Goal: Task Accomplishment & Management: Complete application form

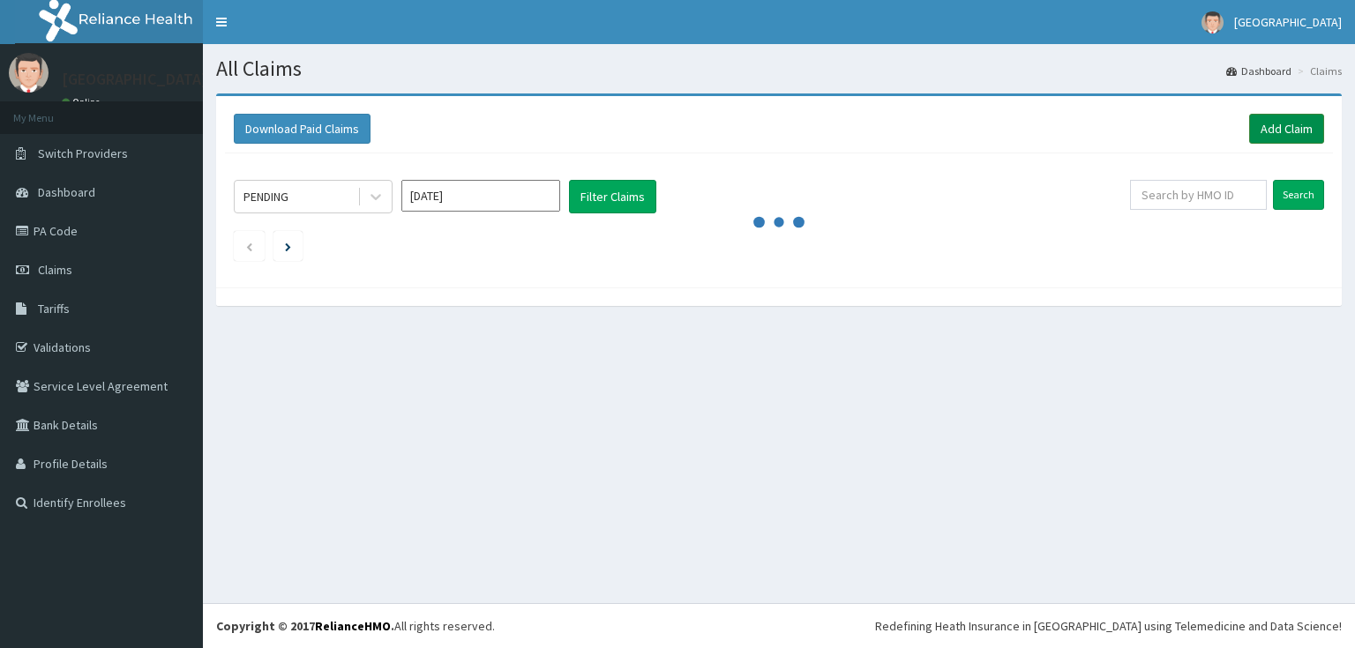
click at [1271, 133] on link "Add Claim" at bounding box center [1286, 129] width 75 height 30
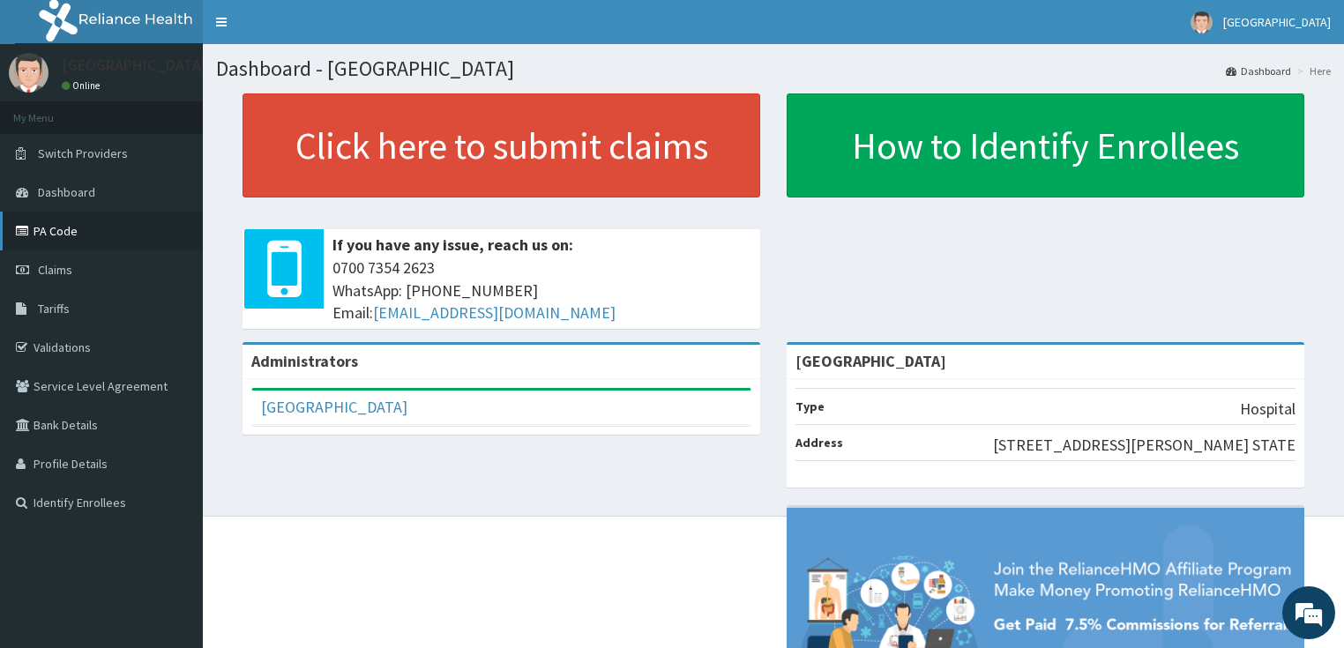
click at [79, 226] on link "PA Code" at bounding box center [101, 231] width 203 height 39
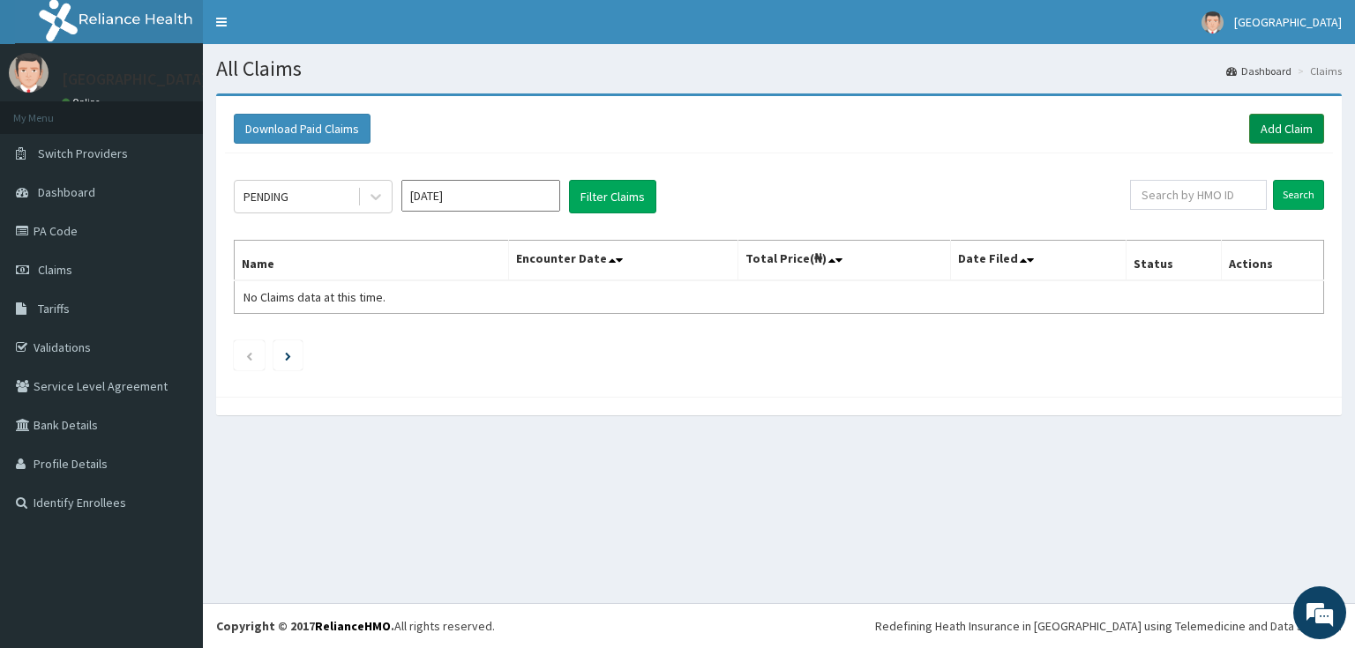
click at [1300, 121] on link "Add Claim" at bounding box center [1286, 129] width 75 height 30
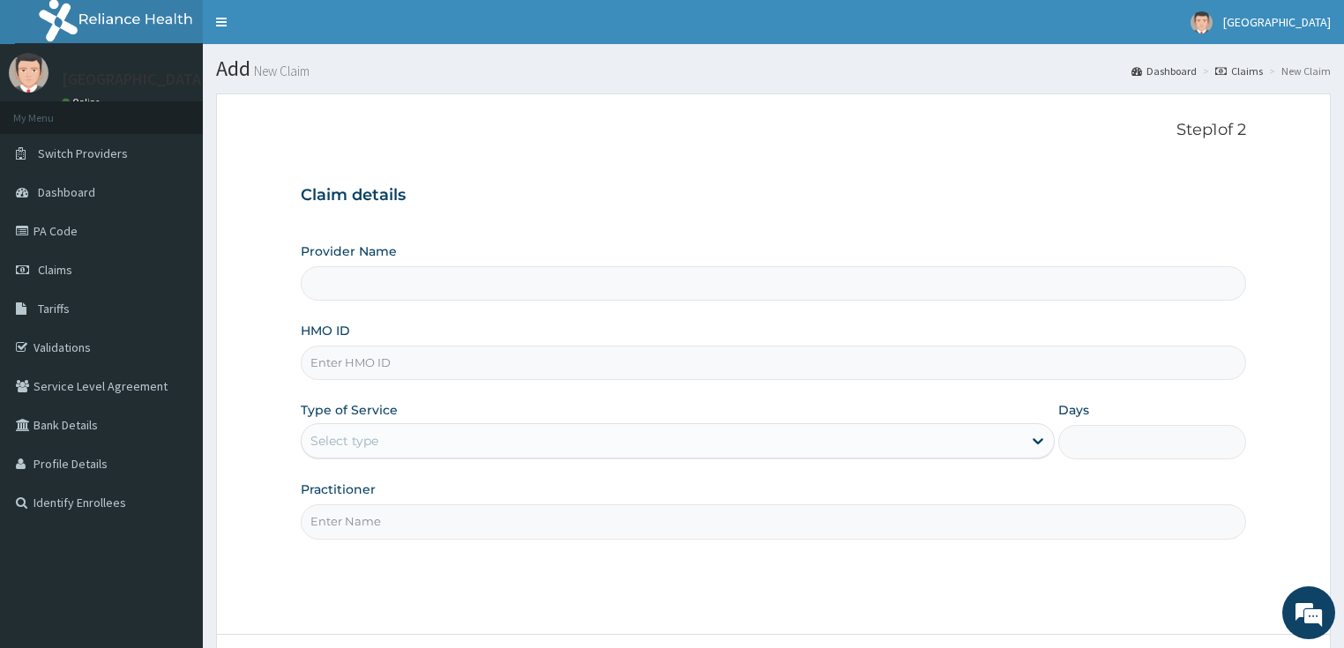
type input "[GEOGRAPHIC_DATA]"
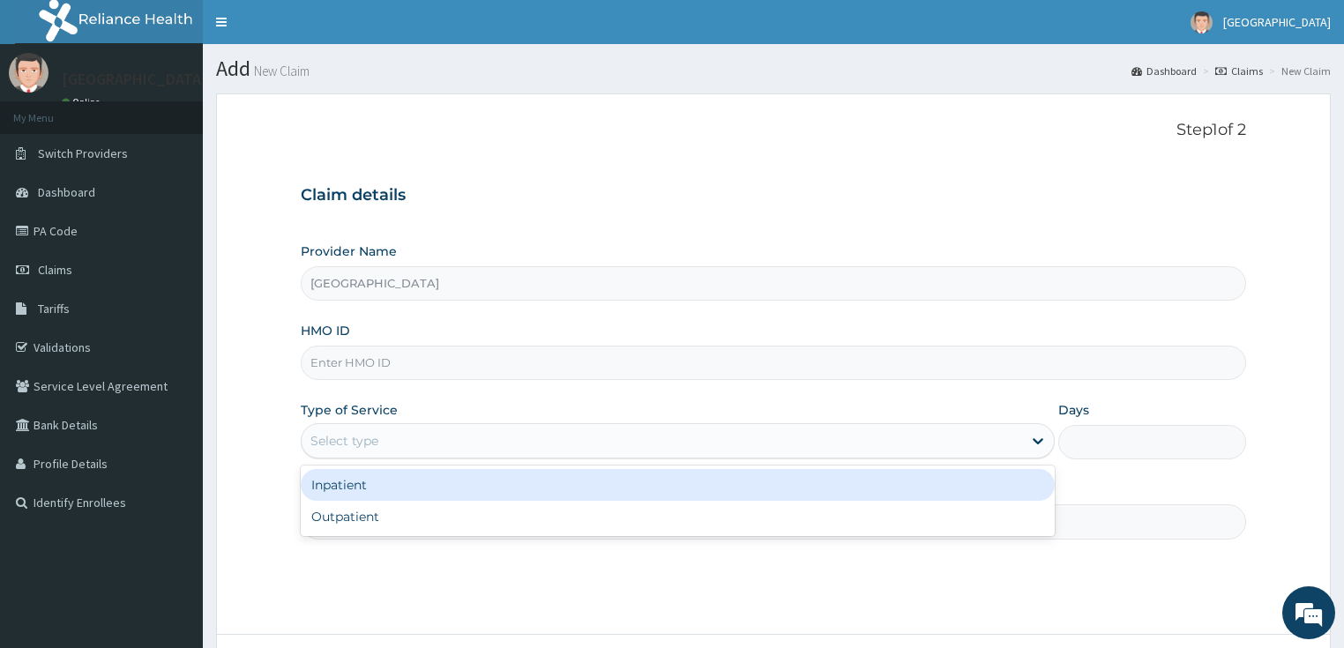
click at [909, 443] on div "Select type" at bounding box center [662, 441] width 721 height 28
click at [871, 489] on div "Inpatient" at bounding box center [678, 485] width 754 height 32
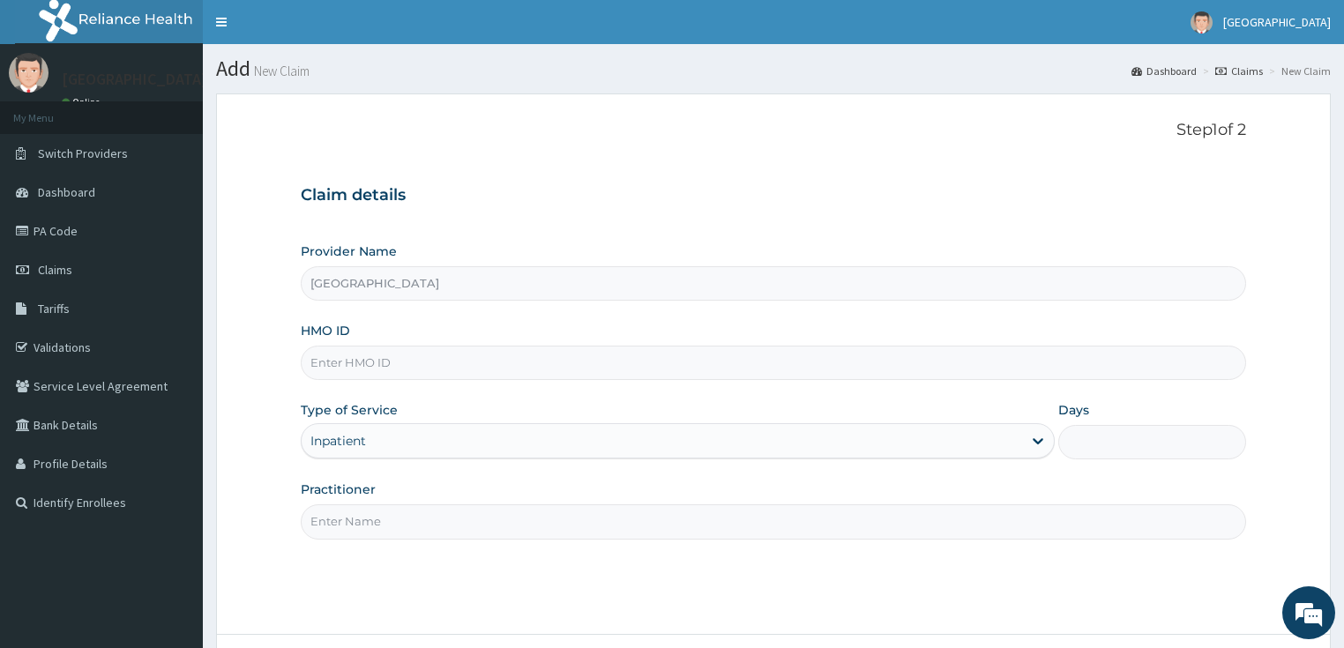
click at [896, 358] on input "HMO ID" at bounding box center [774, 363] width 946 height 34
type input "ERM/10335/A"
click at [594, 525] on input "Practitioner" at bounding box center [774, 522] width 946 height 34
click at [595, 525] on input "Practitioner" at bounding box center [774, 522] width 946 height 34
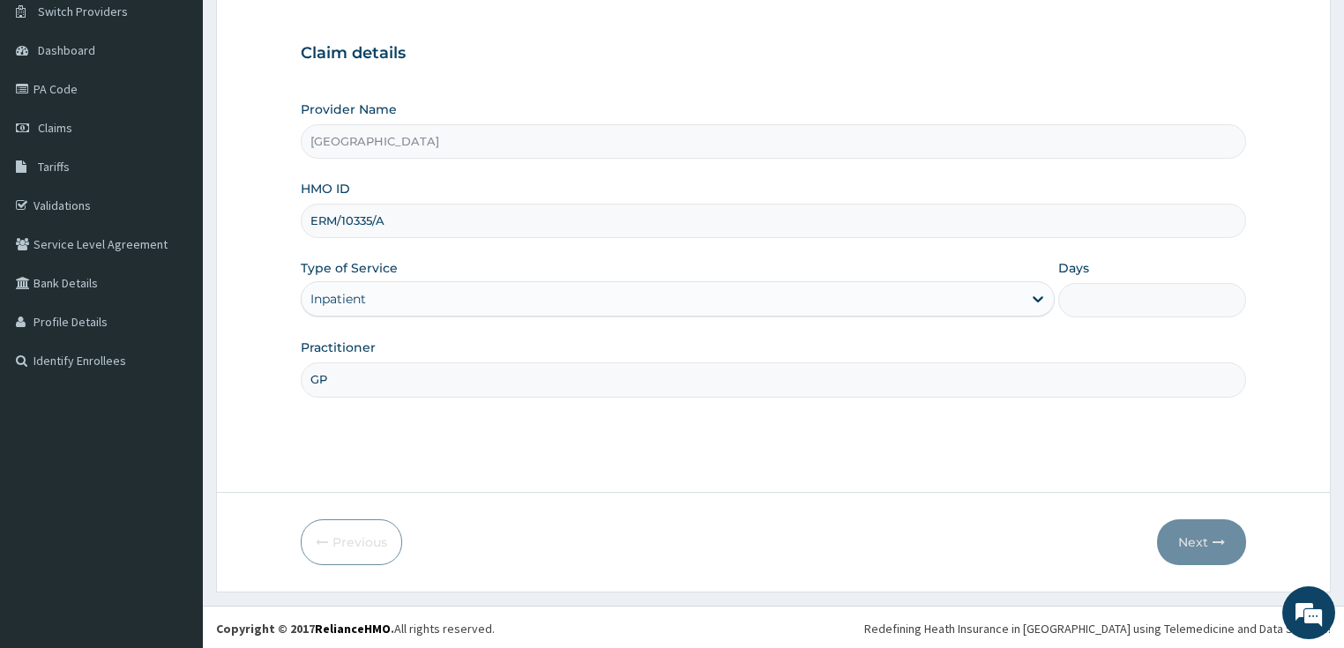
scroll to position [144, 0]
type input "GP"
click at [1168, 307] on input "Days" at bounding box center [1152, 298] width 189 height 34
type input "3"
type input "[GEOGRAPHIC_DATA]"
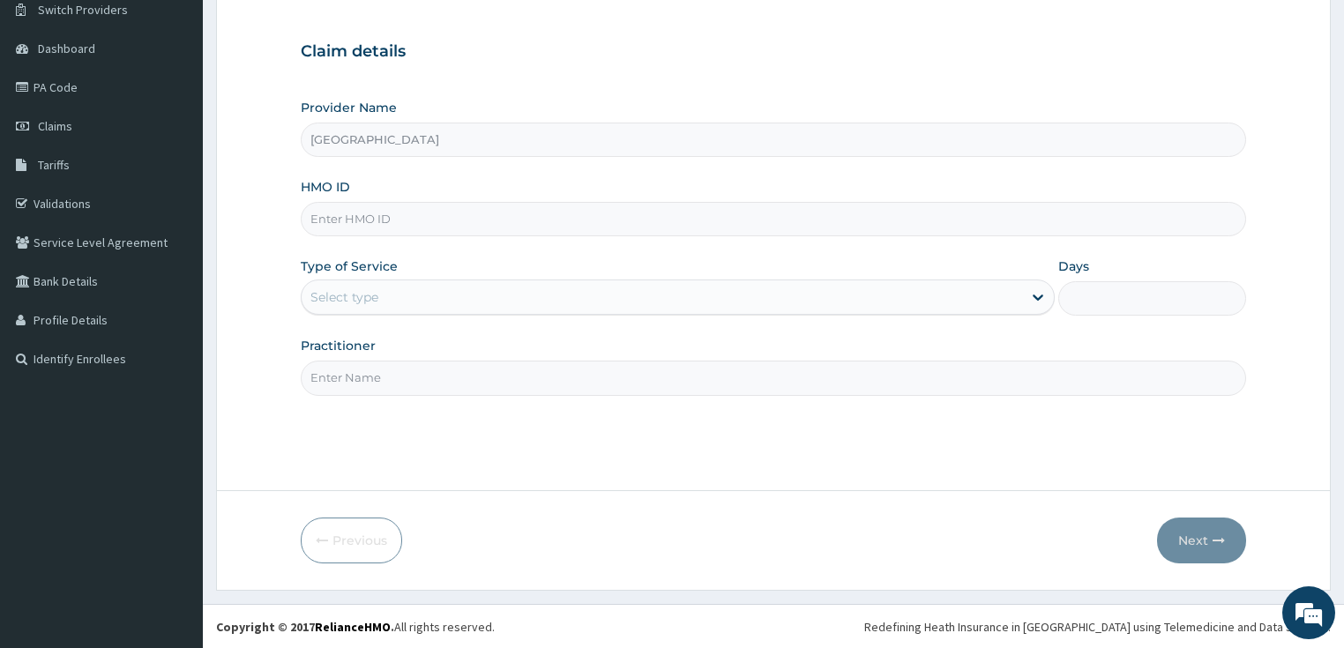
click at [621, 221] on input "HMO ID" at bounding box center [774, 219] width 946 height 34
type input "ERM/10335/A"
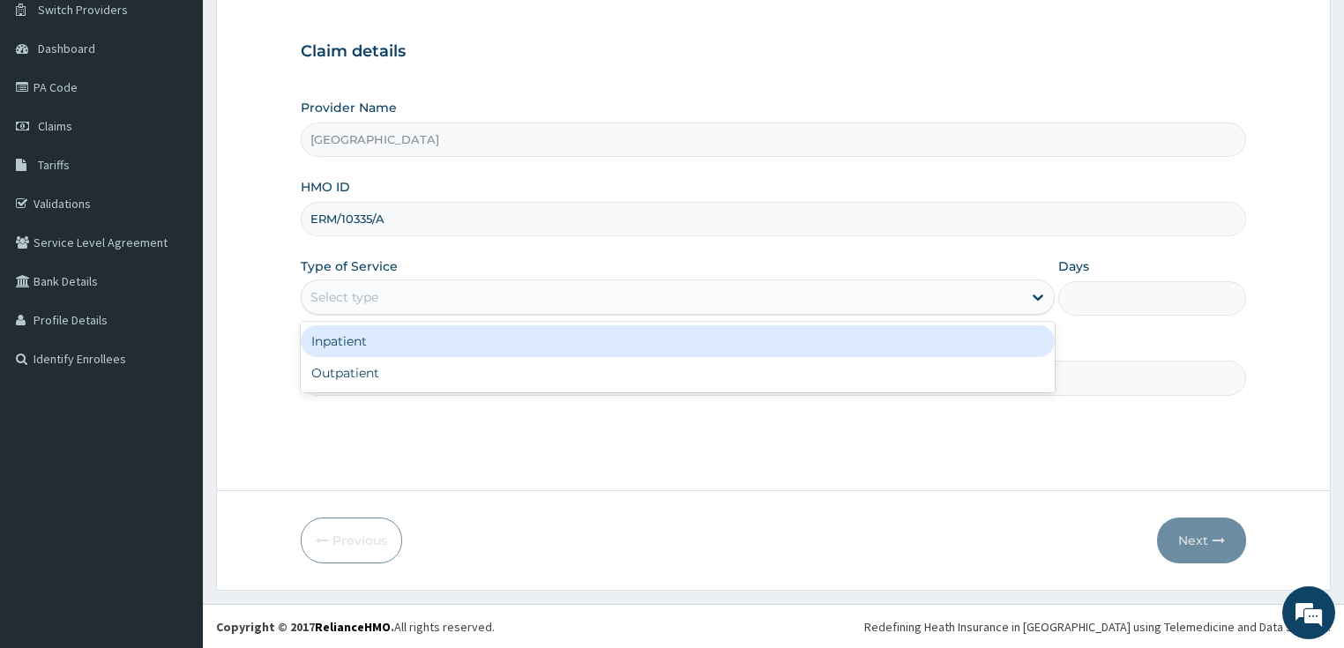
click at [689, 296] on div "Select type" at bounding box center [662, 297] width 721 height 28
click at [670, 355] on div "Inpatient" at bounding box center [678, 341] width 754 height 32
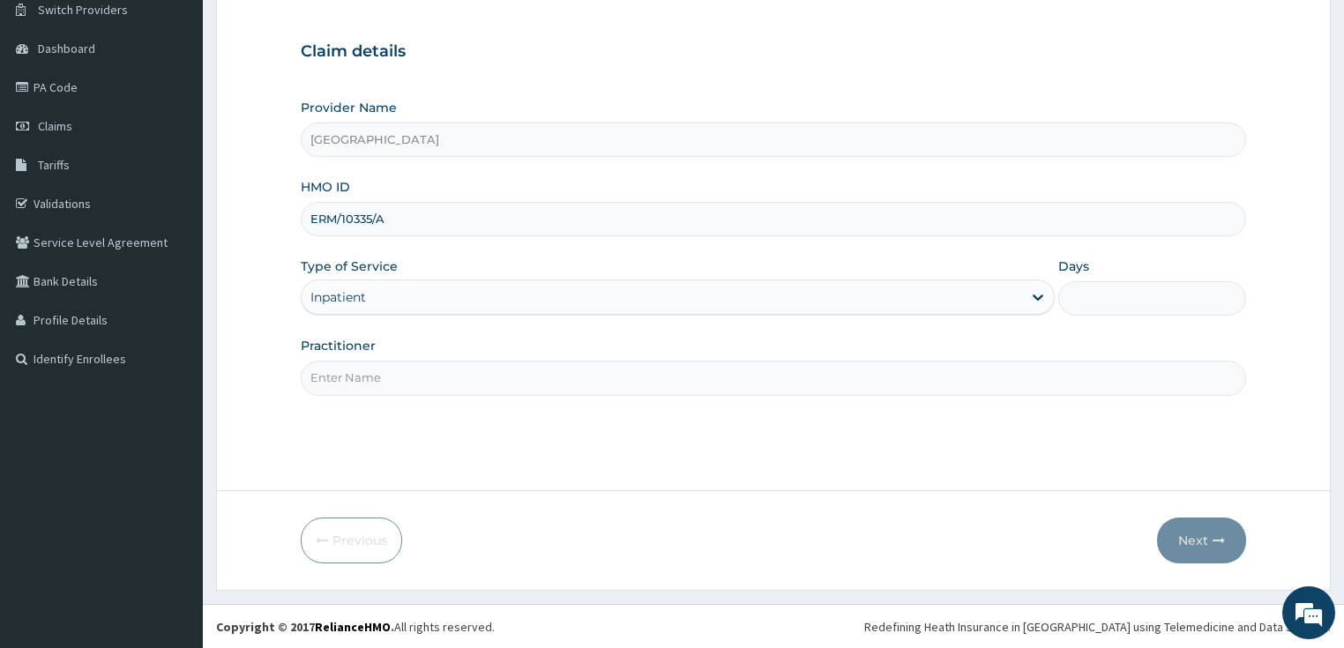
click at [1147, 317] on div "Provider Name Meridian Hospital HMO ID ERM/10335/A Type of Service Inpatient Da…" at bounding box center [774, 247] width 946 height 296
click at [1143, 310] on input "Days" at bounding box center [1152, 298] width 189 height 34
type input "3"
click at [1058, 375] on input "Practitioner" at bounding box center [774, 378] width 946 height 34
type input "GP"
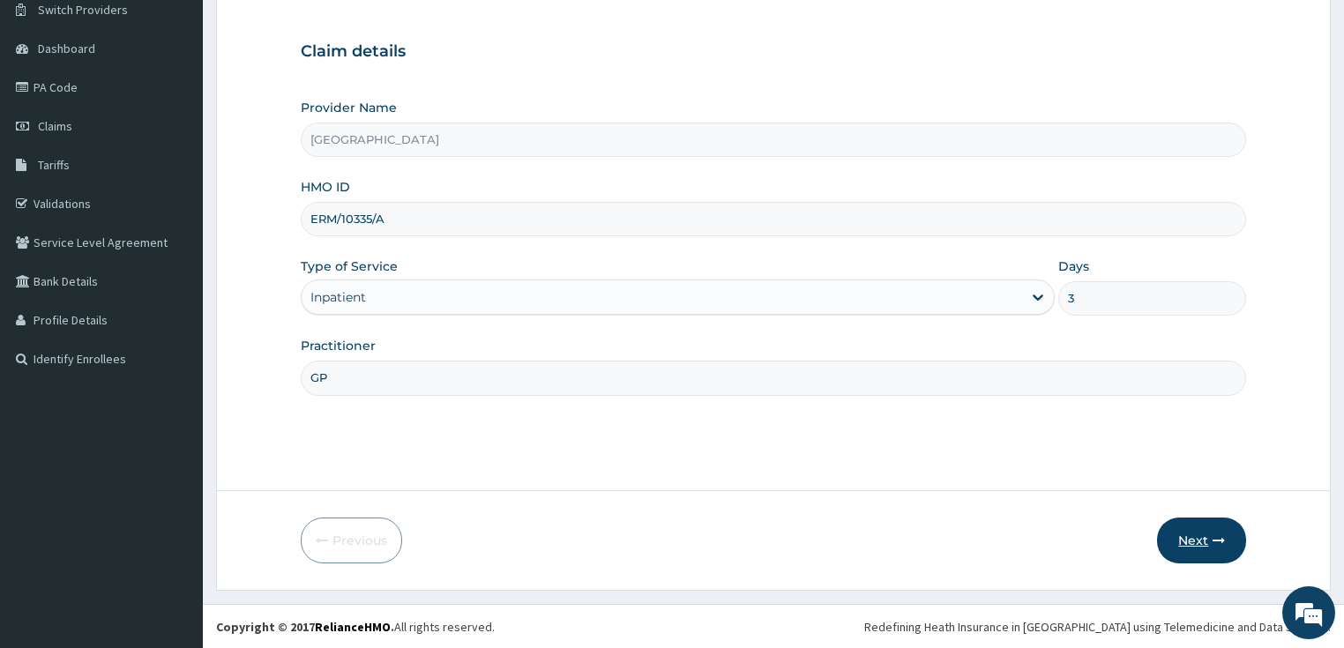
click at [1195, 530] on button "Next" at bounding box center [1201, 541] width 89 height 46
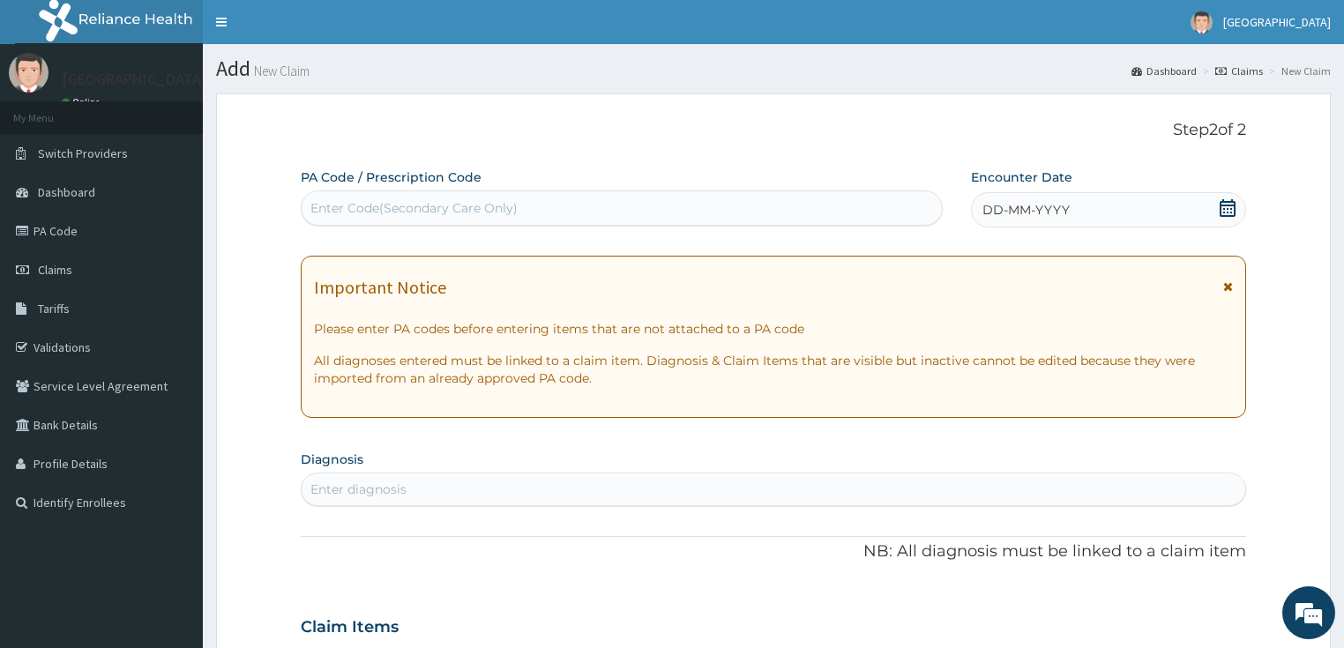
click at [751, 201] on div "Enter Code(Secondary Care Only)" at bounding box center [622, 208] width 640 height 28
type input "PA/2FE1C5"
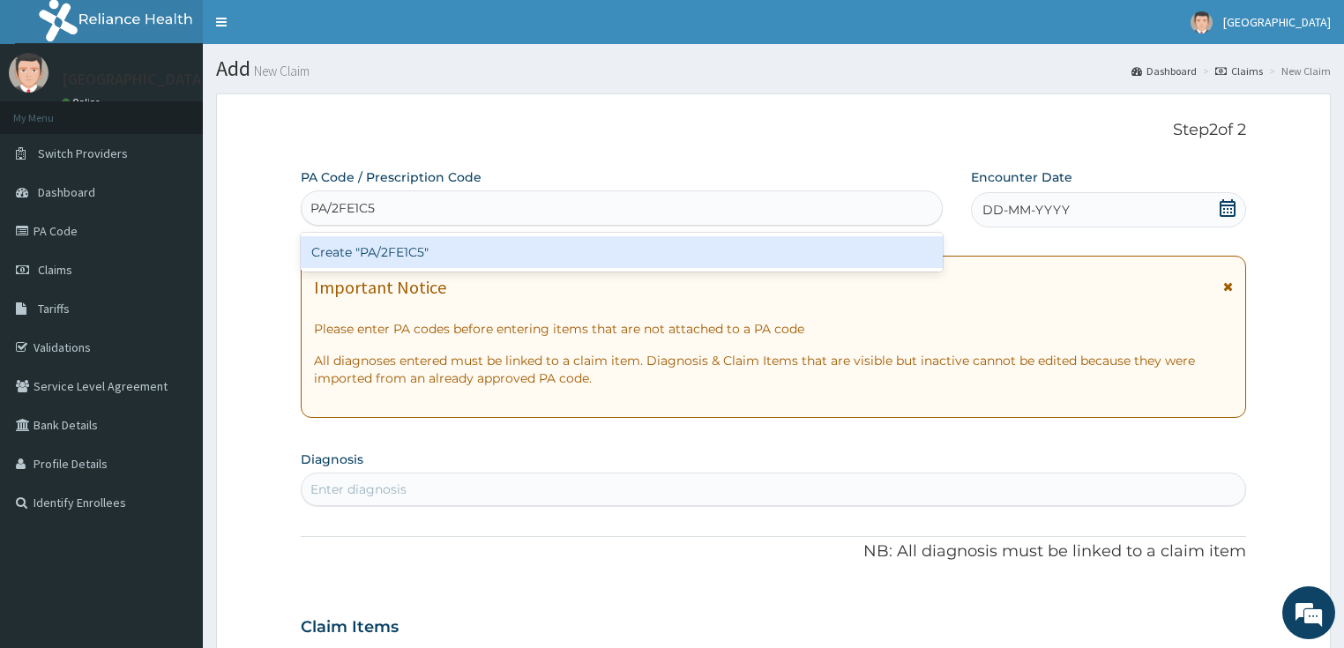
click at [753, 241] on div "Create "PA/2FE1C5"" at bounding box center [622, 252] width 642 height 32
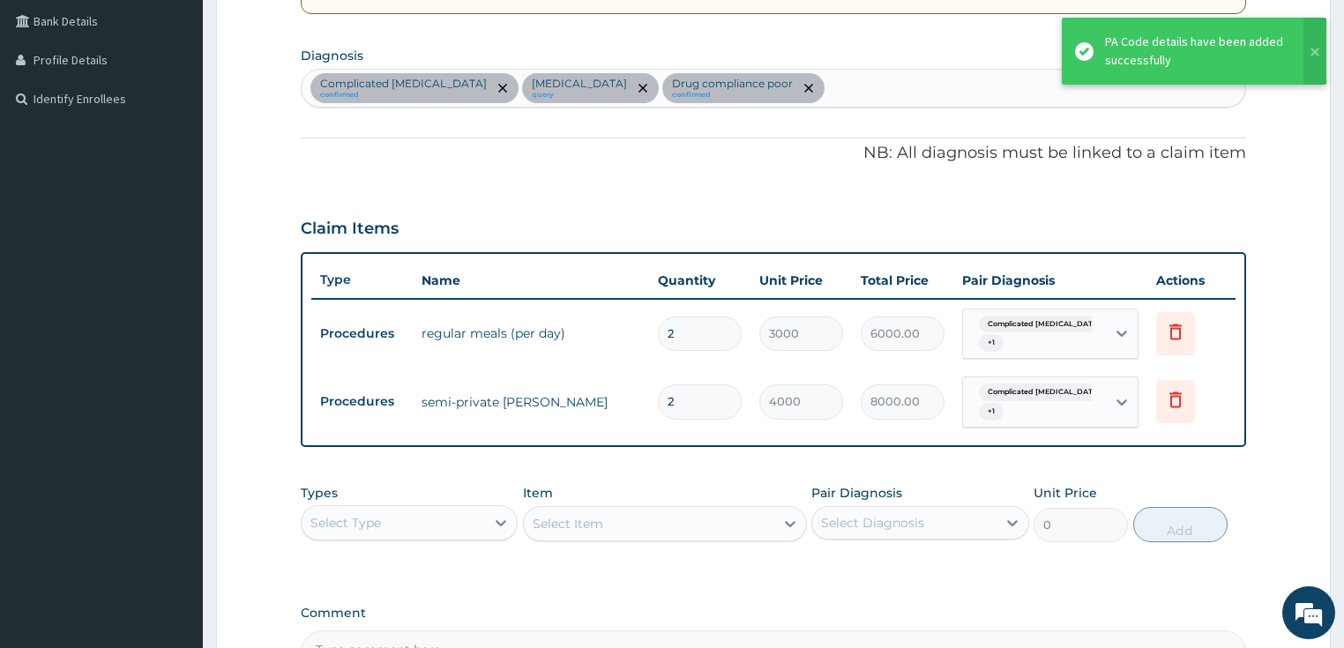
scroll to position [400, 0]
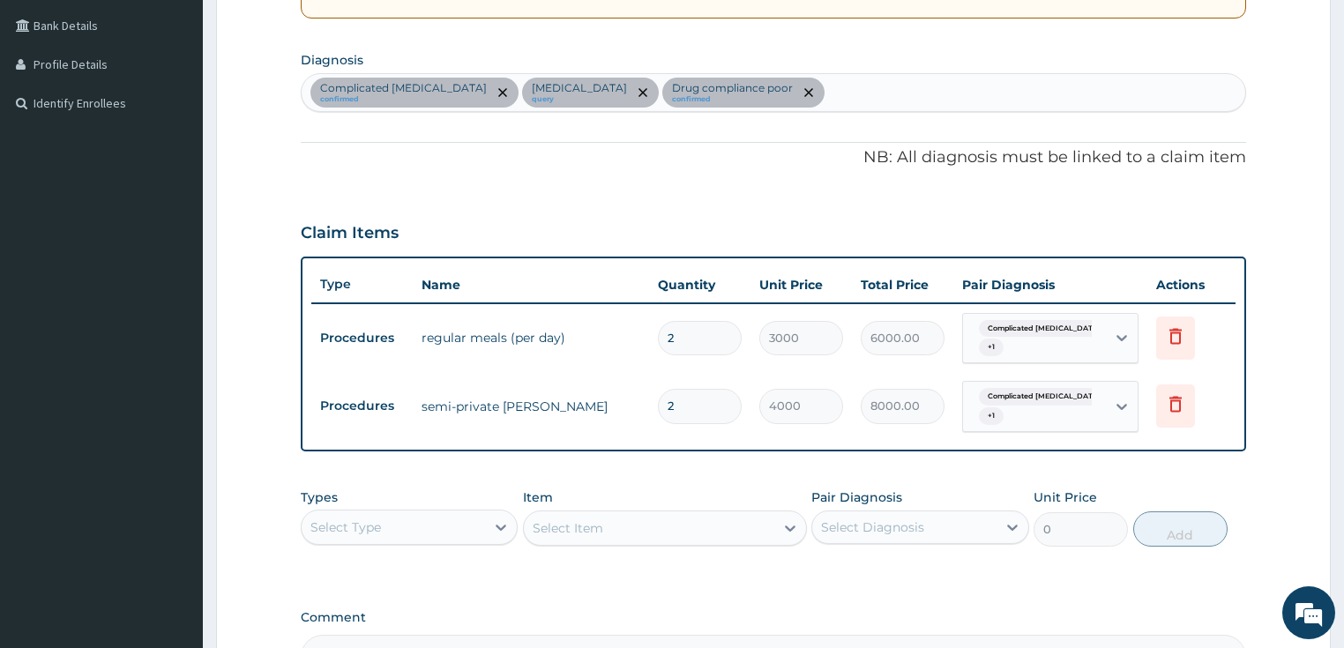
click at [677, 336] on input "2" at bounding box center [700, 338] width 84 height 34
type input "0.00"
type input "3"
type input "9000.00"
type input "3"
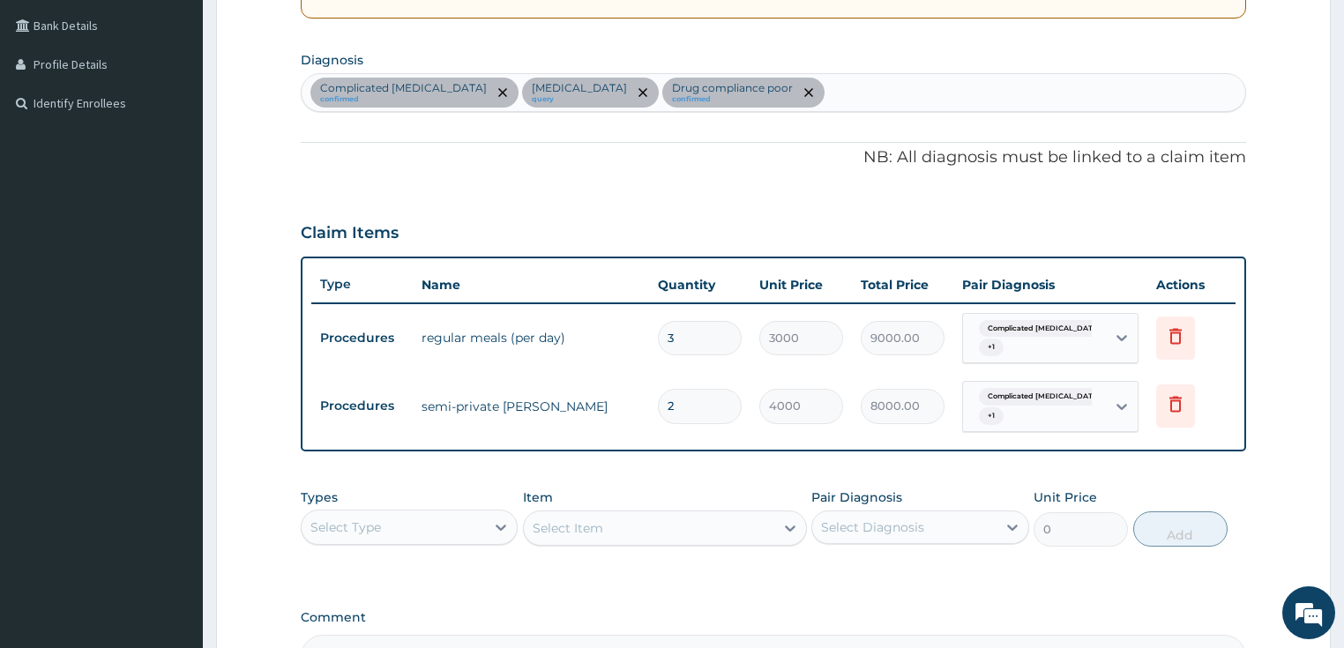
click at [710, 398] on input "2" at bounding box center [700, 406] width 84 height 34
type input "0.00"
type input "3"
type input "12000.00"
type input "3"
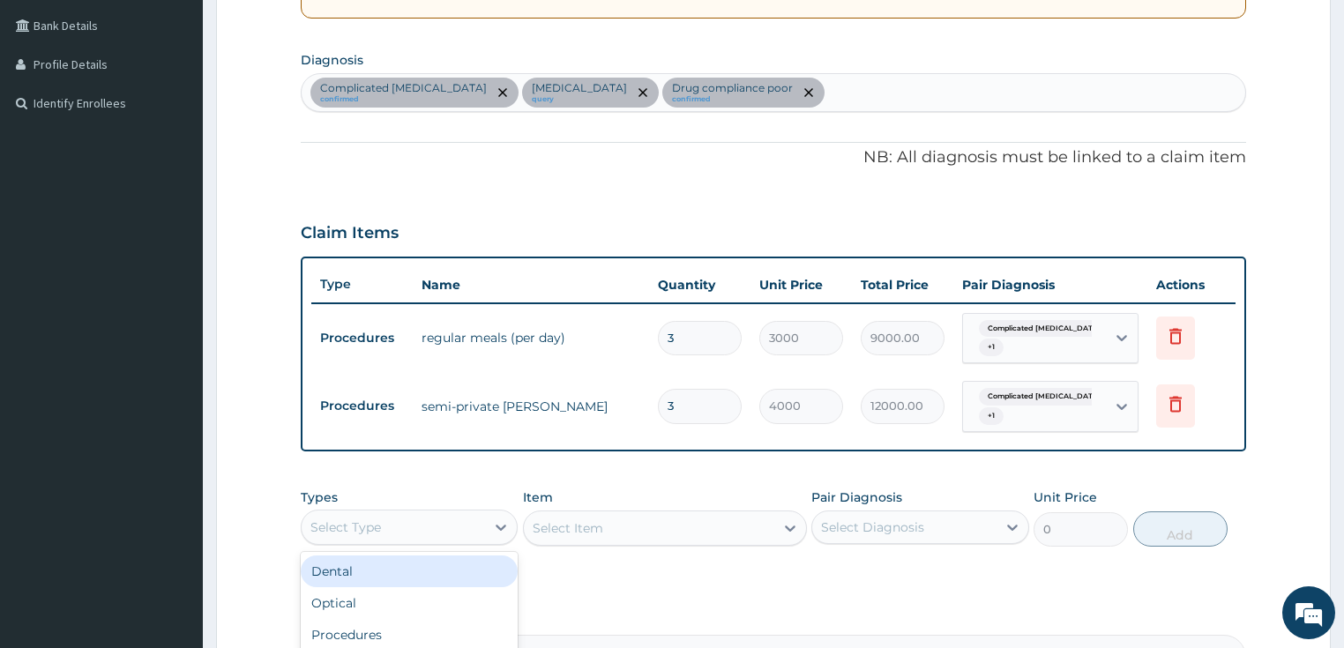
click at [437, 526] on div "Select Type" at bounding box center [394, 527] width 184 height 28
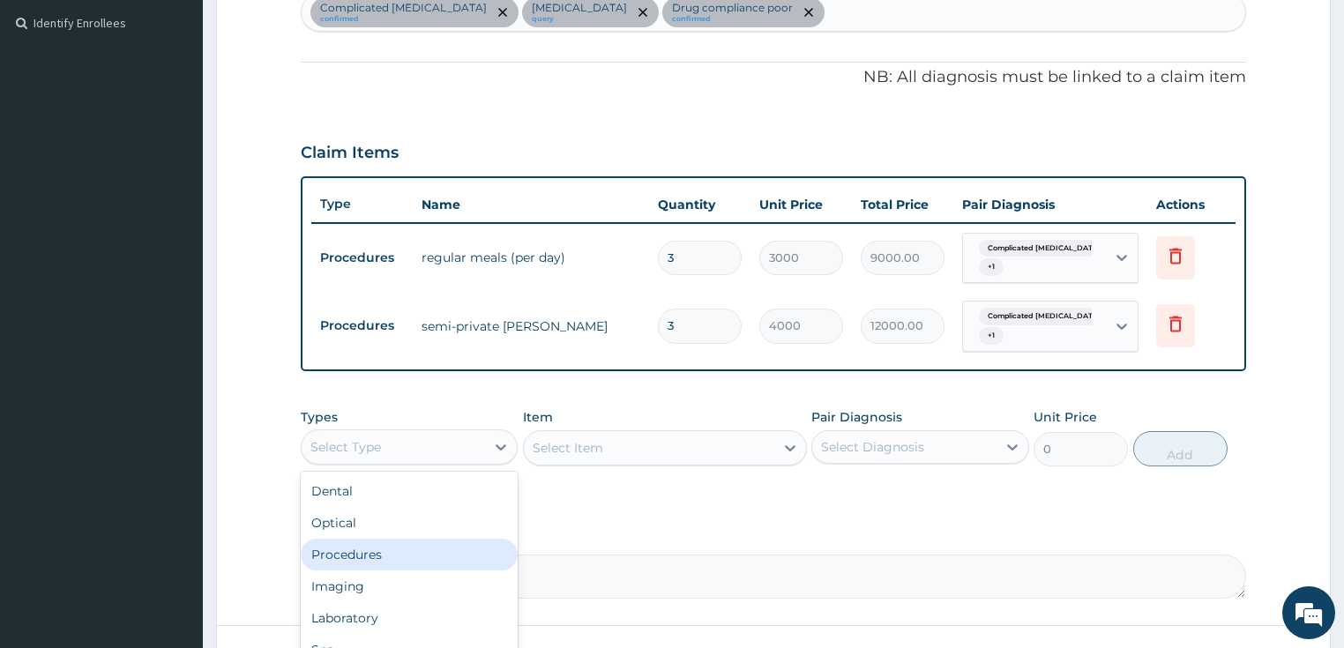
scroll to position [258, 0]
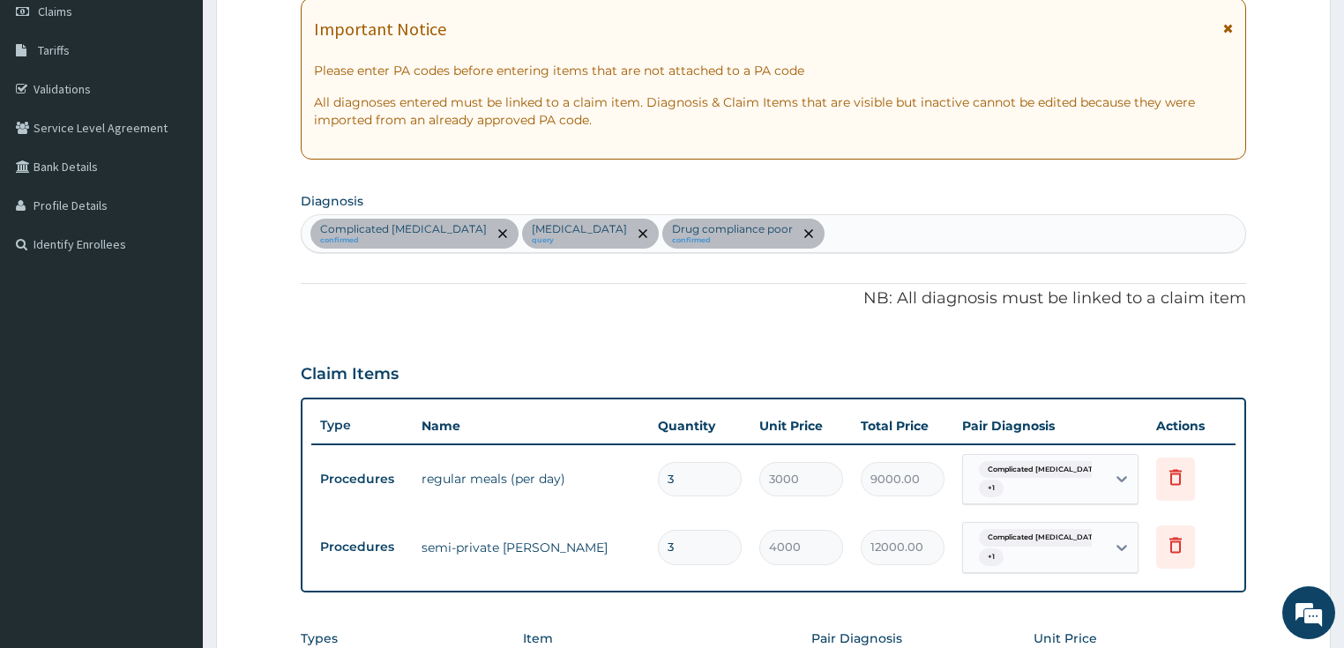
click at [920, 235] on div "Complicated malaria confirmed Benign hypertensive heart disease query Drug comp…" at bounding box center [774, 233] width 945 height 37
type input "ANEMIA"
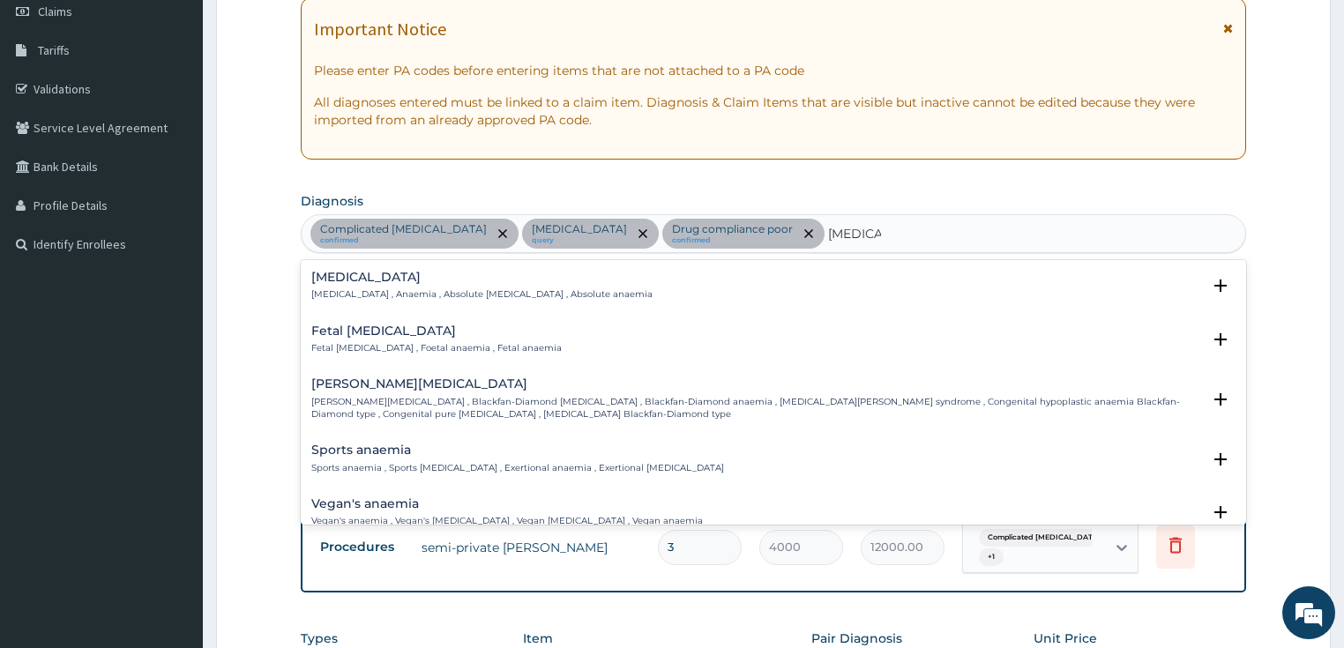
click at [557, 280] on h4 "Anemia" at bounding box center [481, 277] width 341 height 13
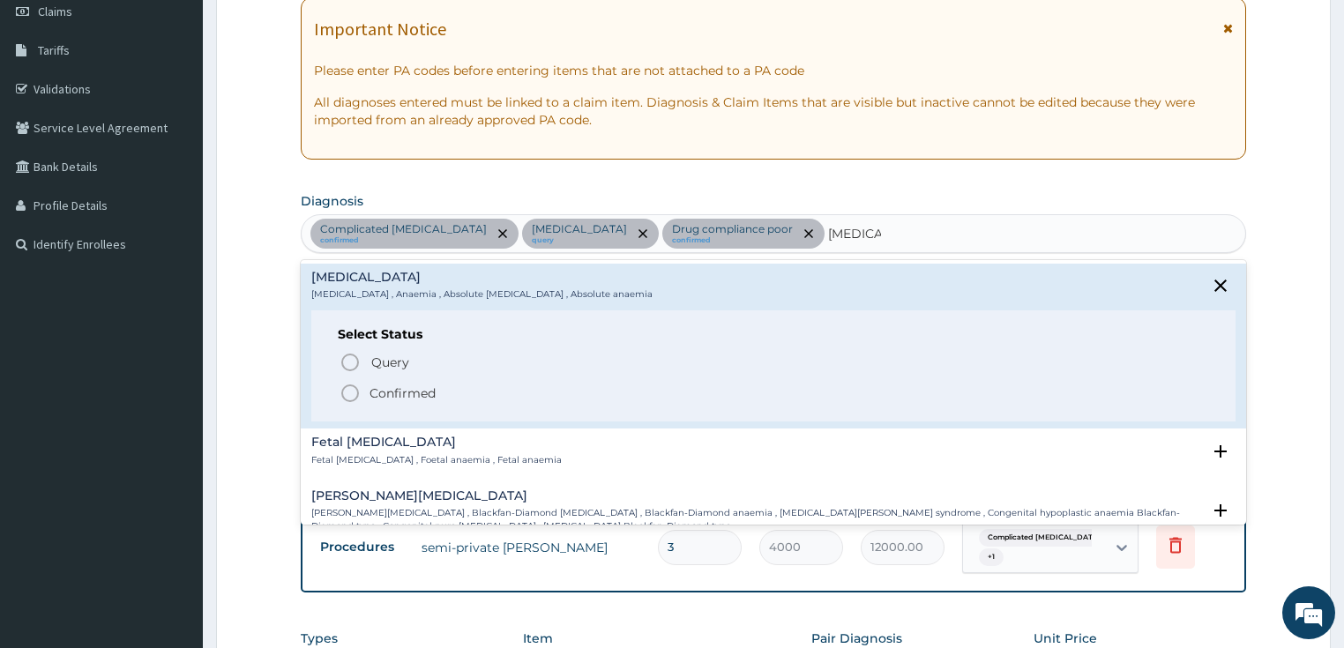
click at [468, 401] on span "Confirmed" at bounding box center [775, 393] width 871 height 21
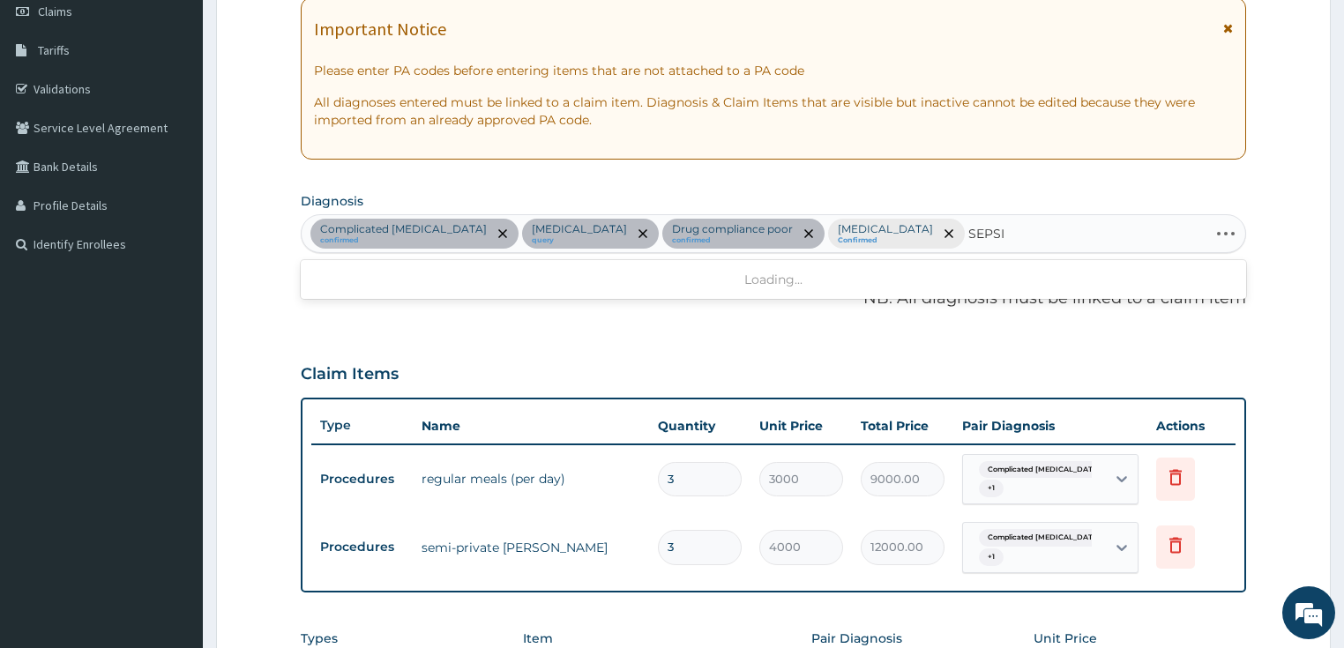
type input "SEPSIS"
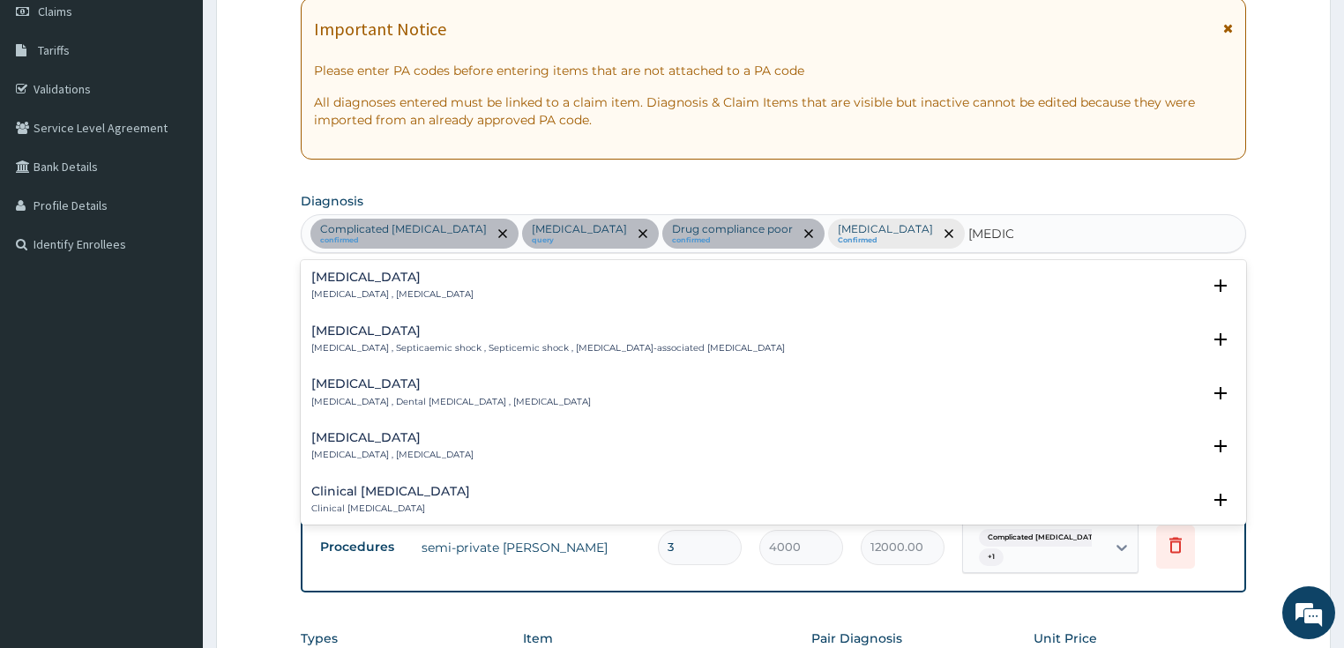
click at [482, 280] on div "Sepsis Systemic infection , Sepsis" at bounding box center [773, 286] width 925 height 31
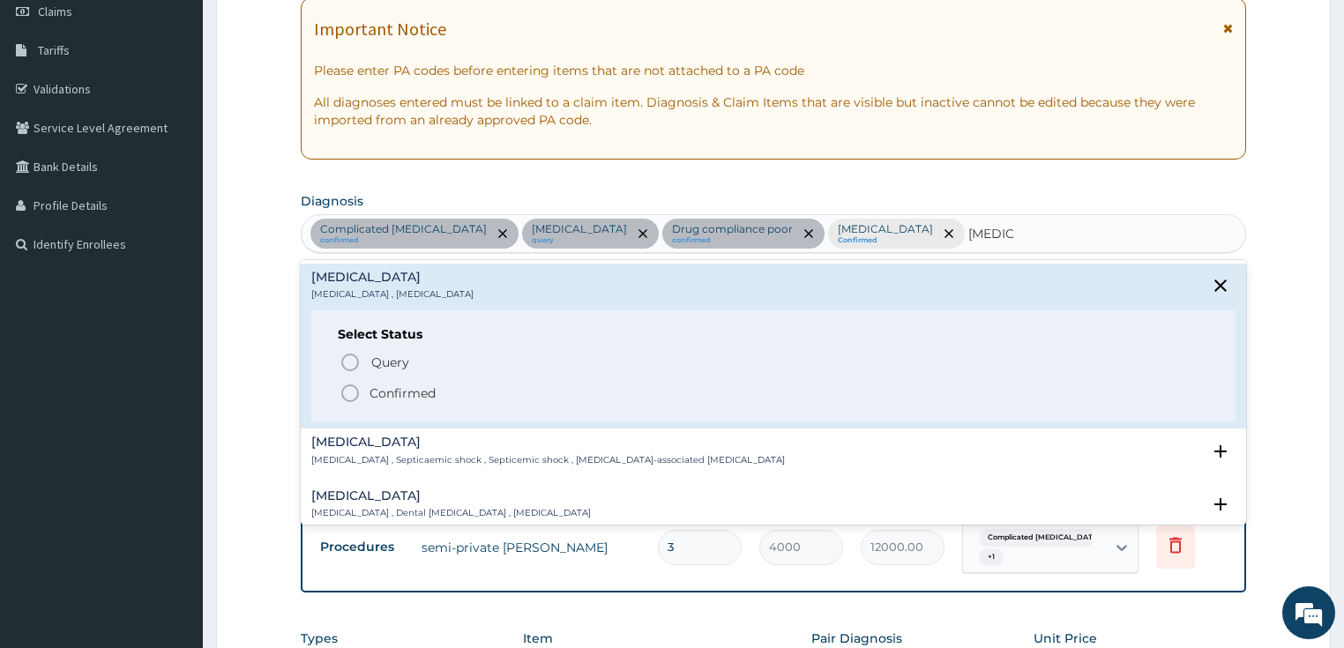
click at [385, 388] on p "Confirmed" at bounding box center [403, 394] width 66 height 18
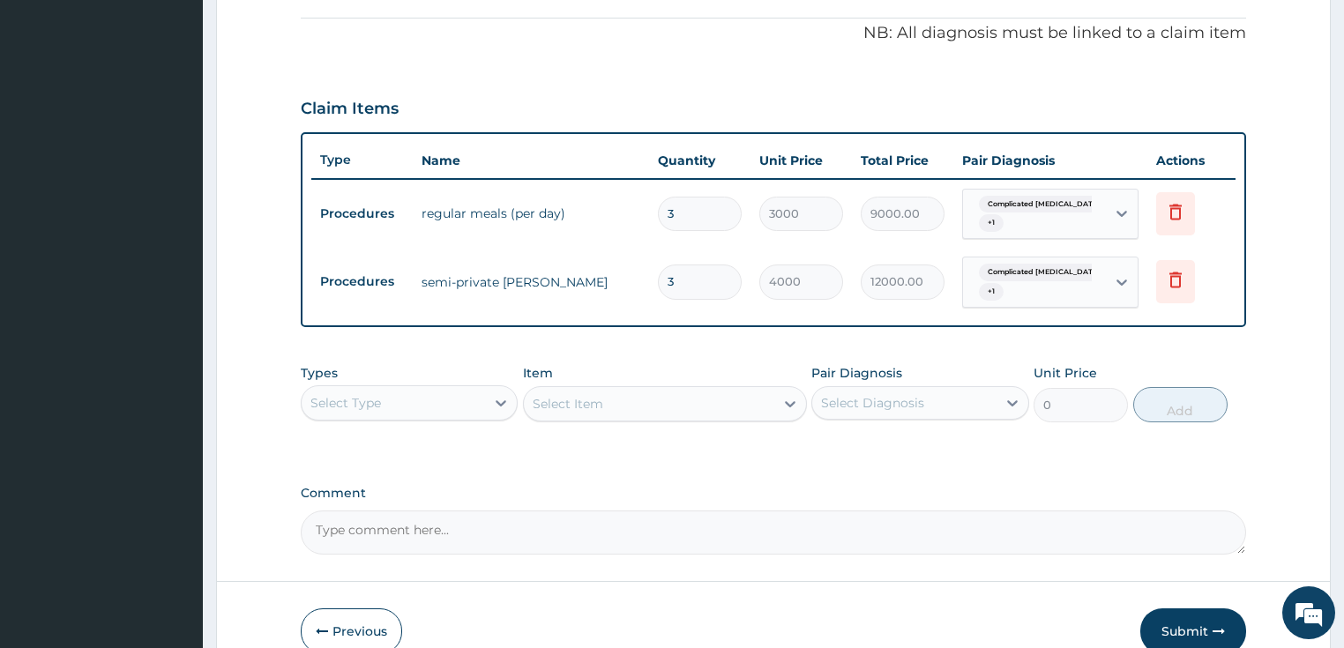
scroll to position [541, 0]
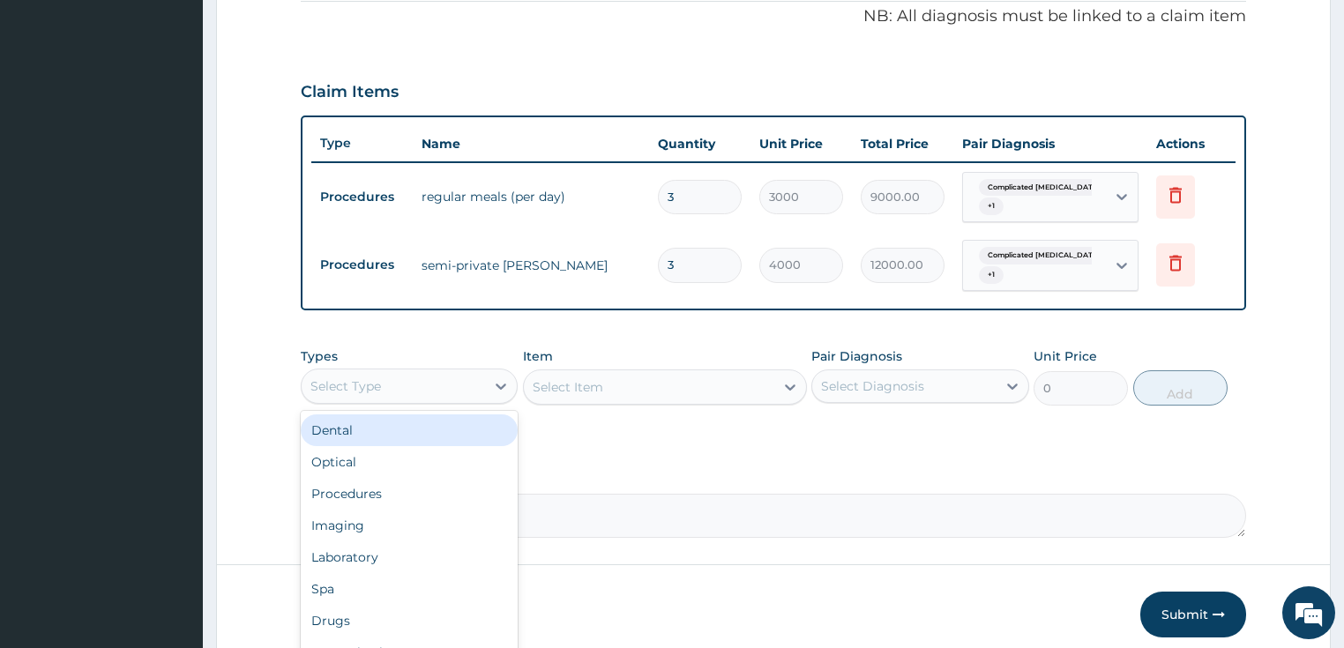
click at [455, 381] on div "Select Type" at bounding box center [394, 386] width 184 height 28
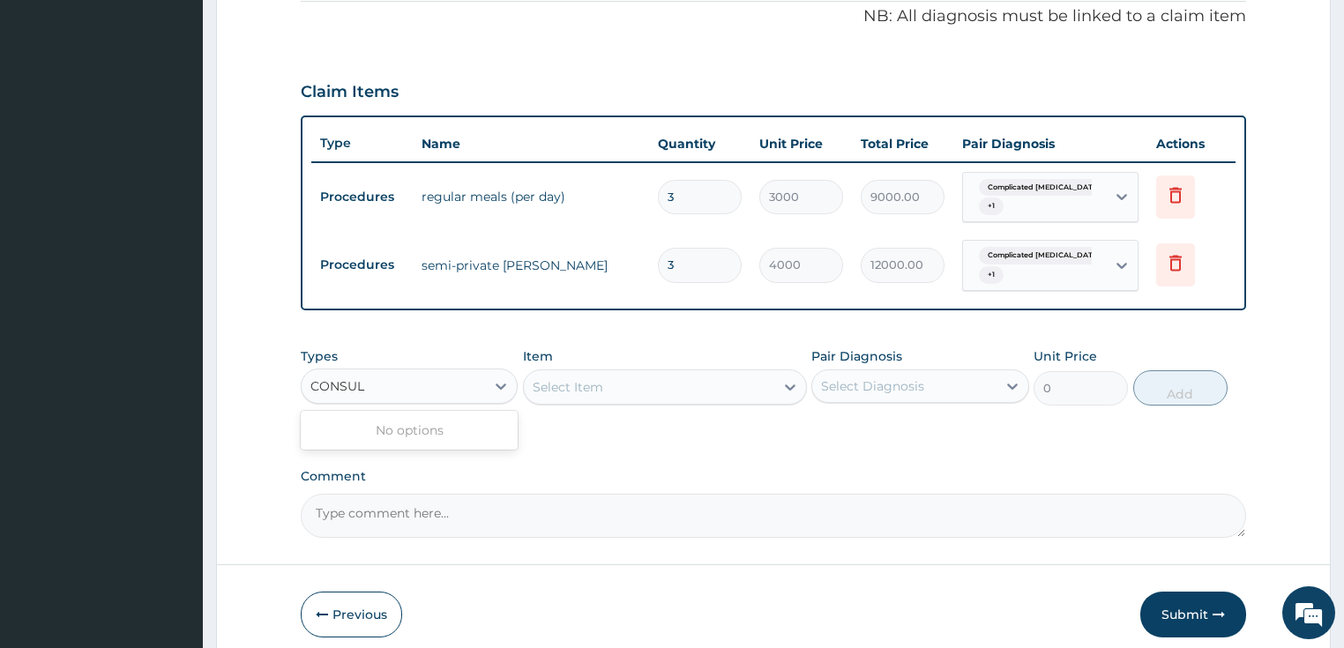
type input "CONSULT"
click at [490, 392] on div at bounding box center [501, 386] width 32 height 32
click at [497, 378] on icon at bounding box center [501, 387] width 18 height 18
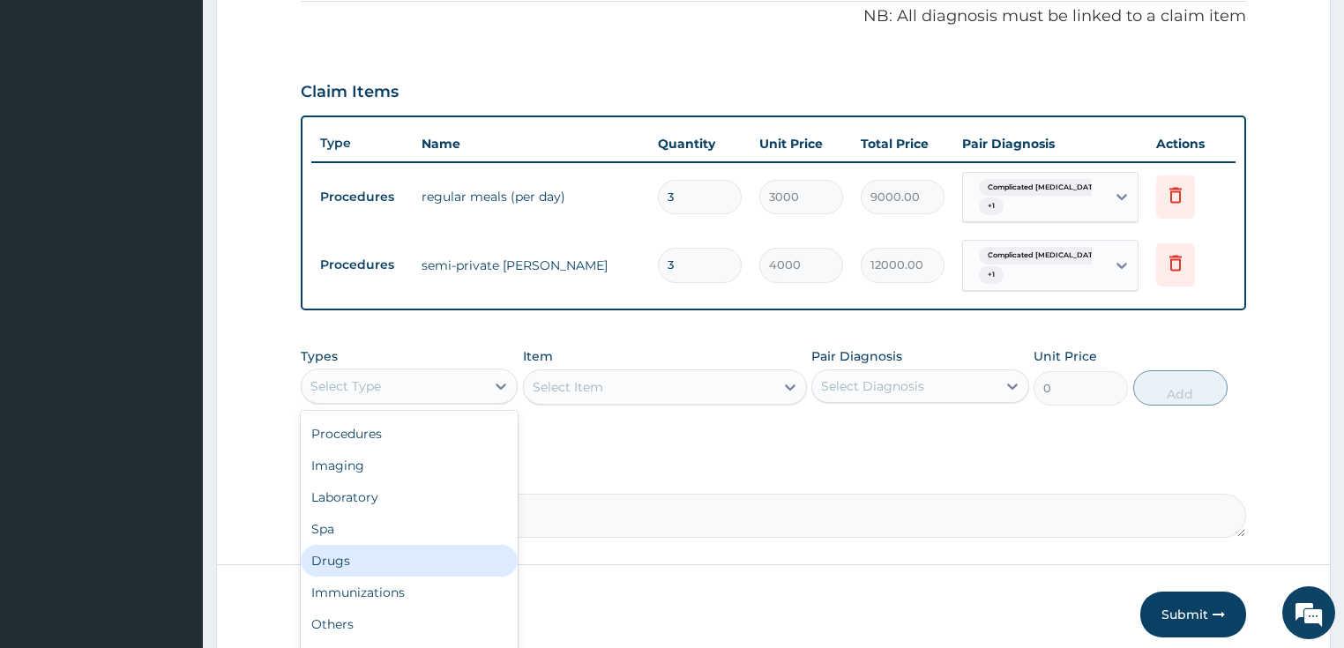
scroll to position [0, 0]
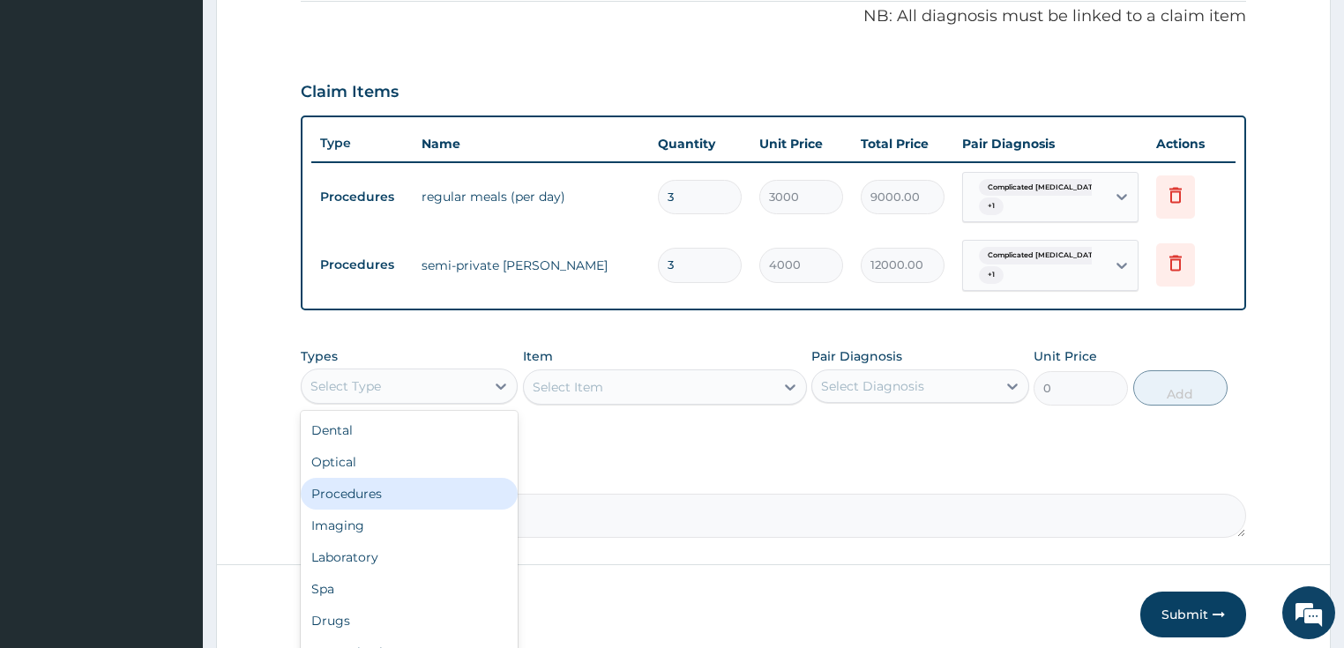
click at [403, 490] on div "Procedures" at bounding box center [410, 494] width 218 height 32
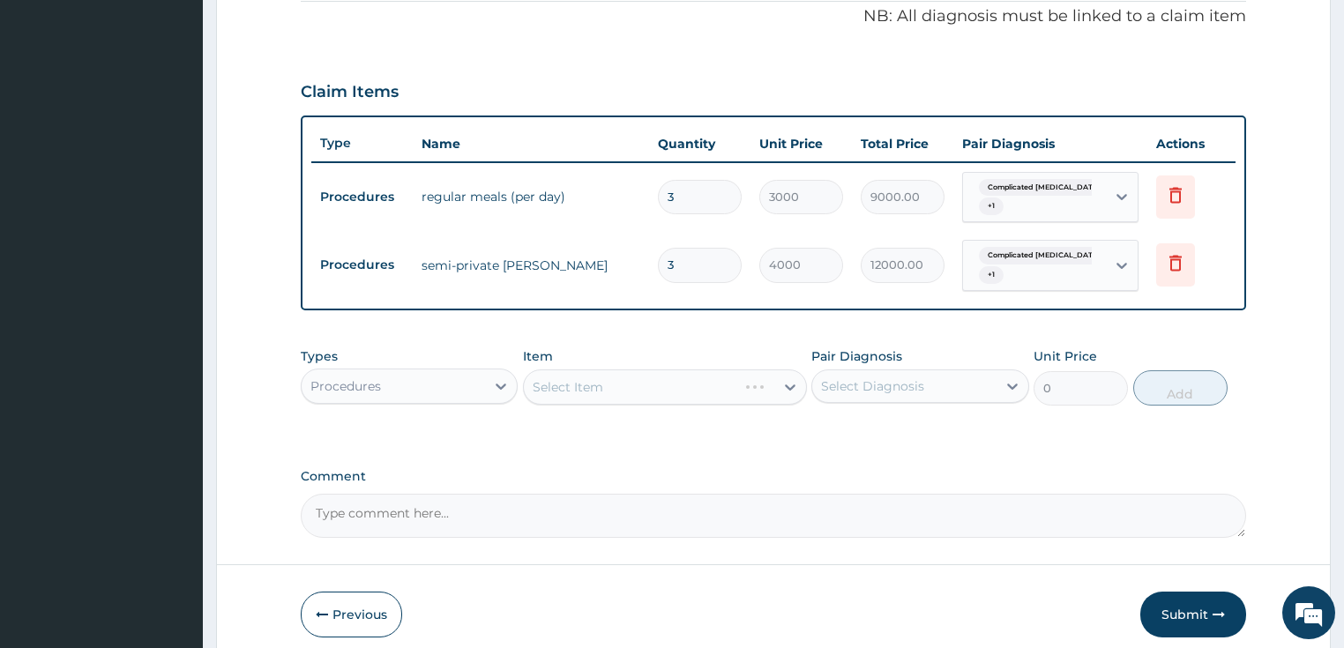
click at [633, 386] on div "Select Item" at bounding box center [665, 387] width 284 height 35
click at [633, 386] on div "Select Item" at bounding box center [649, 387] width 251 height 28
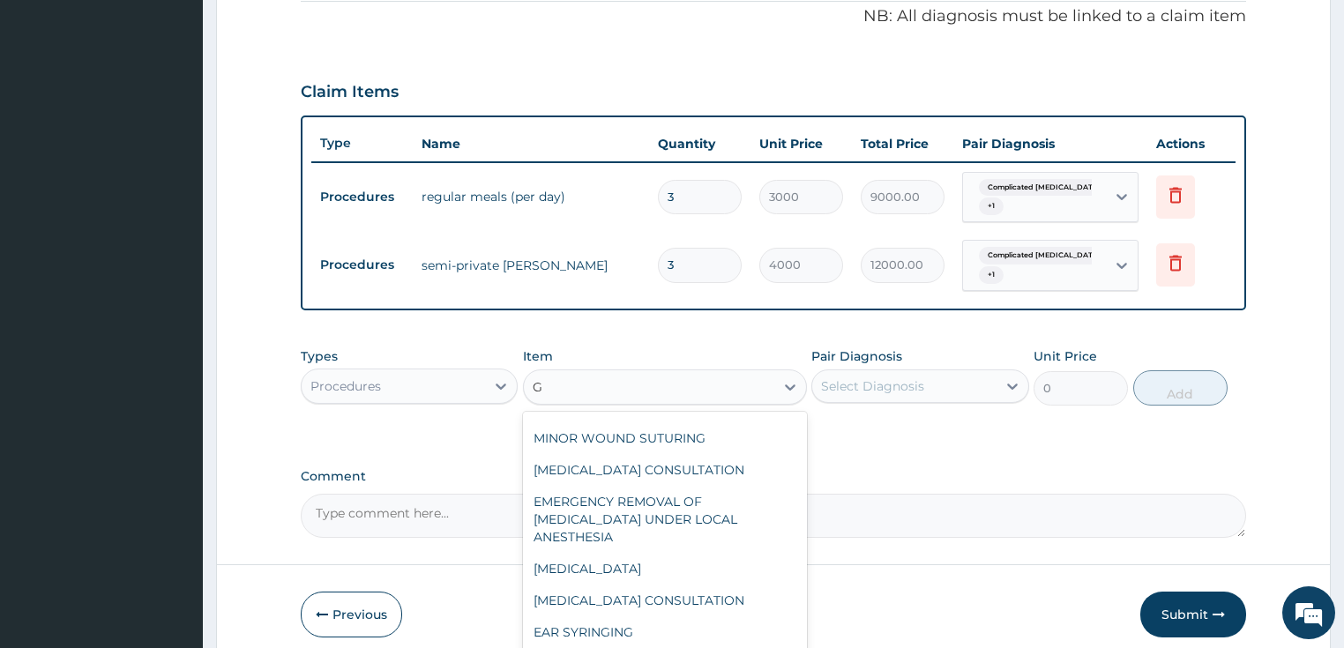
scroll to position [208, 0]
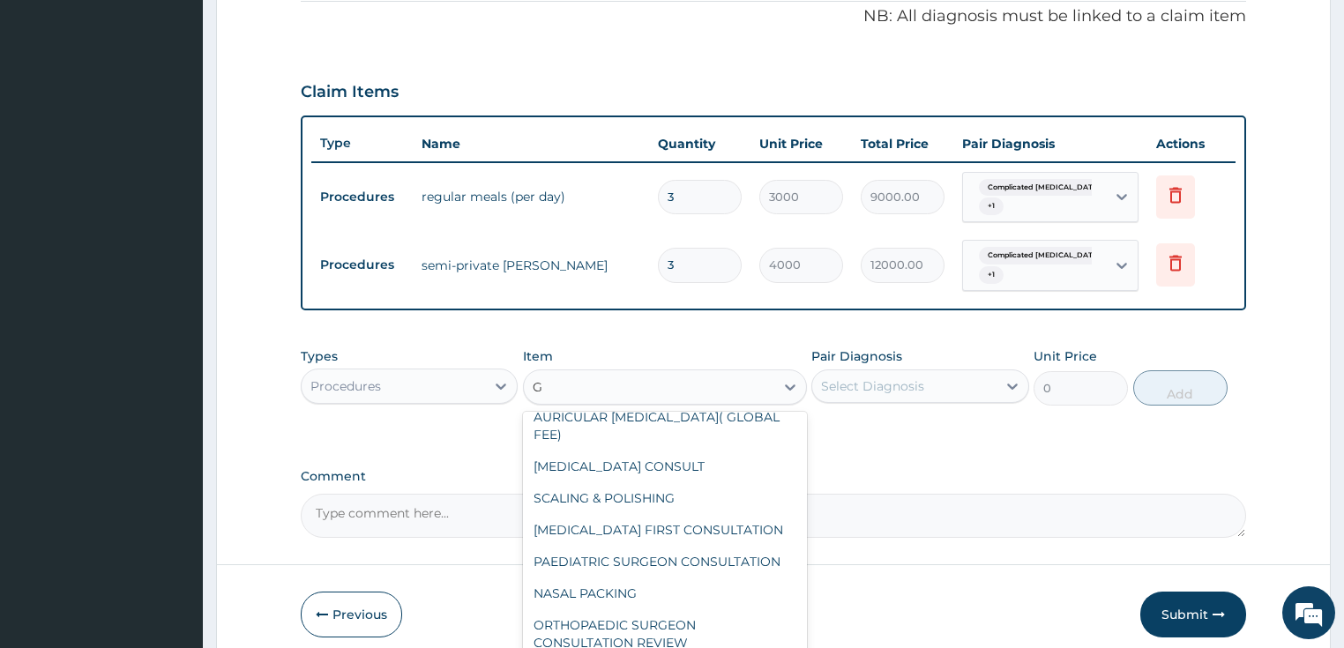
type input "GP"
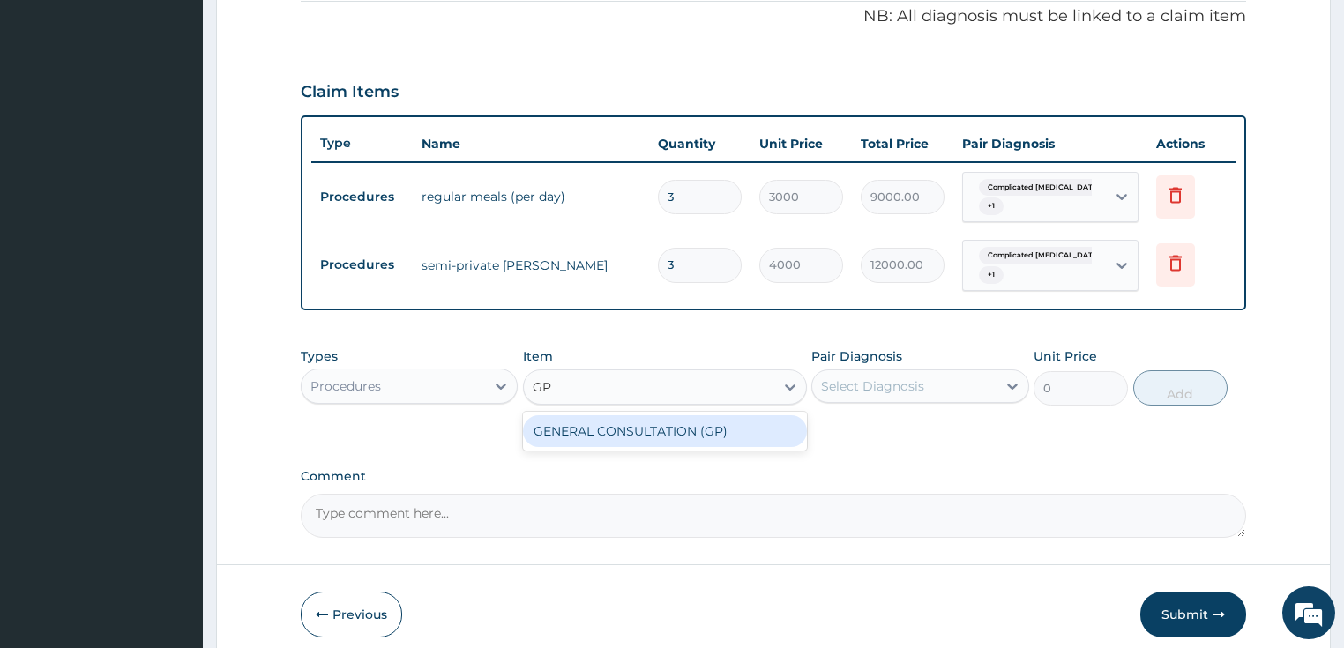
click at [596, 420] on div "GENERAL CONSULTATION (GP)" at bounding box center [665, 431] width 284 height 32
type input "1500"
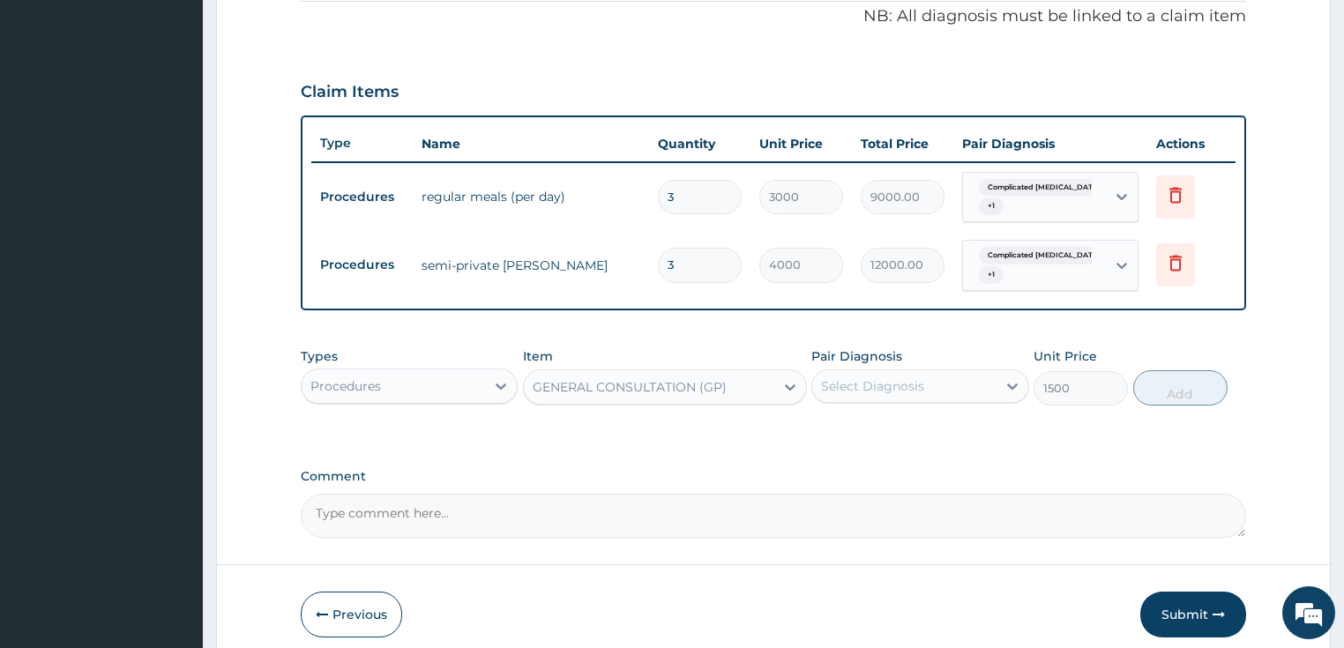
click at [951, 392] on div "Select Diagnosis" at bounding box center [904, 386] width 184 height 28
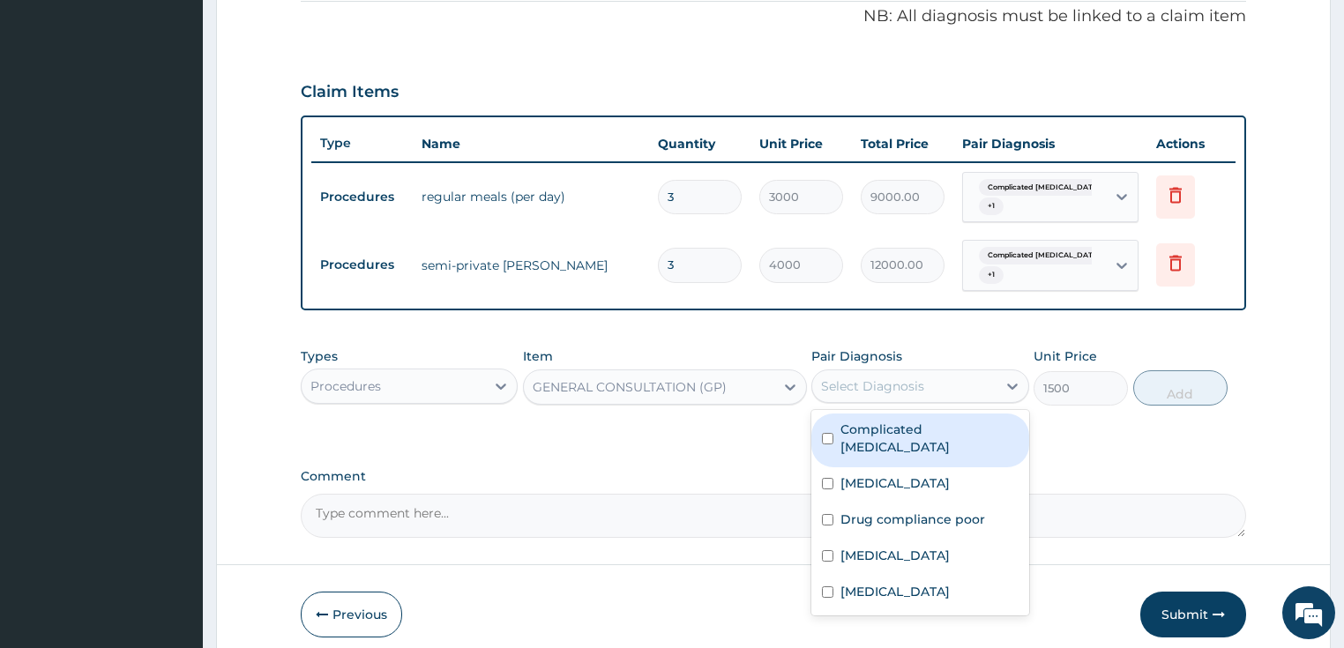
click at [903, 427] on label "Complicated malaria" at bounding box center [930, 438] width 178 height 35
checkbox input "true"
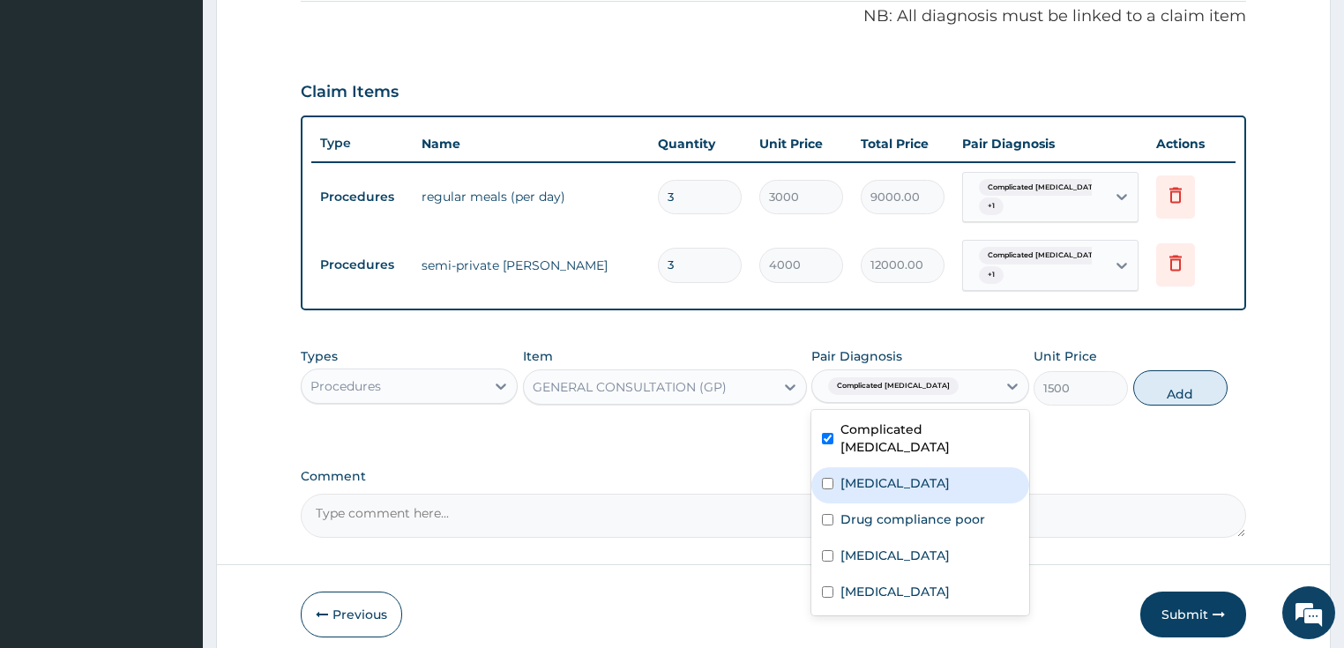
drag, startPoint x: 901, startPoint y: 473, endPoint x: 901, endPoint y: 486, distance: 13.2
click at [901, 475] on label "Benign hypertensive heart disease" at bounding box center [895, 484] width 109 height 18
checkbox input "true"
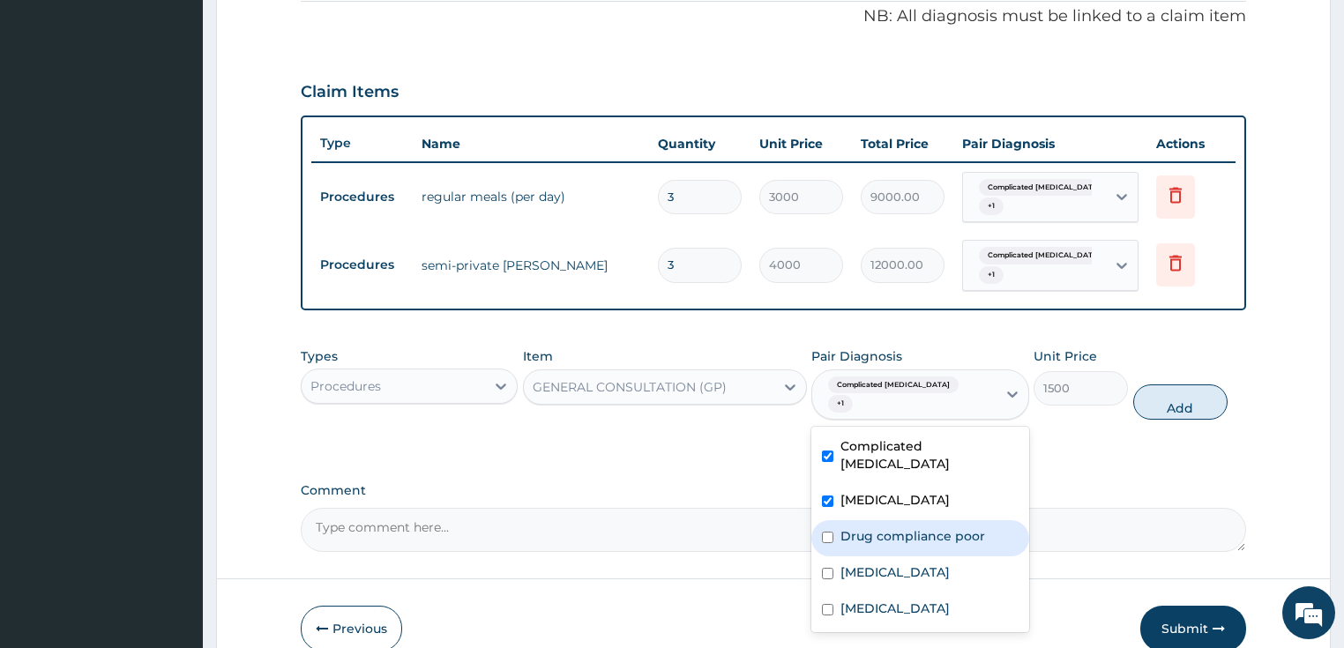
click at [904, 527] on label "Drug compliance poor" at bounding box center [913, 536] width 145 height 18
checkbox input "true"
click at [896, 557] on div "Anemia" at bounding box center [920, 575] width 218 height 36
checkbox input "true"
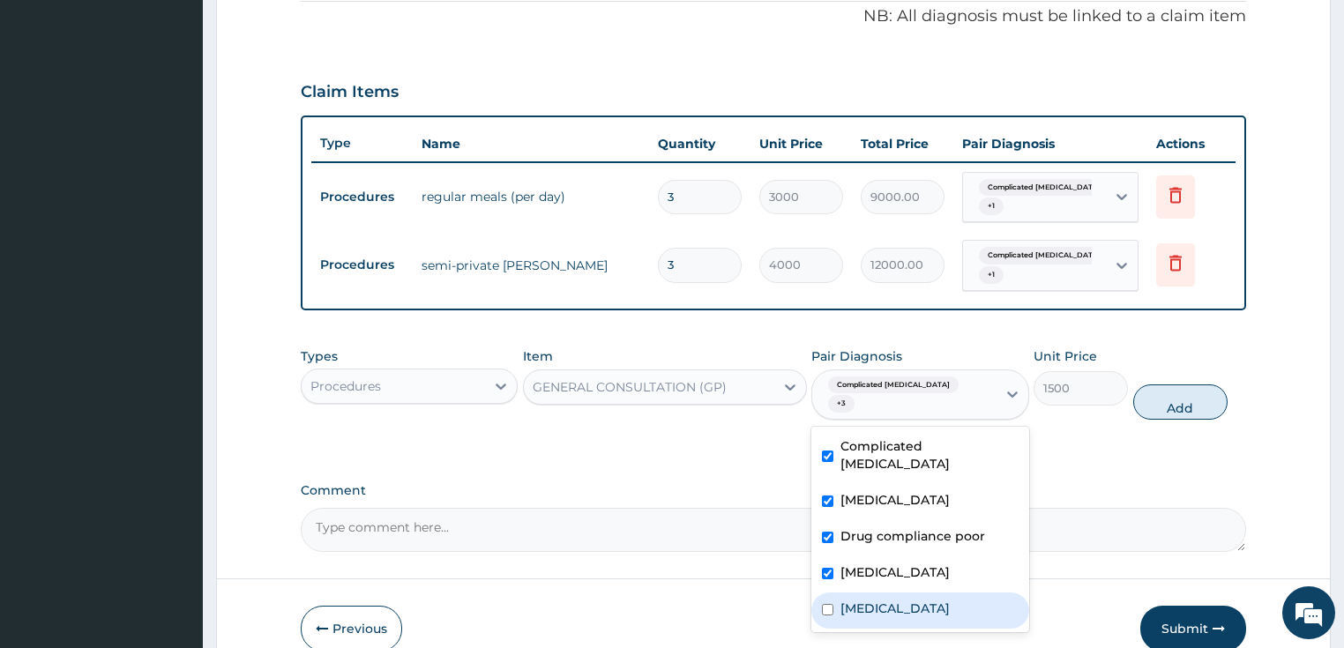
click at [892, 593] on div "Sepsis" at bounding box center [920, 611] width 218 height 36
checkbox input "true"
click at [1176, 387] on button "Add" at bounding box center [1180, 402] width 94 height 35
type input "0"
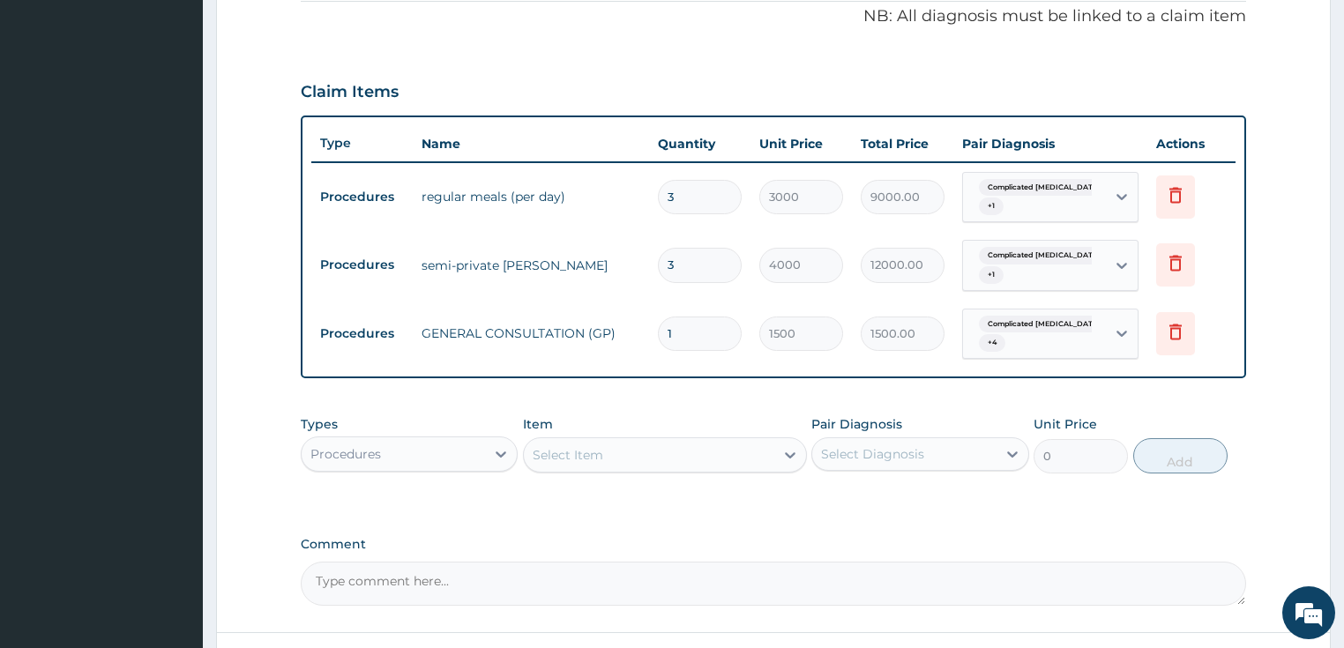
click at [475, 449] on div "Procedures" at bounding box center [394, 454] width 184 height 28
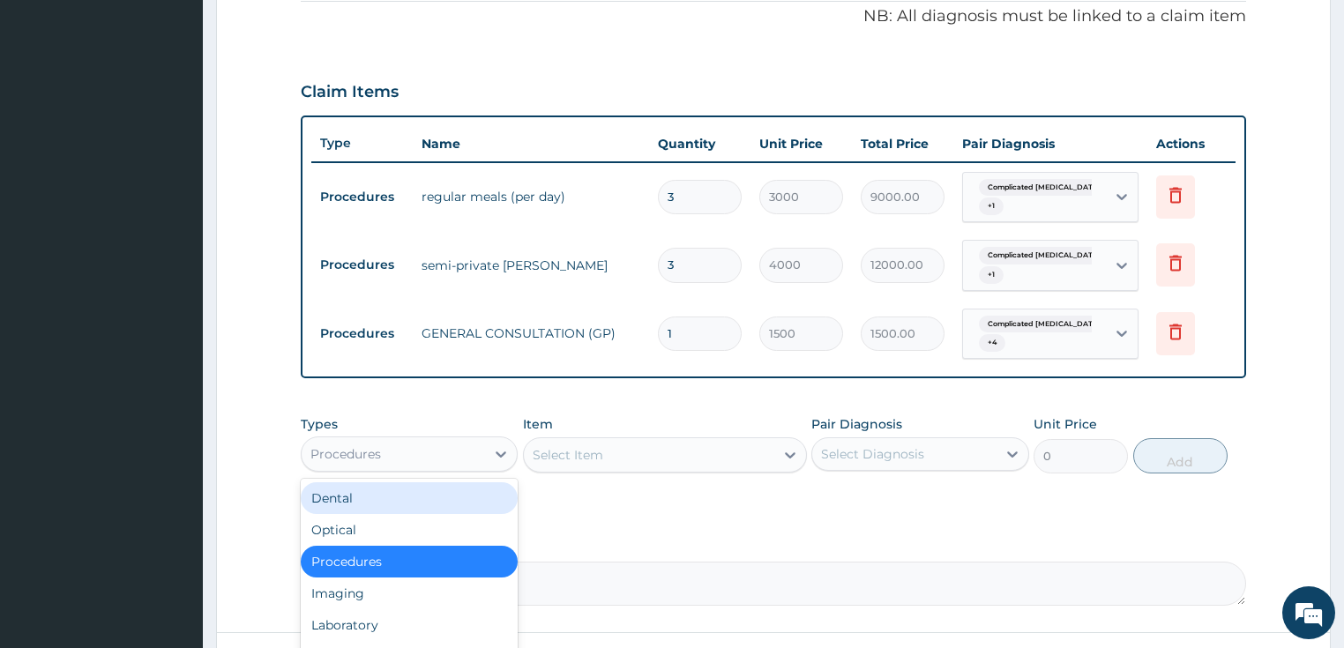
scroll to position [60, 0]
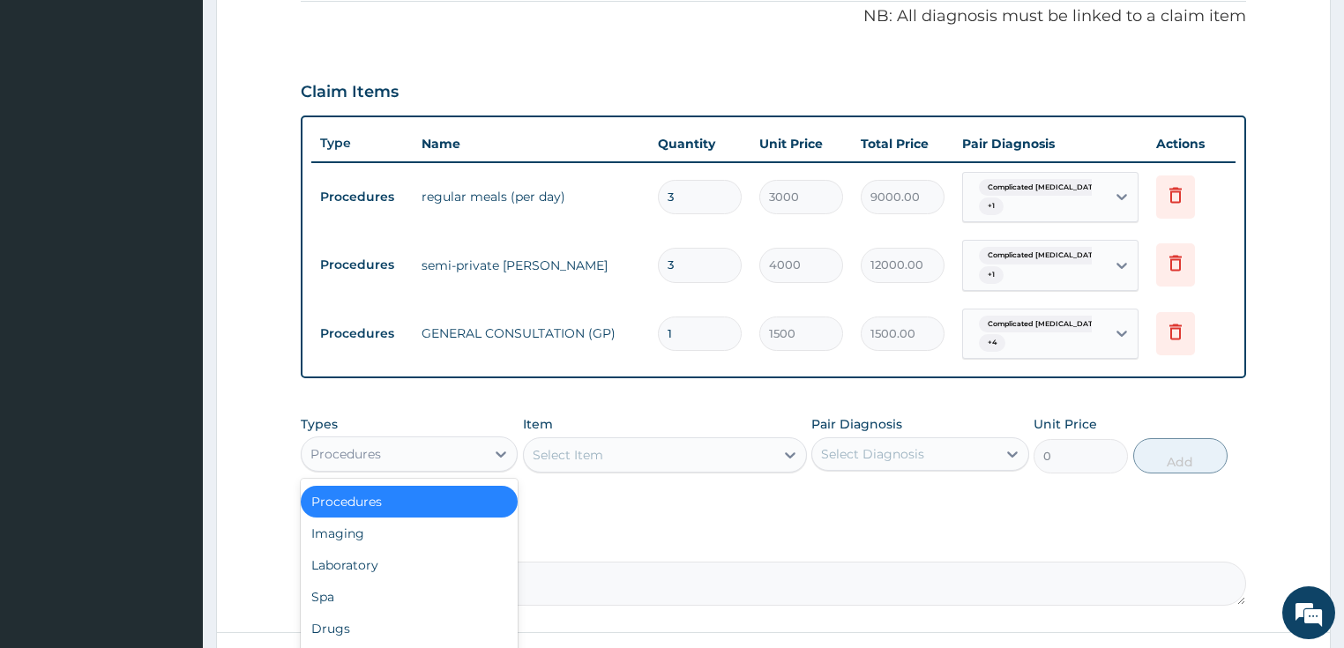
click at [411, 497] on div "Procedures" at bounding box center [410, 502] width 218 height 32
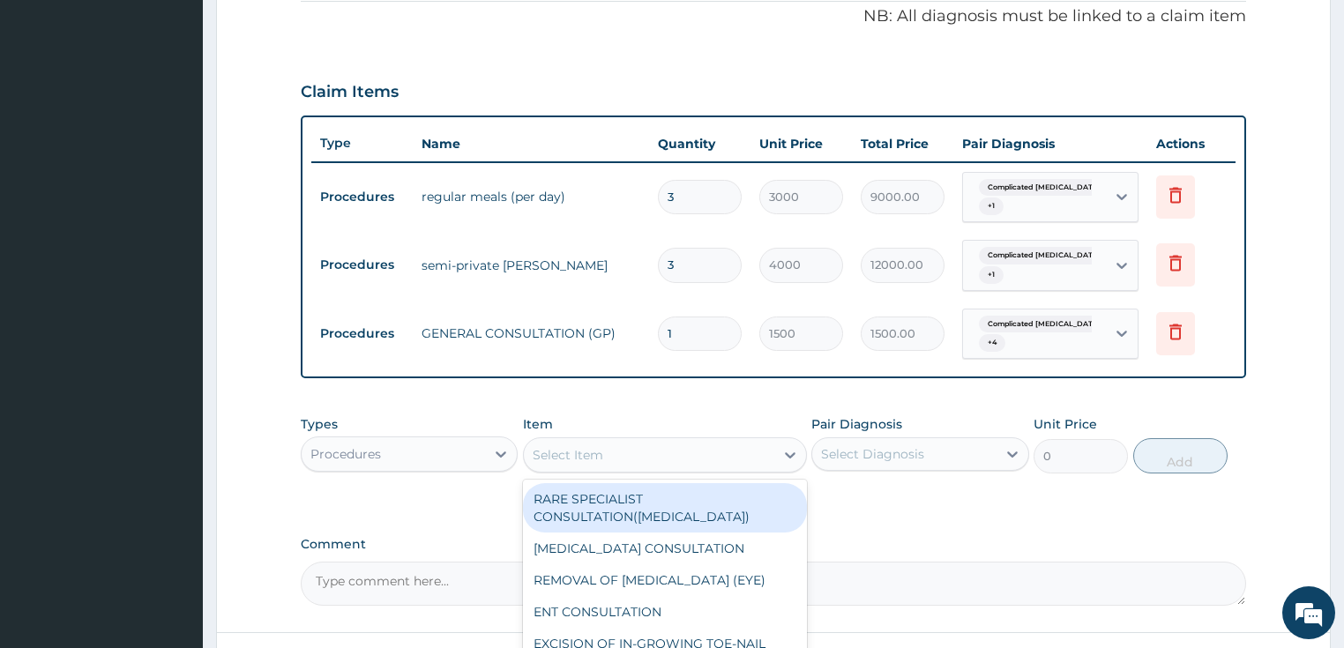
click at [598, 441] on div "Select Item" at bounding box center [649, 455] width 251 height 28
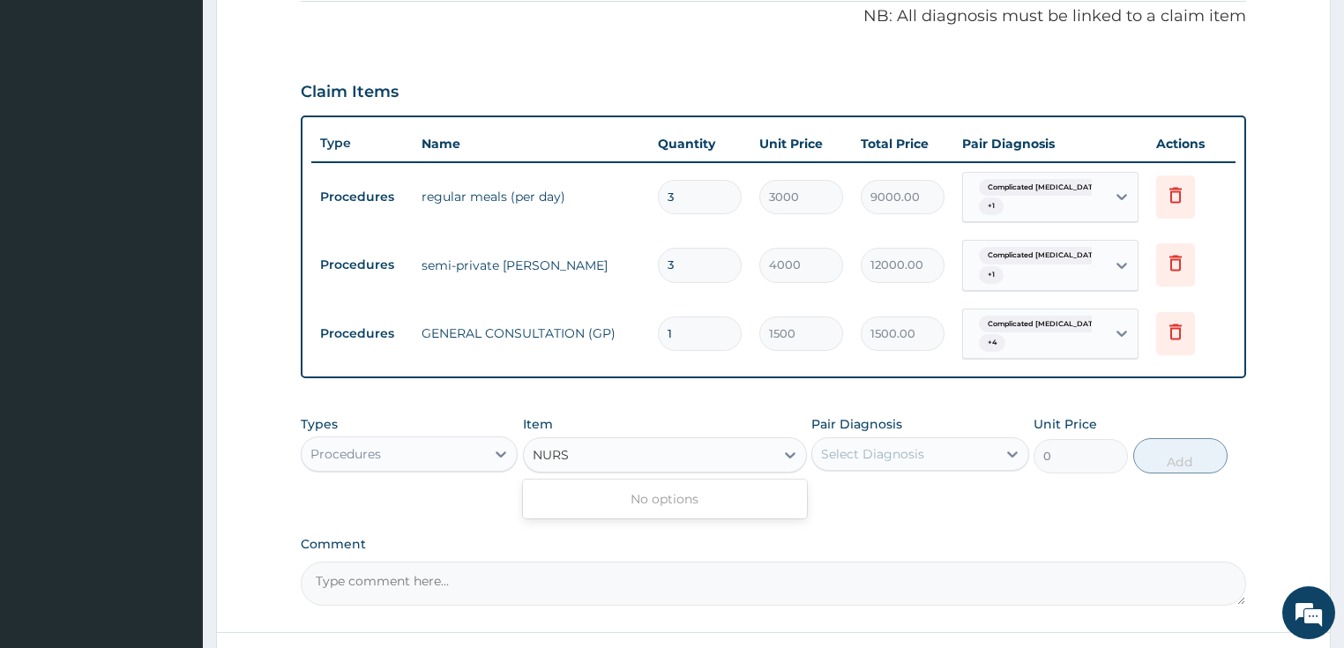
type input "NURS"
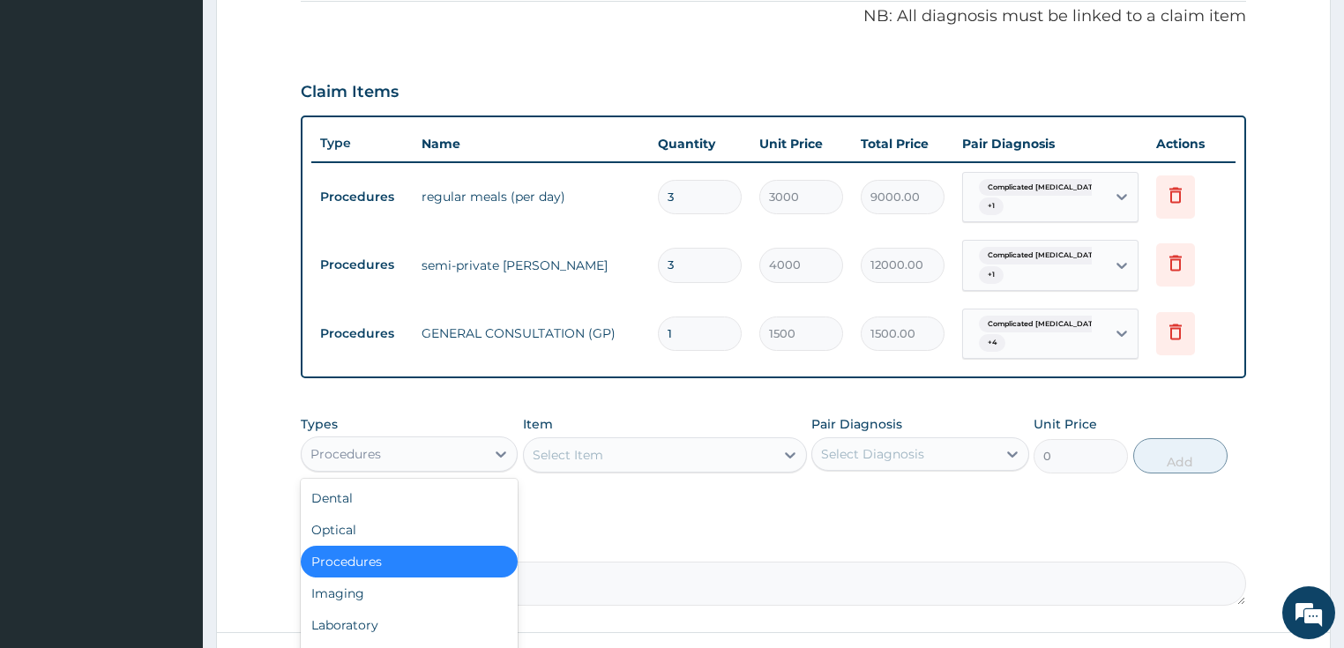
click at [433, 457] on div "Procedures" at bounding box center [394, 454] width 184 height 28
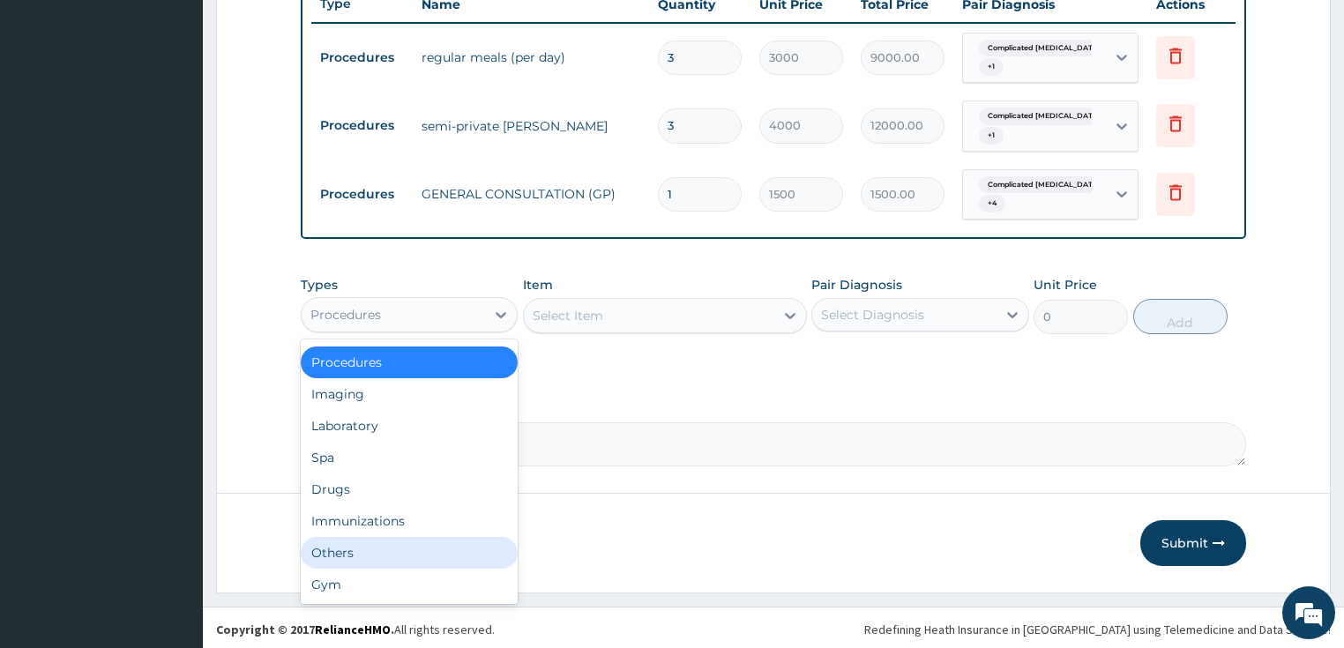
click at [445, 541] on div "Others" at bounding box center [410, 553] width 218 height 32
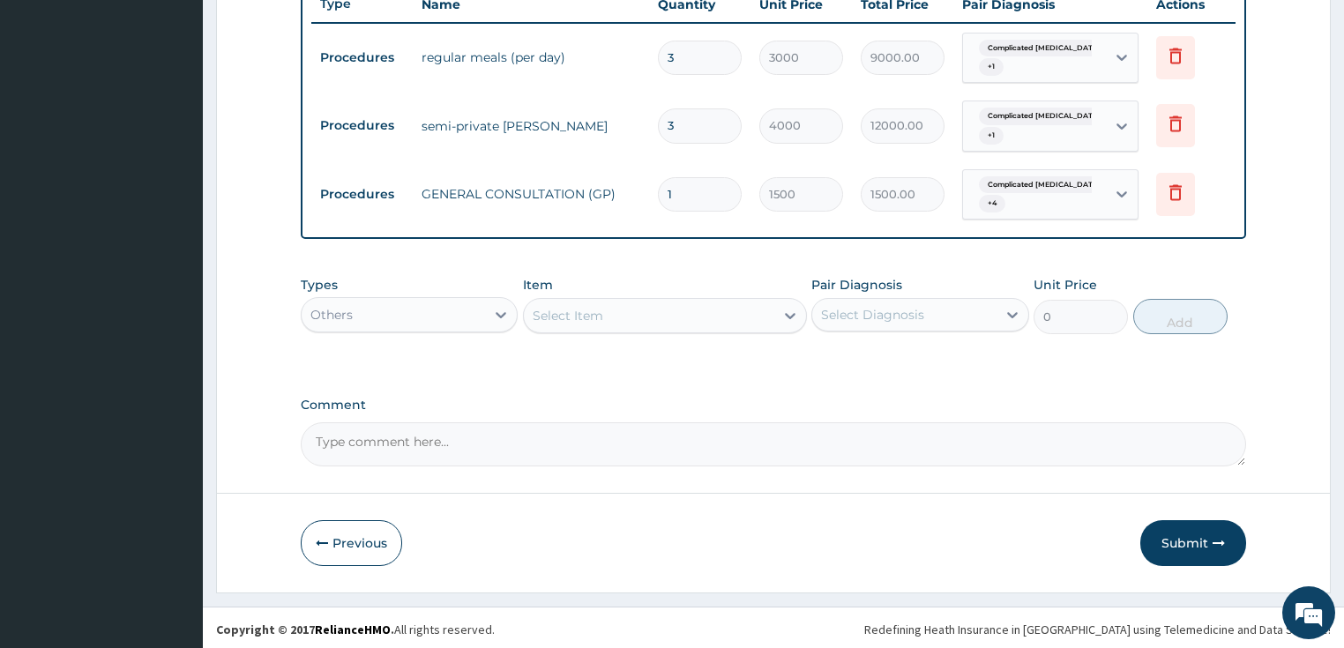
click at [673, 312] on div "Select Item" at bounding box center [649, 316] width 251 height 28
type input "NU"
click at [448, 314] on div "Others" at bounding box center [394, 315] width 184 height 28
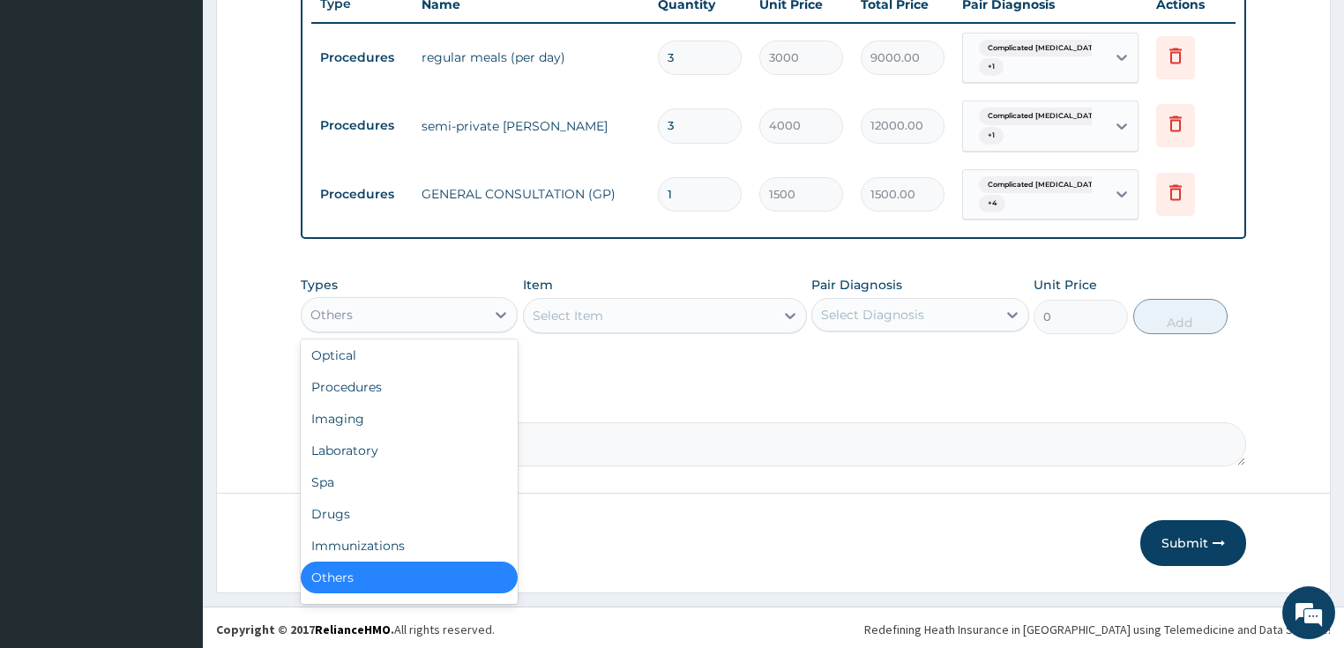
scroll to position [0, 0]
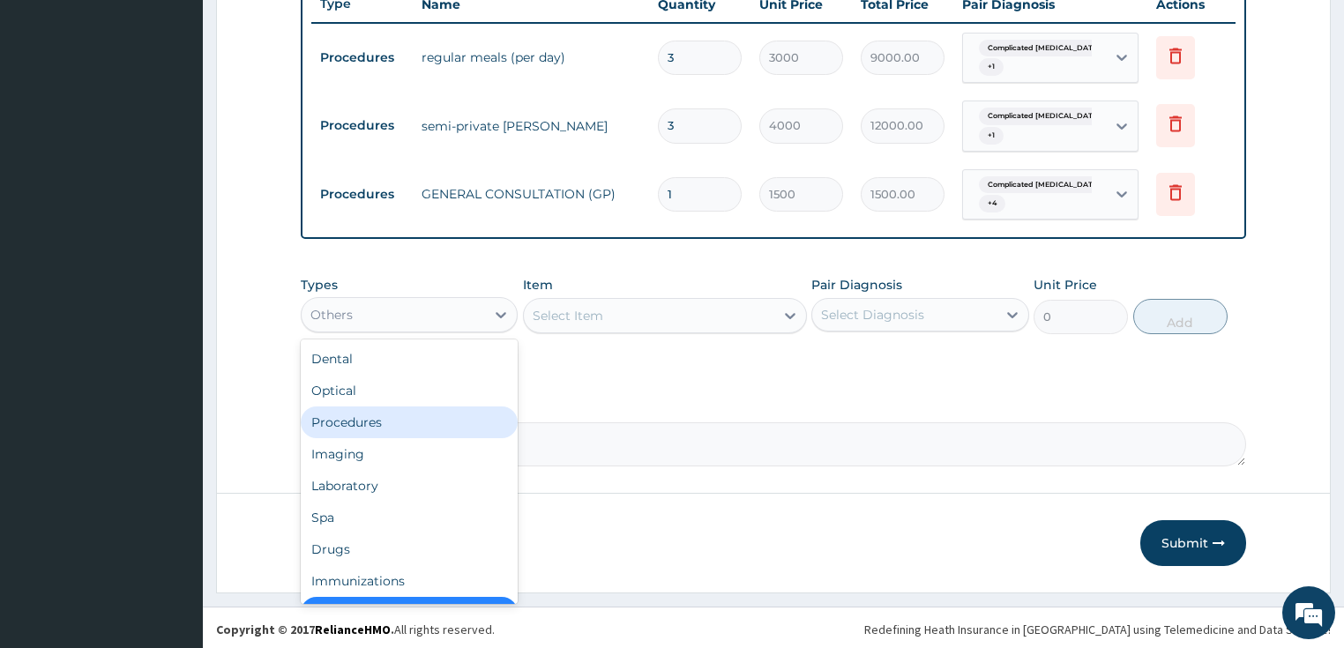
click at [442, 419] on div "Procedures" at bounding box center [410, 423] width 218 height 32
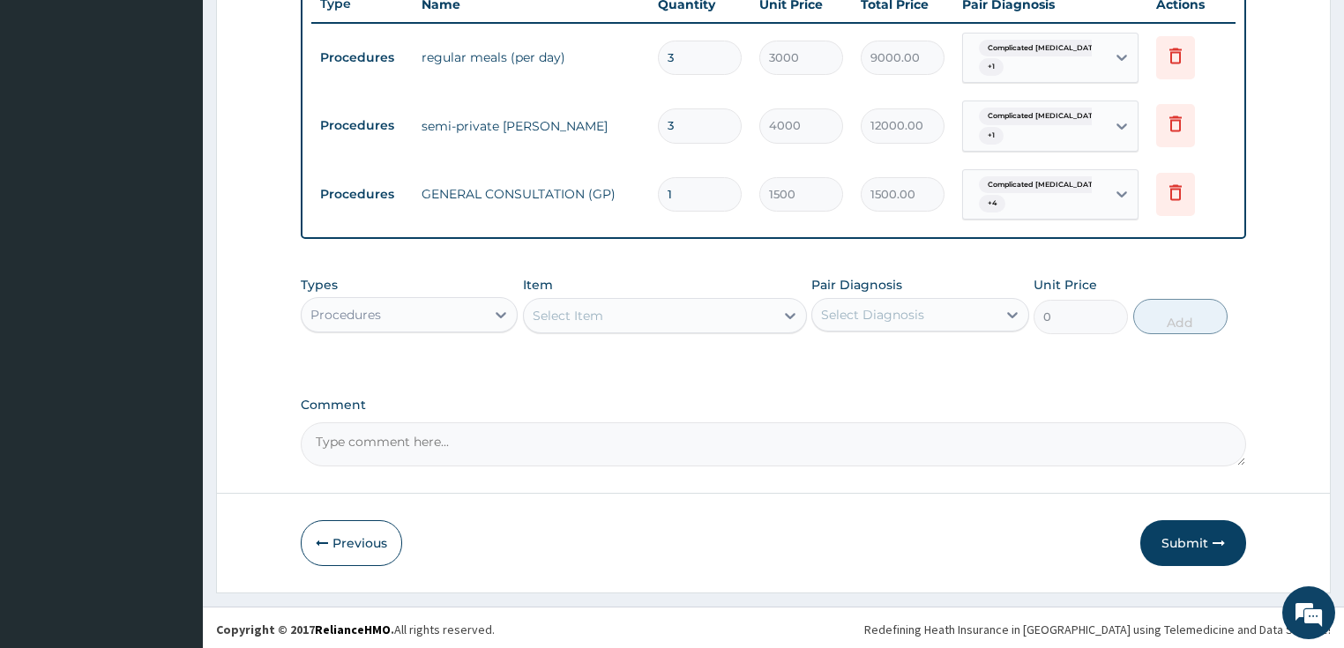
click at [441, 313] on div "Procedures" at bounding box center [394, 315] width 184 height 28
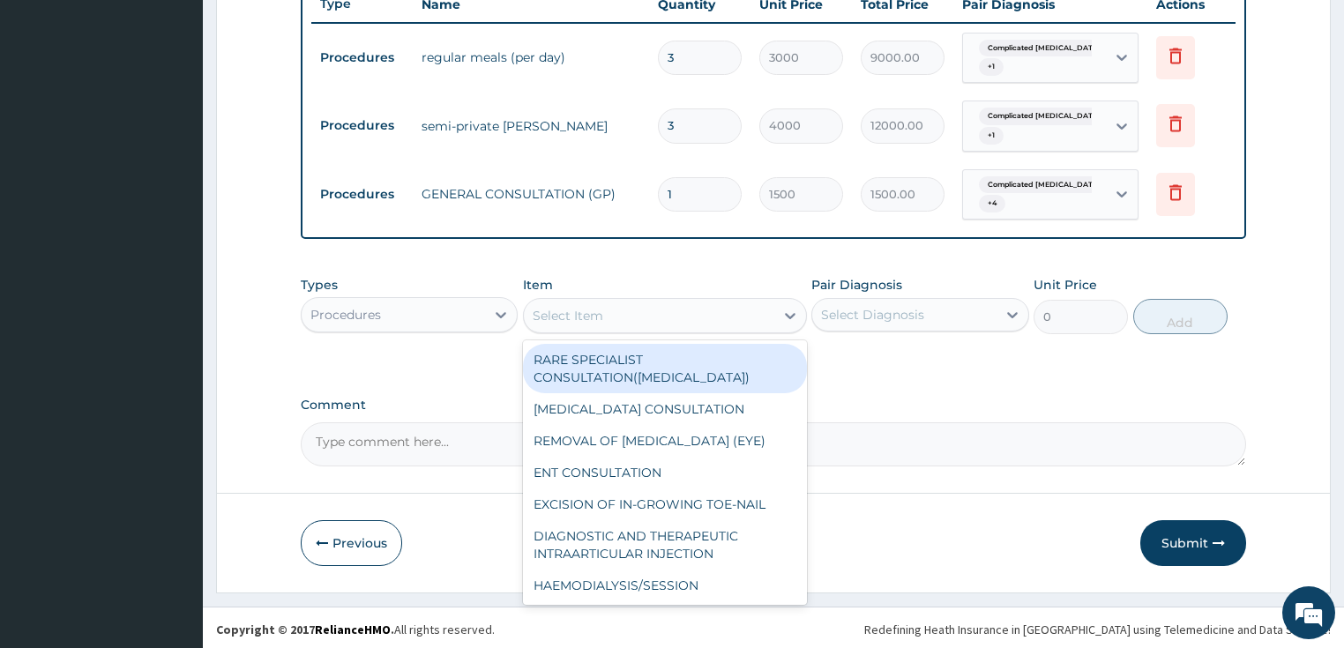
click at [639, 307] on div "Select Item" at bounding box center [649, 316] width 251 height 28
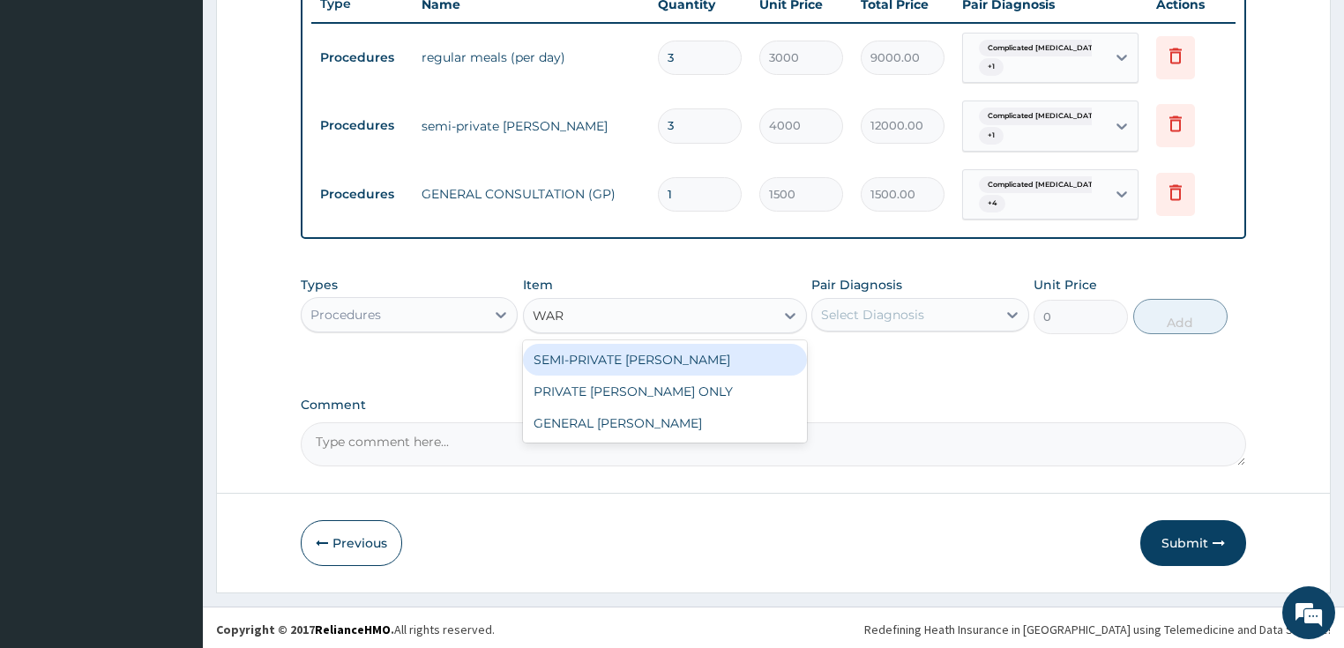
type input "WARD"
click at [651, 358] on div "SEMI-PRIVATE WARD" at bounding box center [665, 360] width 284 height 32
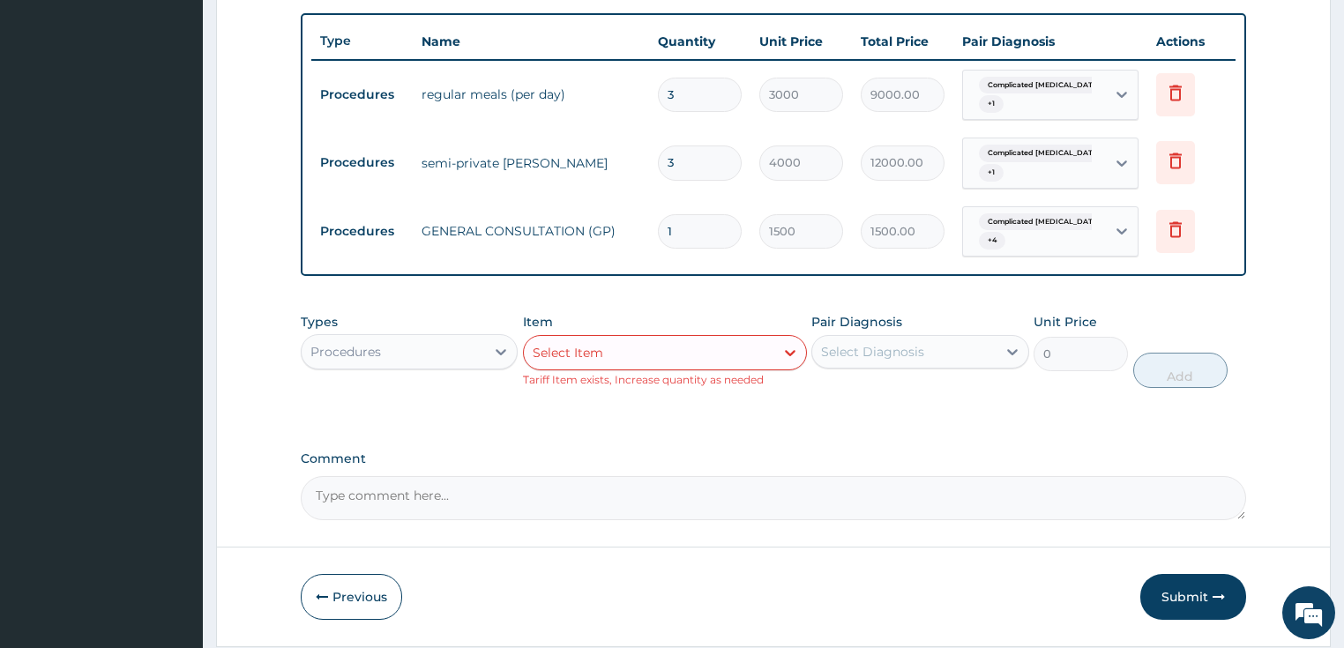
scroll to position [610, 0]
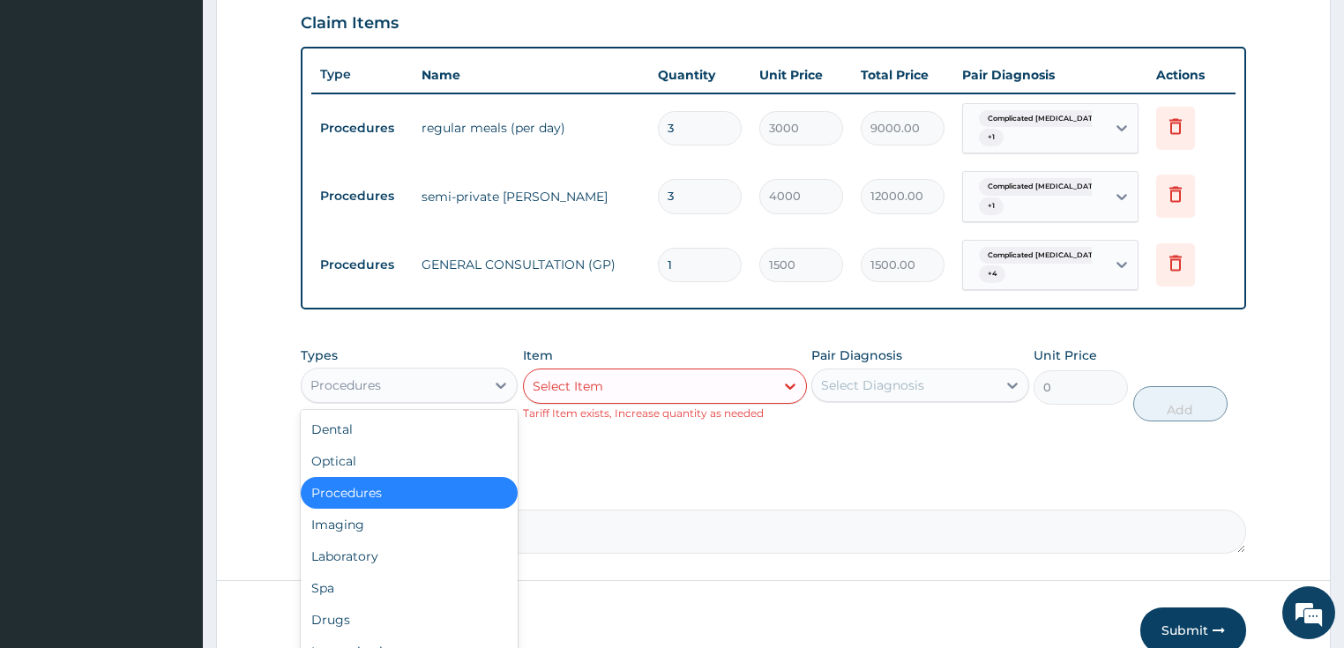
click at [448, 371] on div "Procedures" at bounding box center [394, 385] width 184 height 28
click at [566, 372] on div "Select Item" at bounding box center [649, 386] width 251 height 28
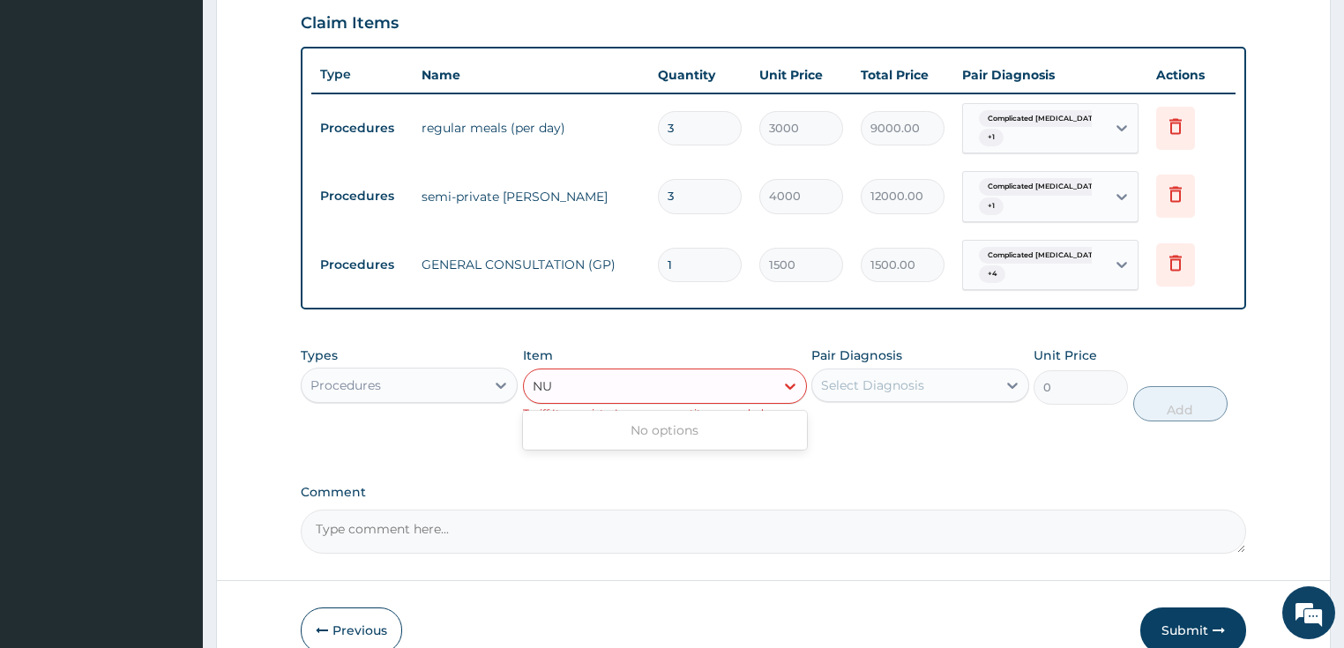
type input "N"
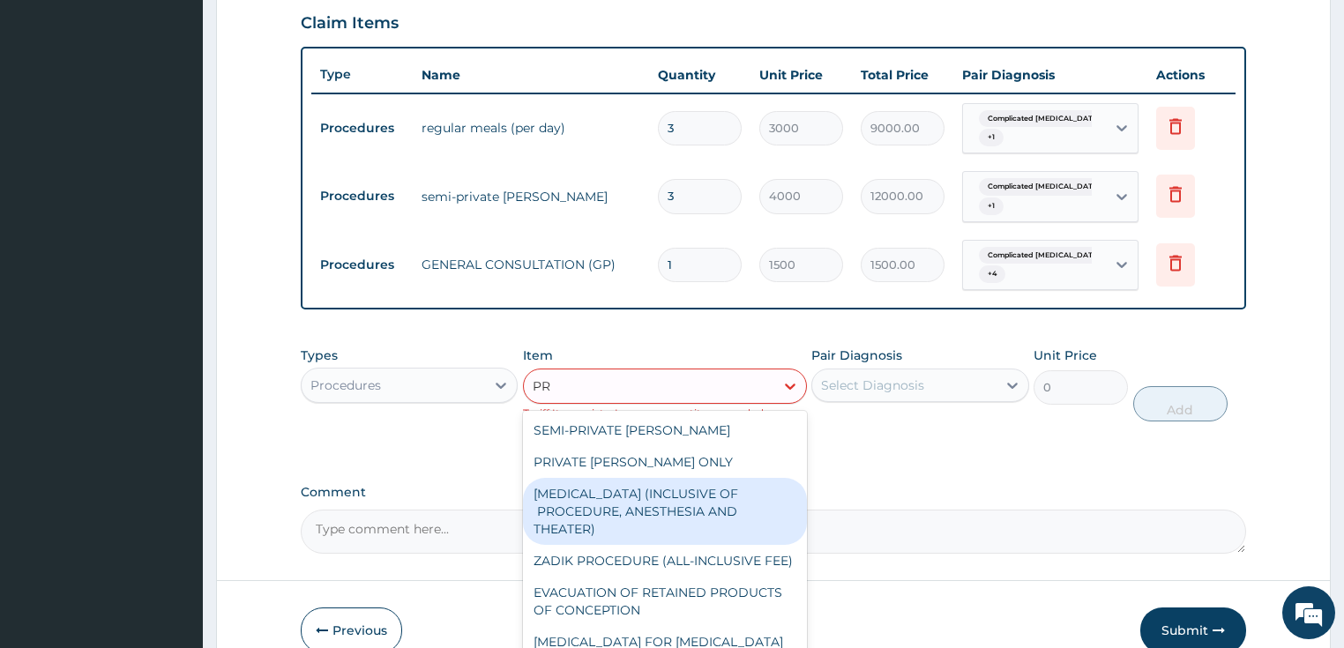
type input "P"
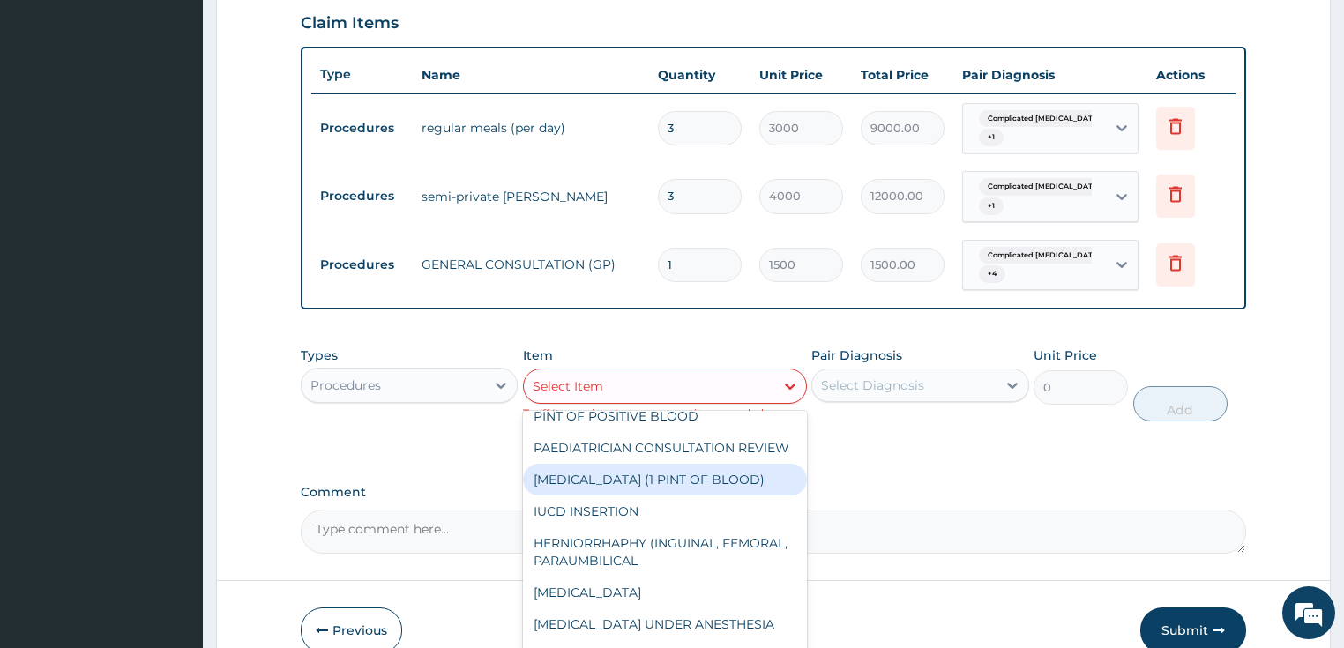
scroll to position [3034, 0]
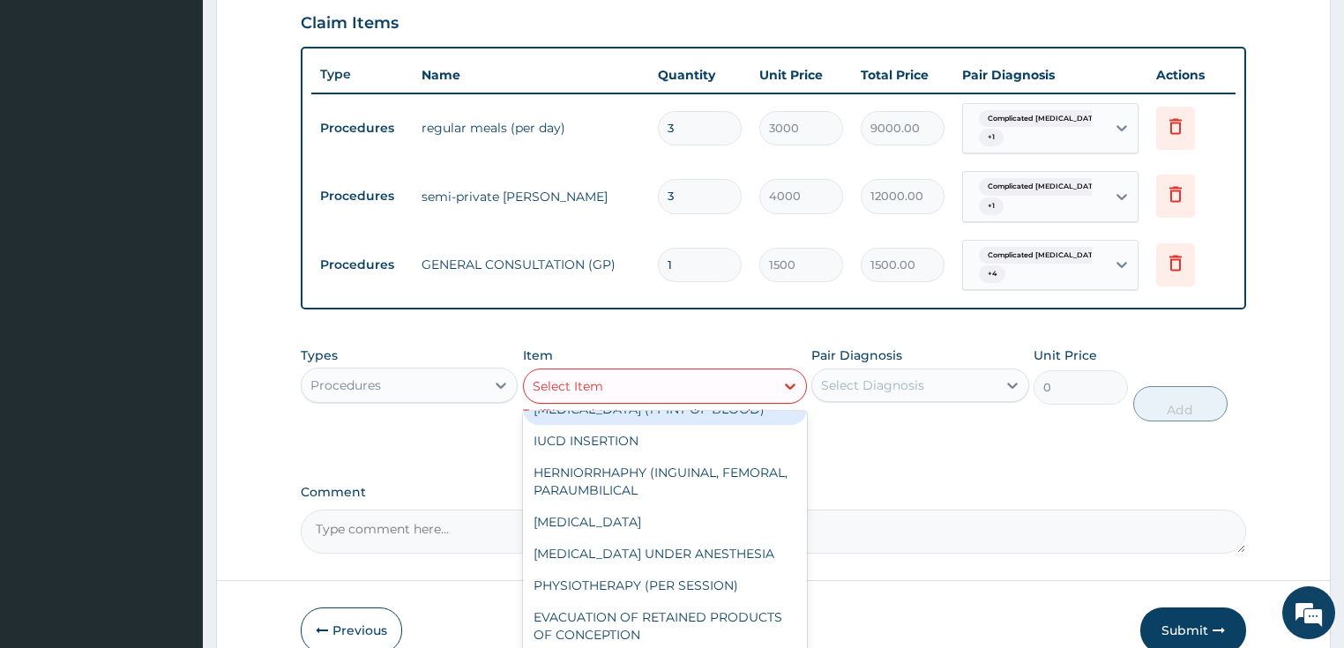
click at [686, 425] on div "BLOOD TRANSFUSION (1 PINT OF BLOOD)" at bounding box center [665, 409] width 284 height 32
type input "18000"
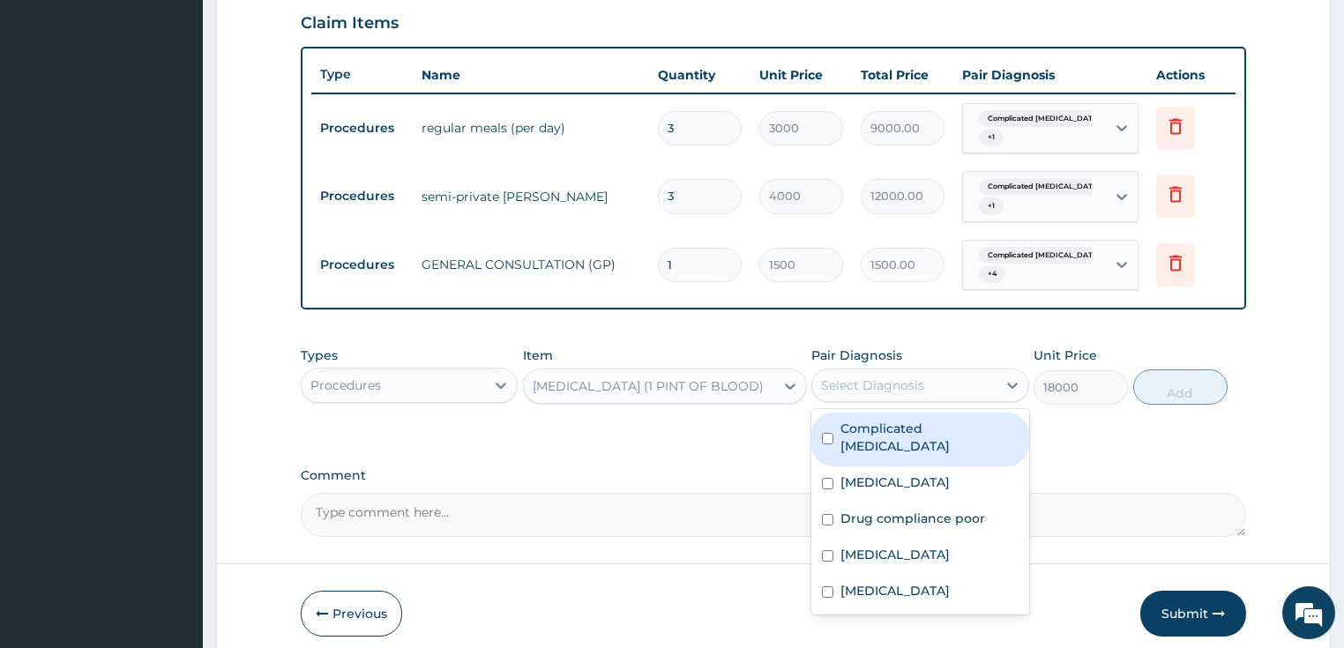
click at [868, 381] on div "Select Diagnosis" at bounding box center [872, 386] width 103 height 18
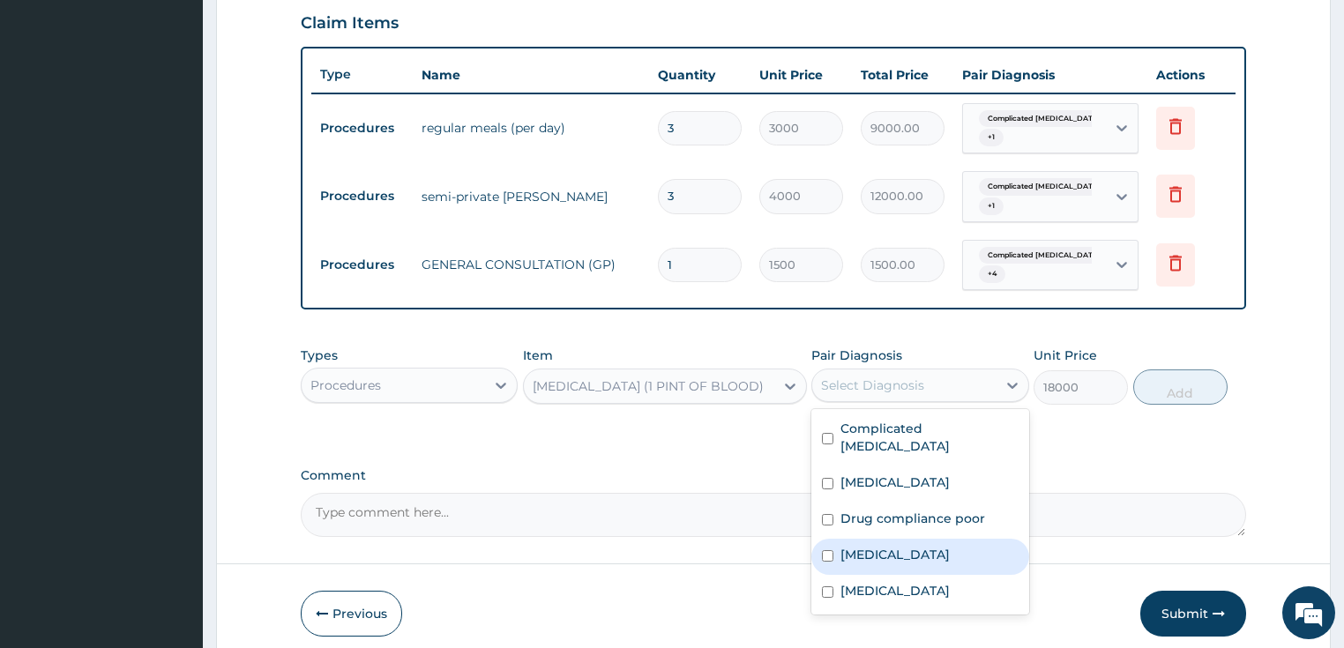
click at [866, 547] on label "Anemia" at bounding box center [895, 555] width 109 height 18
checkbox input "true"
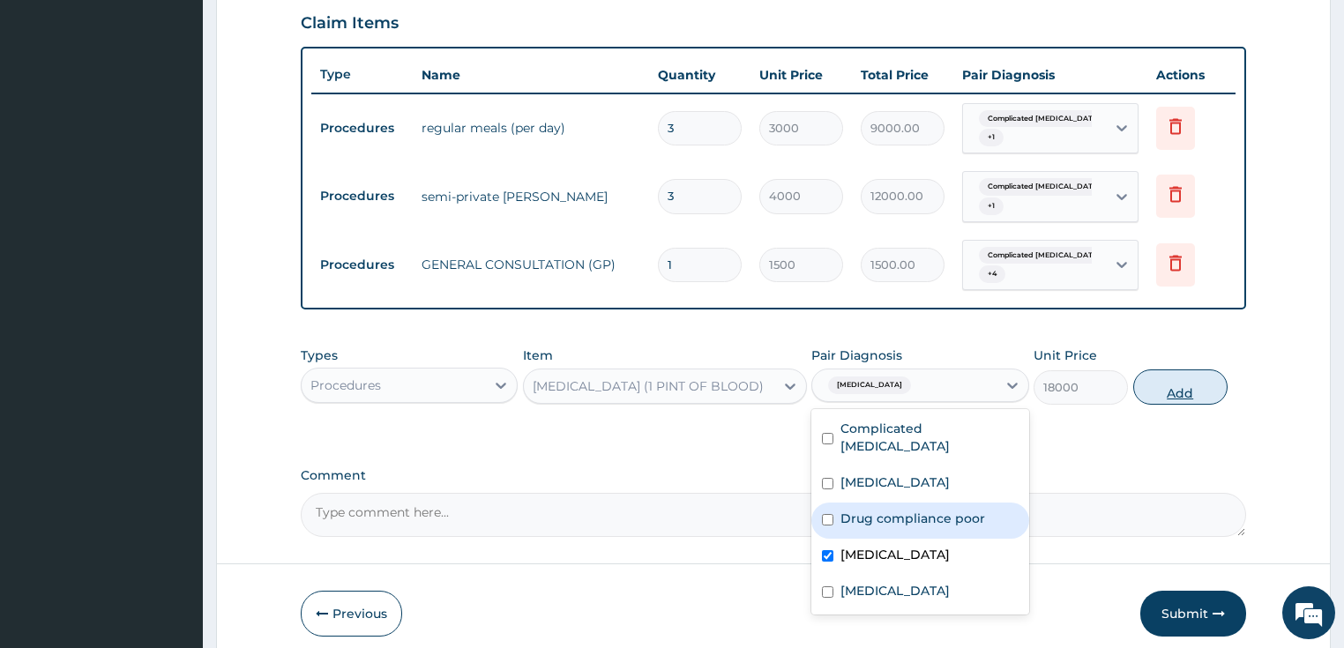
click at [1170, 383] on button "Add" at bounding box center [1180, 387] width 94 height 35
type input "0"
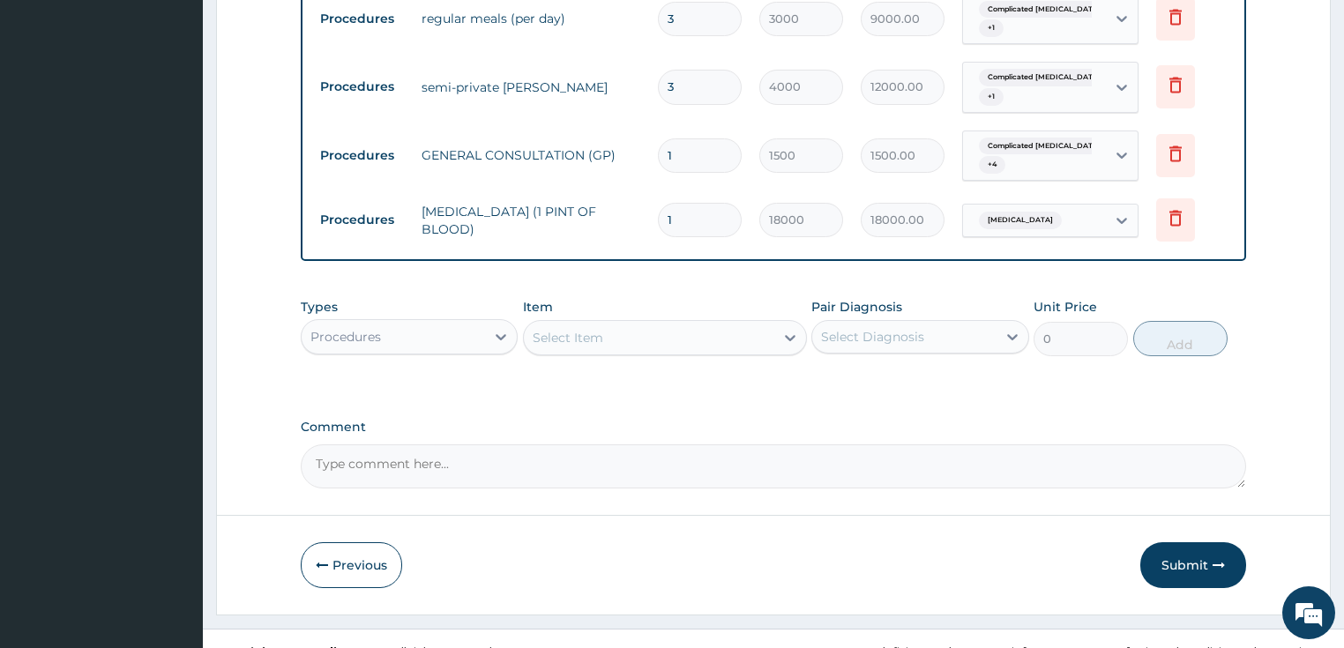
scroll to position [741, 0]
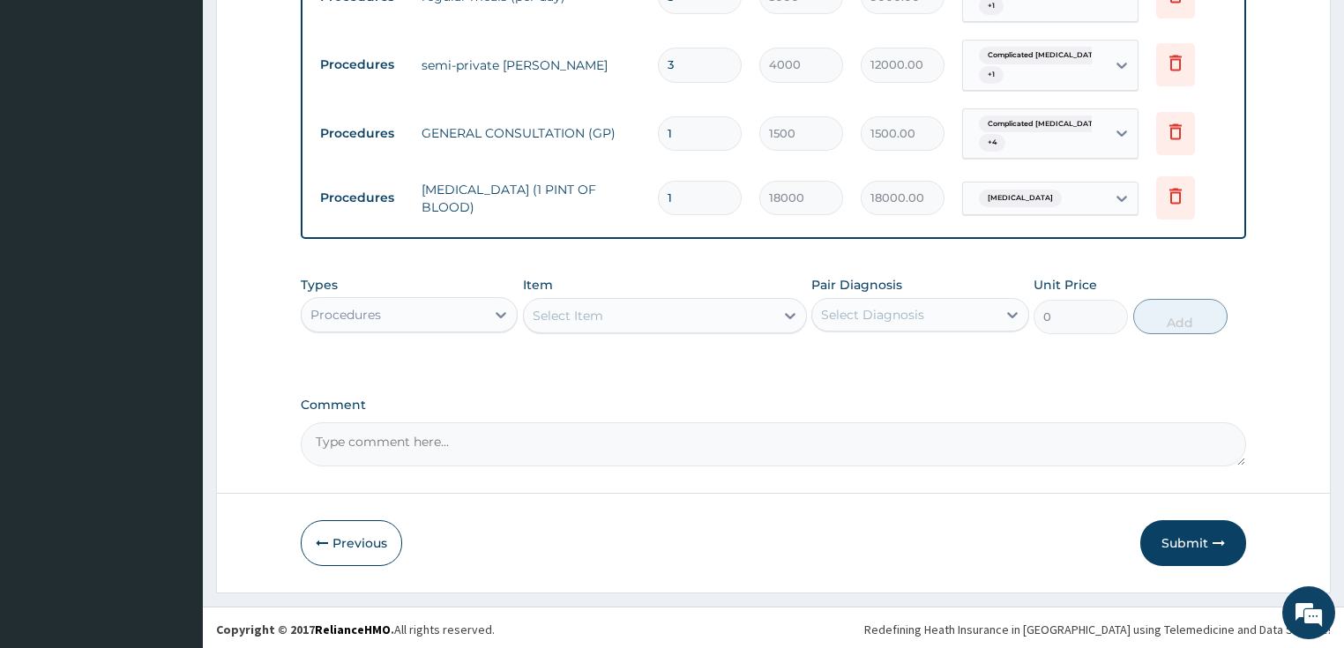
click at [398, 309] on div "Procedures" at bounding box center [394, 315] width 184 height 28
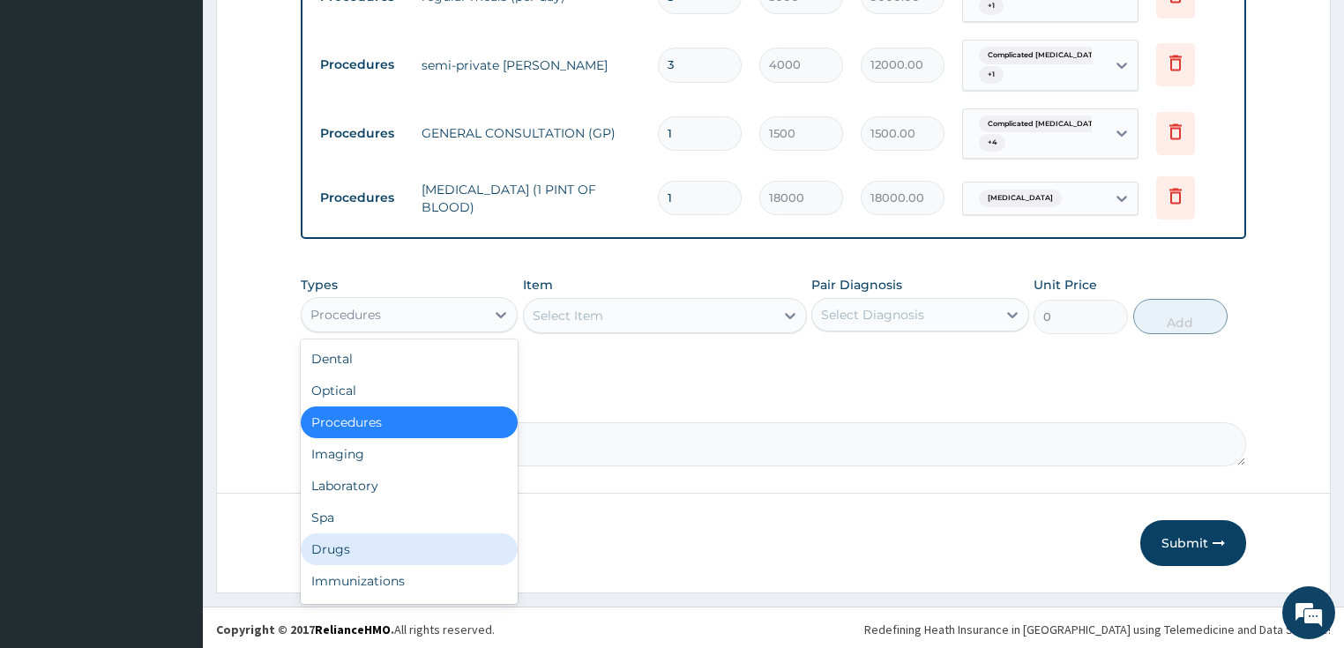
scroll to position [60, 0]
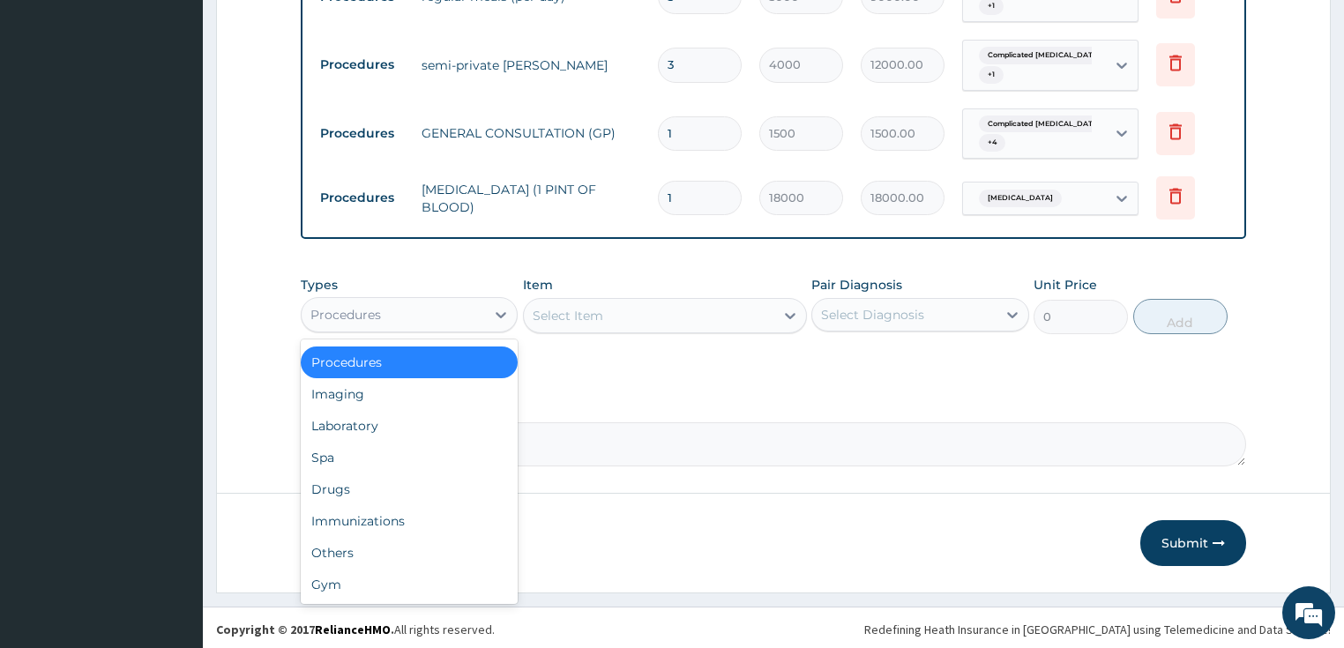
click at [452, 353] on div "Procedures" at bounding box center [410, 363] width 218 height 32
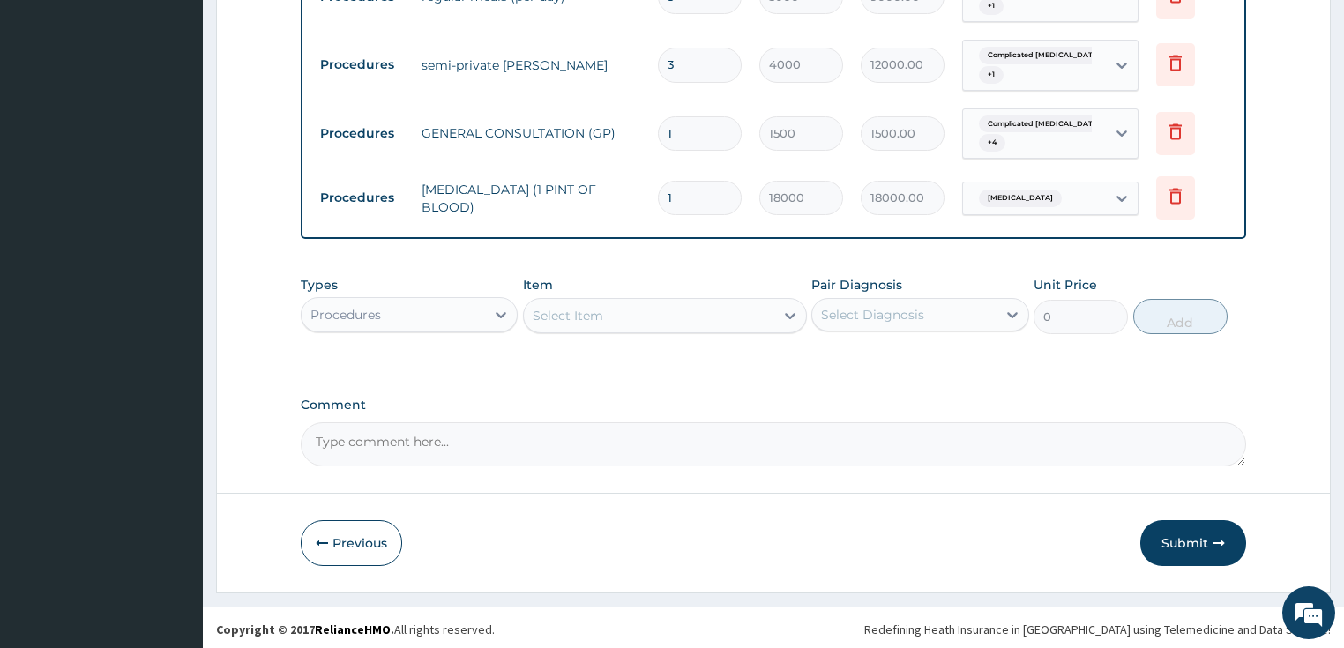
click at [674, 312] on div "Select Item" at bounding box center [649, 316] width 251 height 28
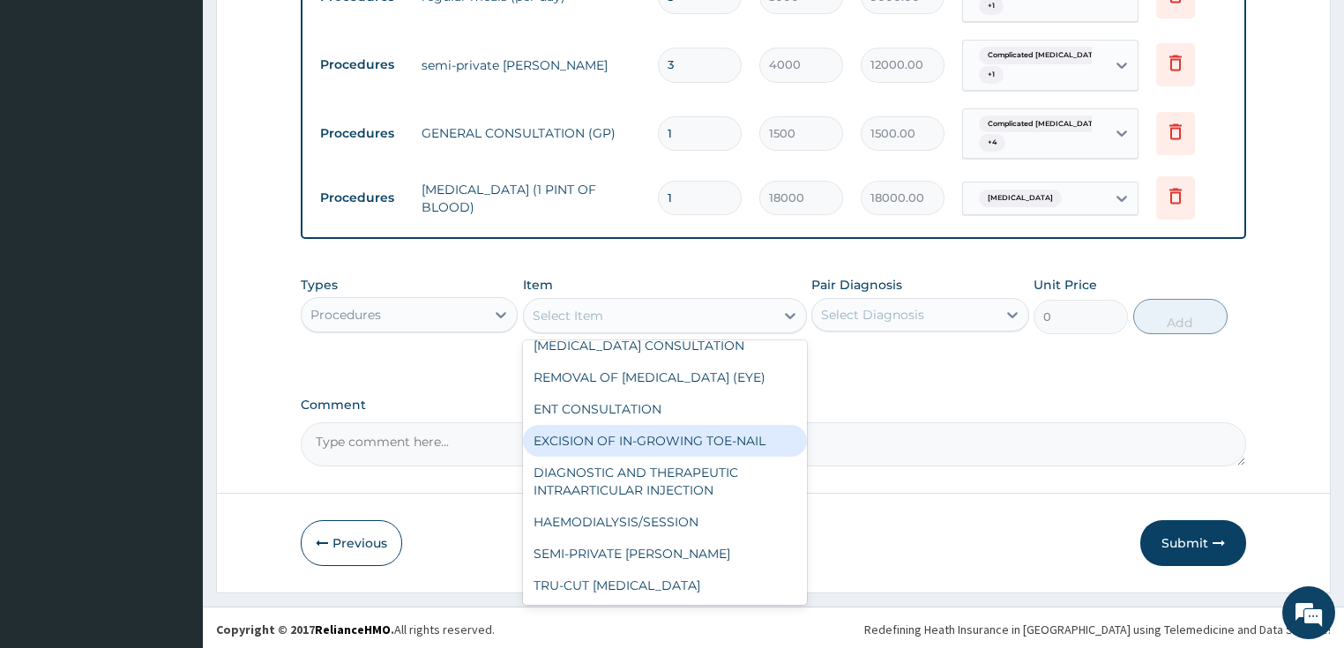
scroll to position [0, 0]
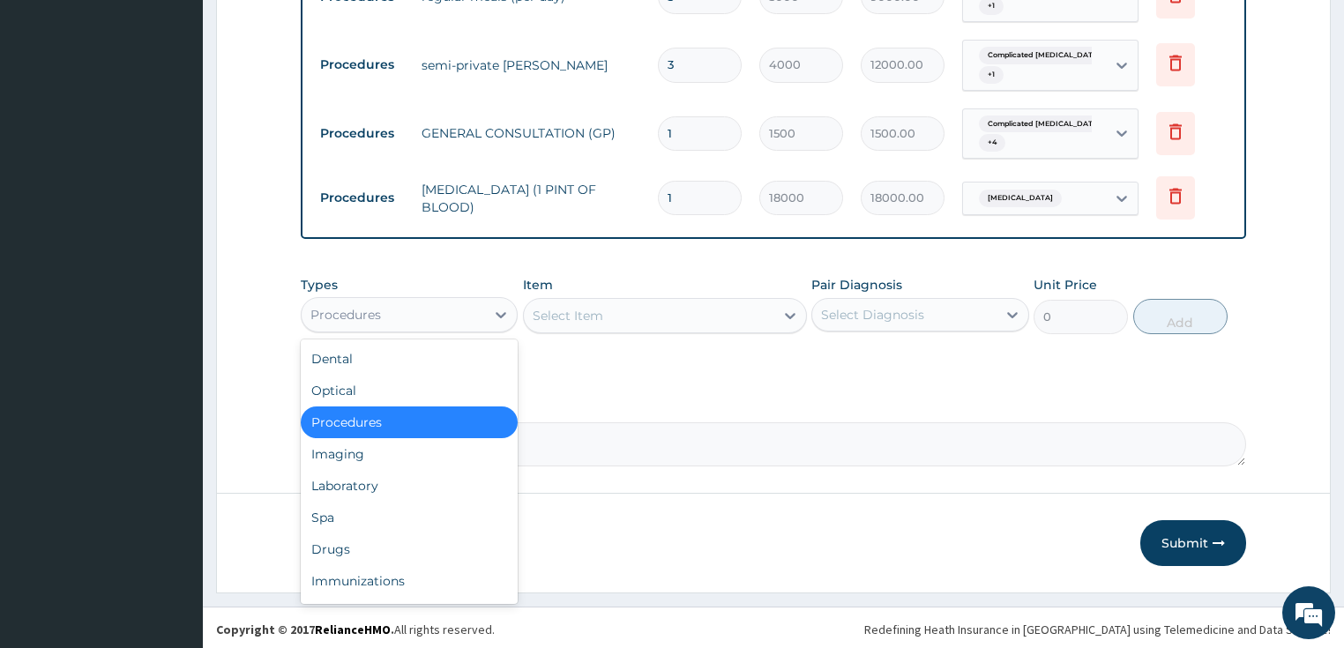
click at [458, 314] on div "Procedures" at bounding box center [394, 315] width 184 height 28
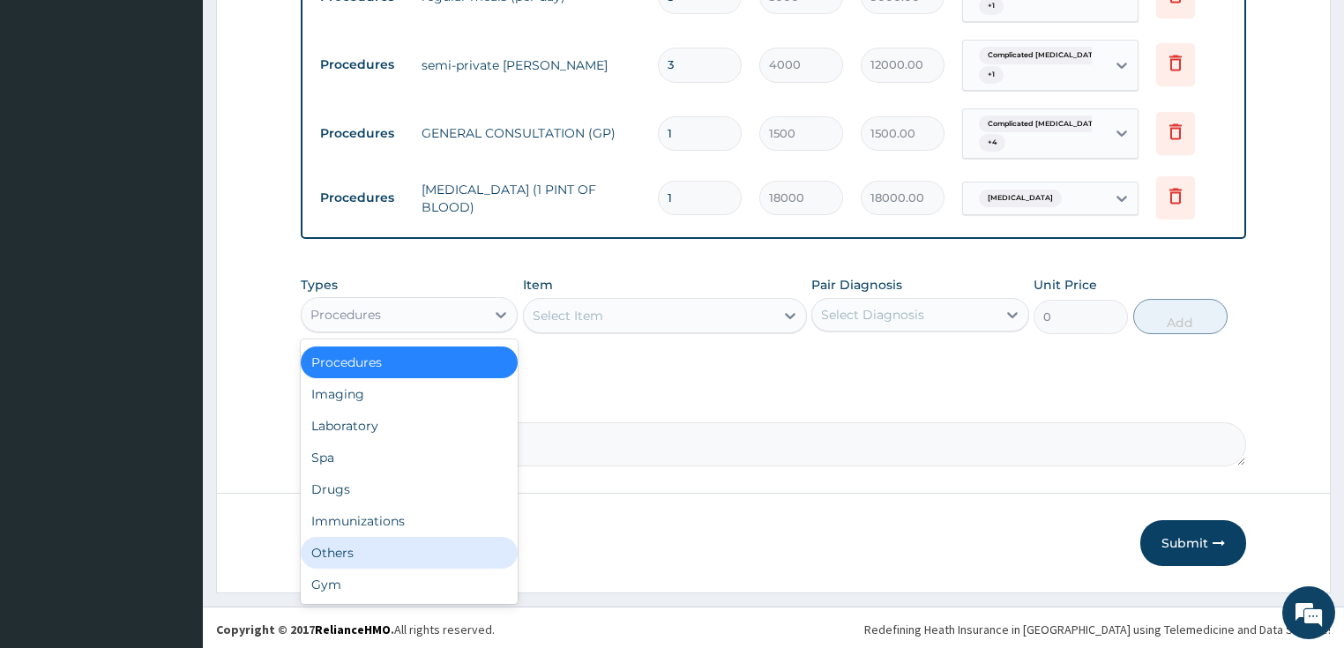
click at [381, 550] on div "Others" at bounding box center [410, 553] width 218 height 32
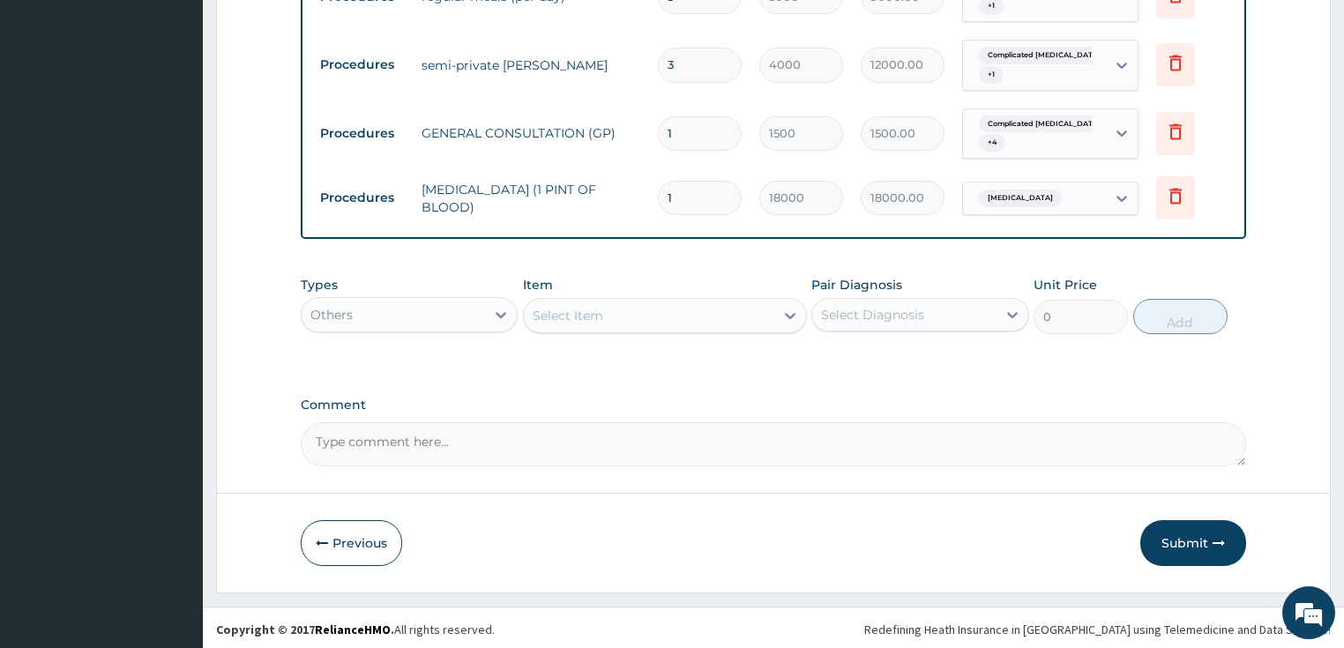
click at [594, 318] on div "Select Item" at bounding box center [568, 316] width 71 height 18
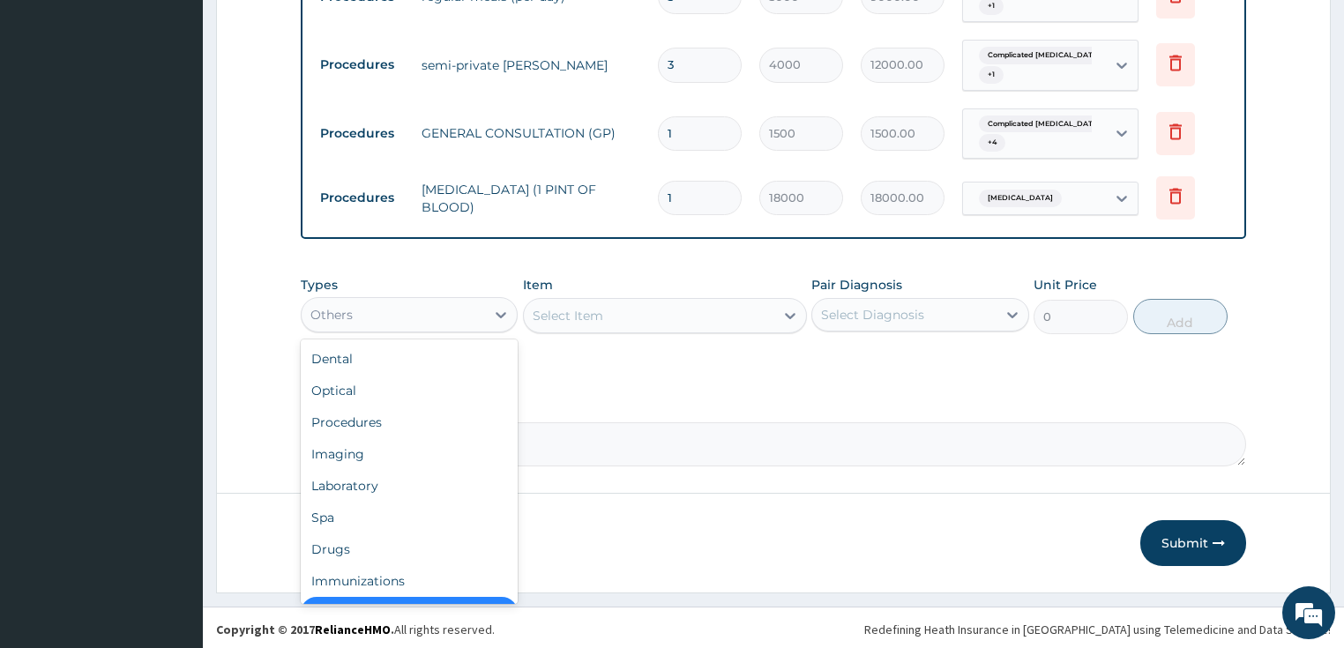
click at [445, 312] on div "Others" at bounding box center [394, 315] width 184 height 28
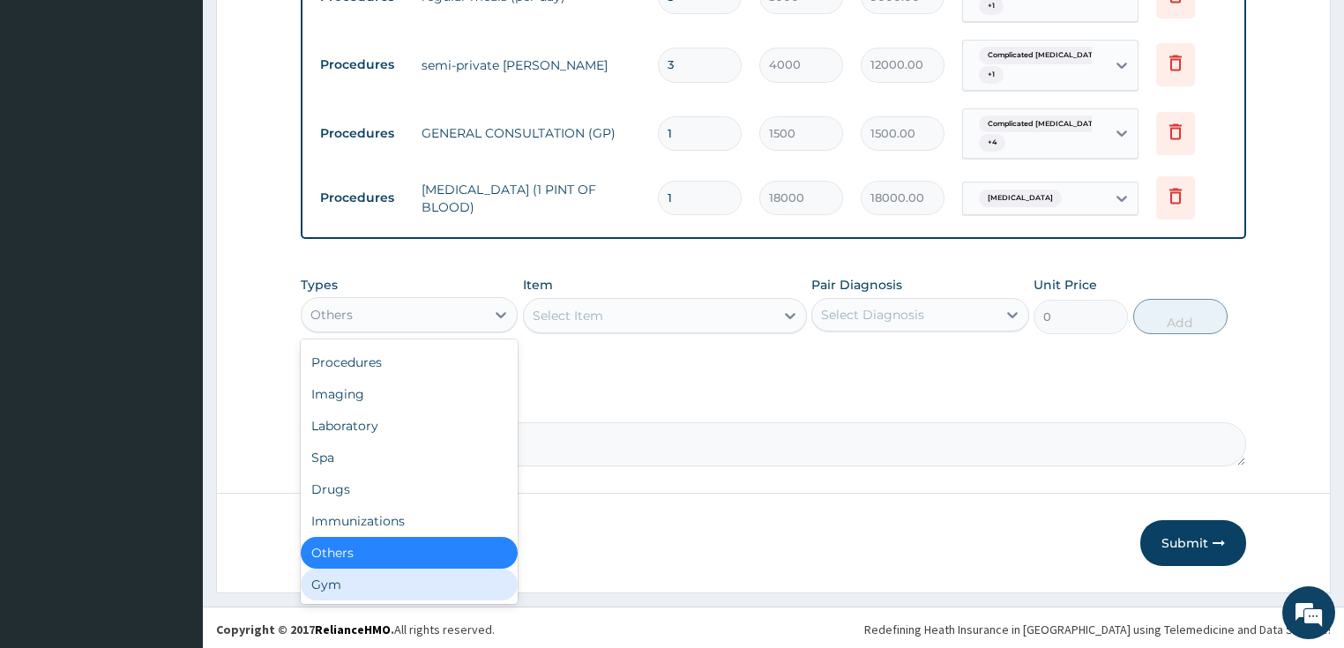
click at [378, 586] on div "Gym" at bounding box center [410, 585] width 218 height 32
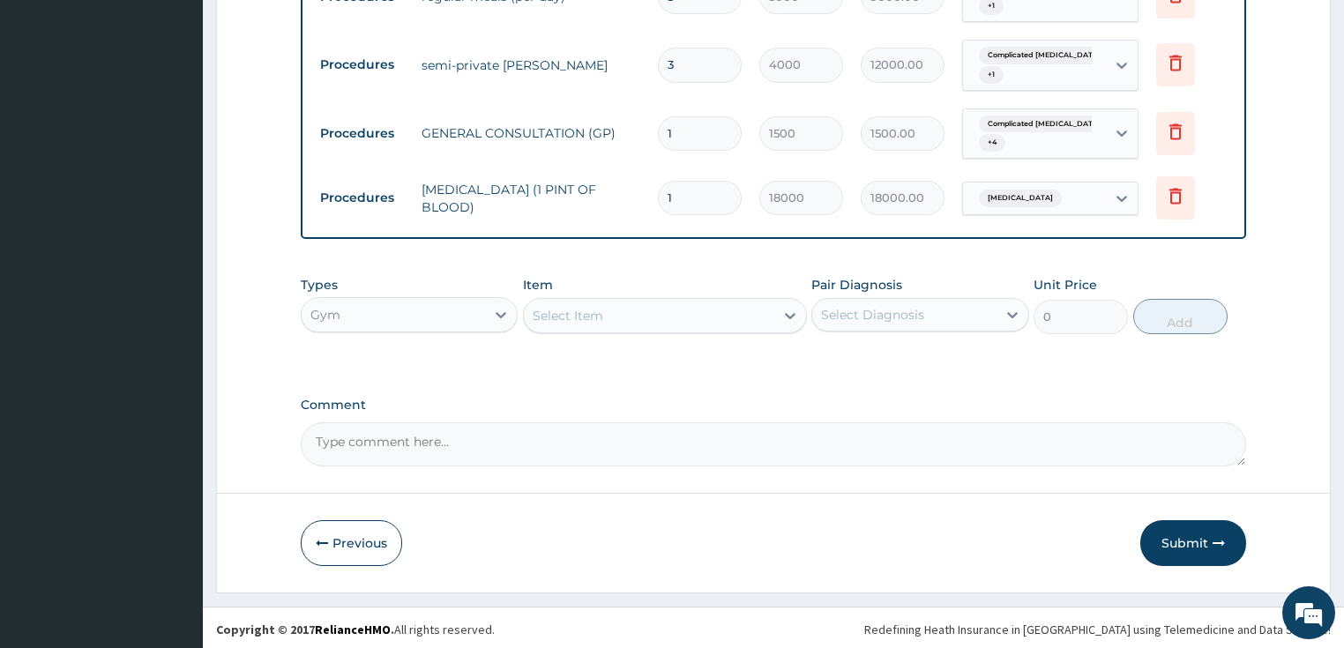
click at [741, 315] on div "Select Item" at bounding box center [649, 316] width 251 height 28
click at [417, 313] on div "Gym" at bounding box center [394, 315] width 184 height 28
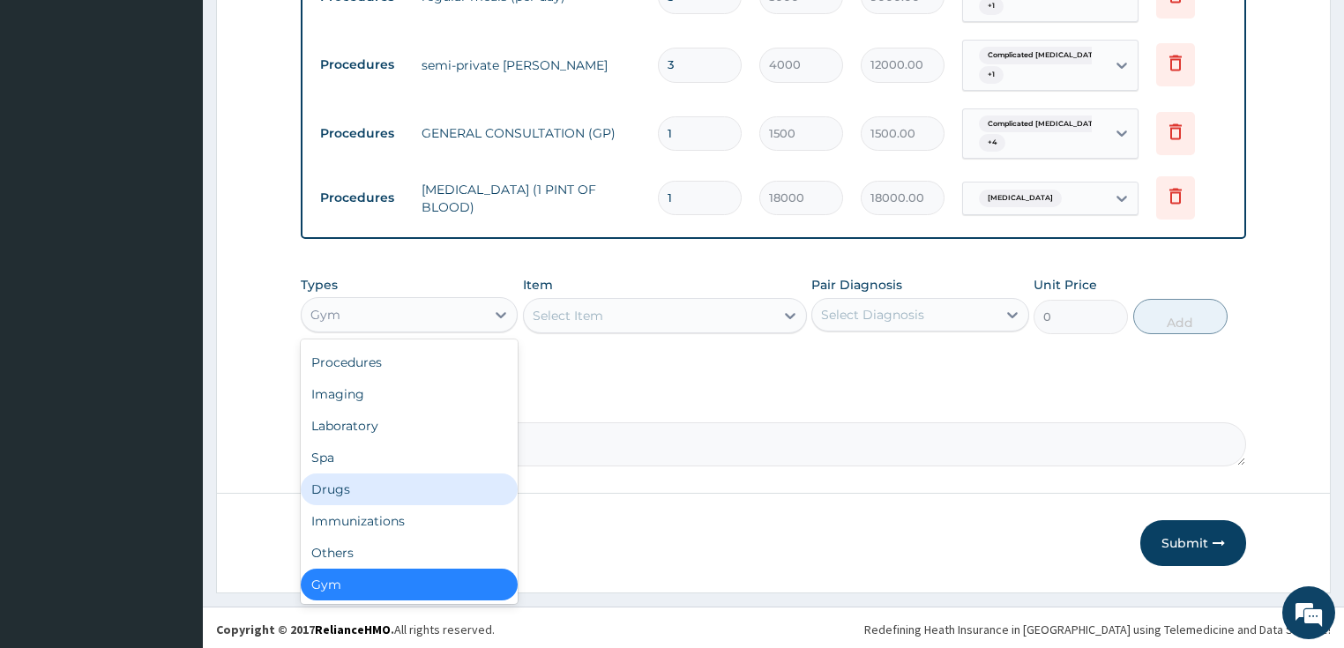
click at [374, 487] on div "Drugs" at bounding box center [410, 490] width 218 height 32
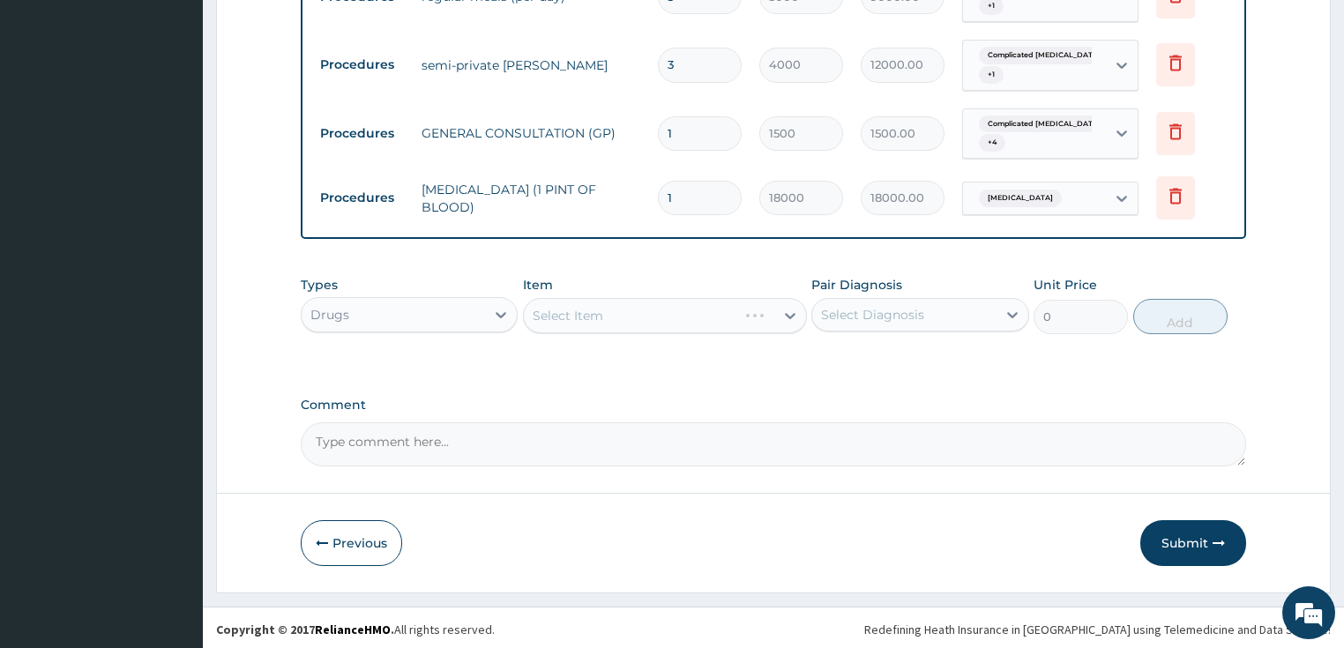
click at [632, 310] on div "Select Item" at bounding box center [665, 315] width 284 height 35
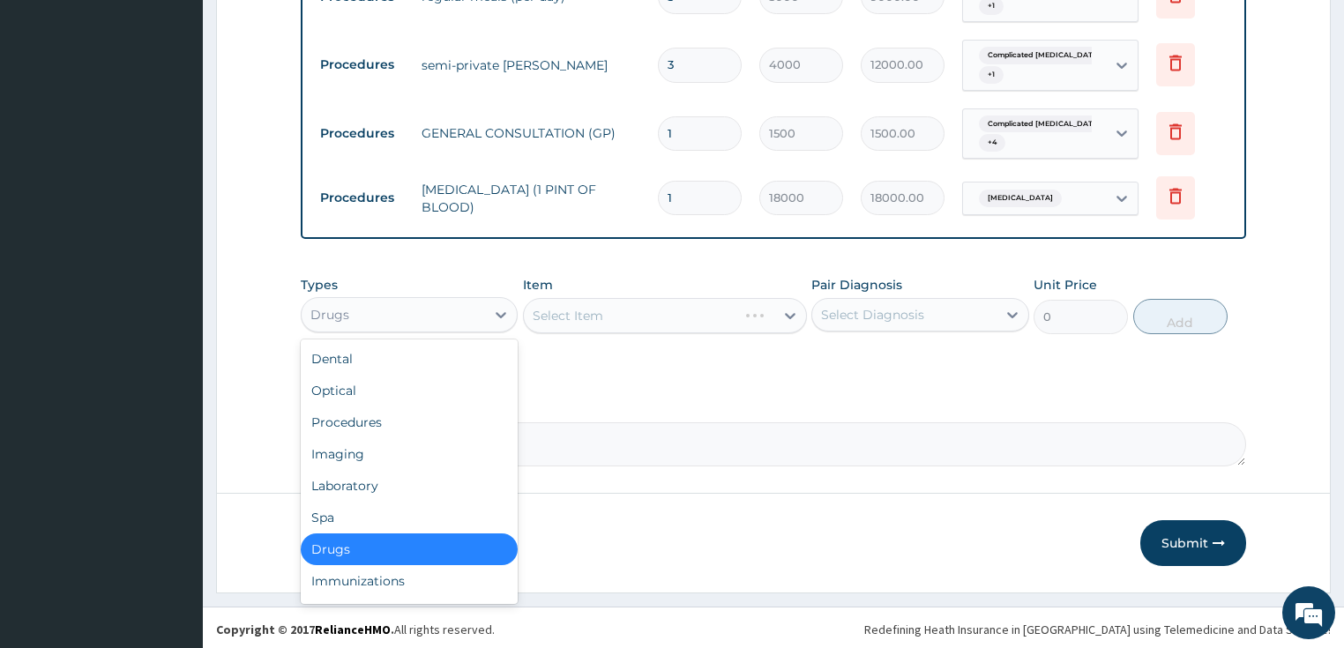
click at [411, 310] on div "Drugs" at bounding box center [394, 315] width 184 height 28
click at [432, 388] on div "Optical" at bounding box center [410, 391] width 218 height 32
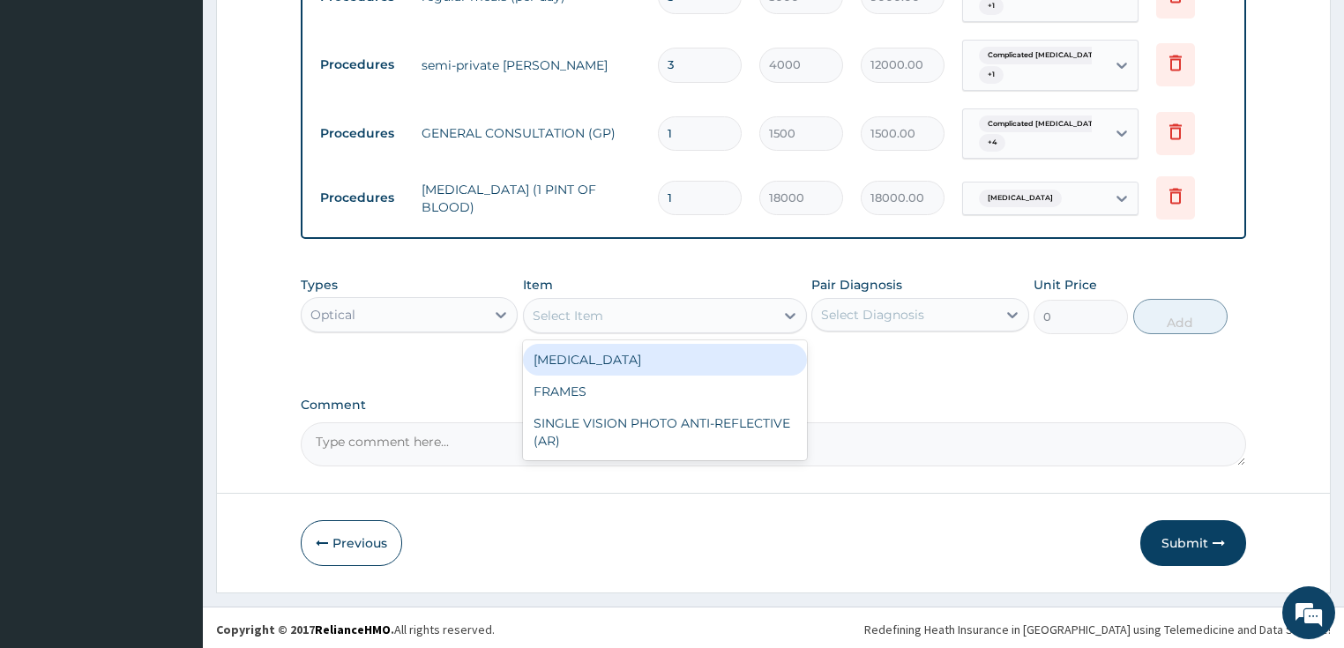
click at [704, 310] on div "Select Item" at bounding box center [649, 316] width 251 height 28
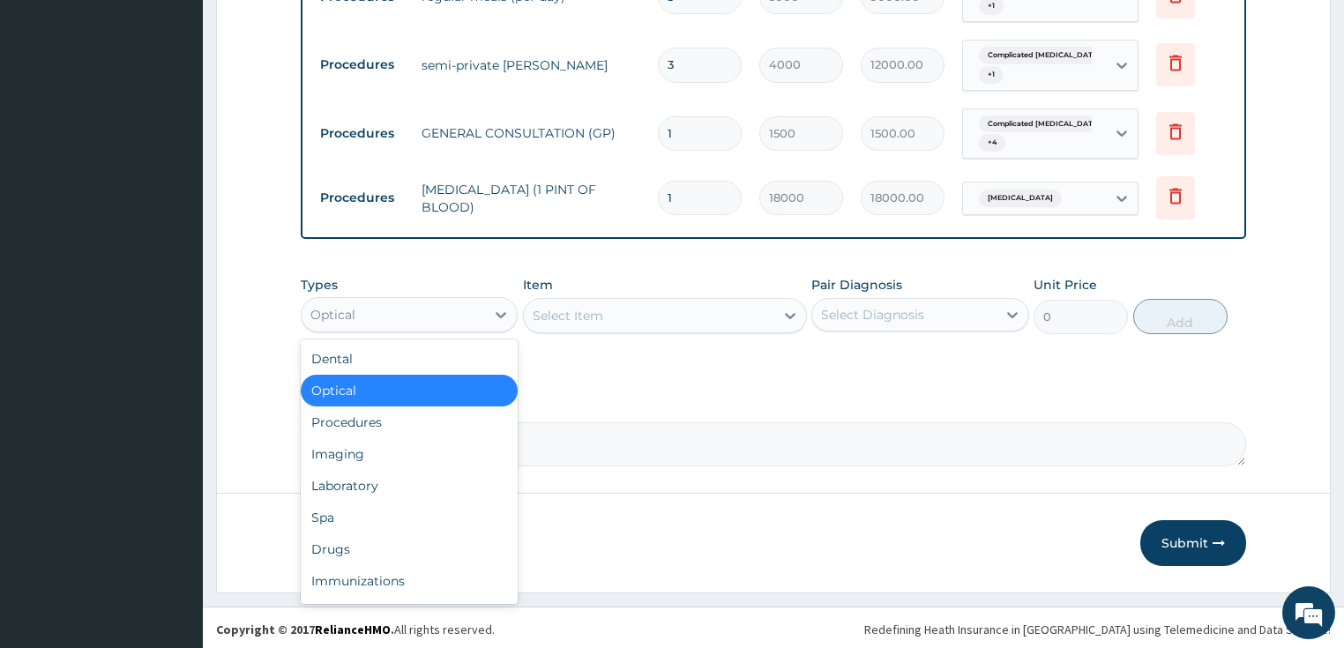
click at [475, 307] on div "Optical" at bounding box center [394, 315] width 184 height 28
click at [388, 354] on div "Dental" at bounding box center [410, 359] width 218 height 32
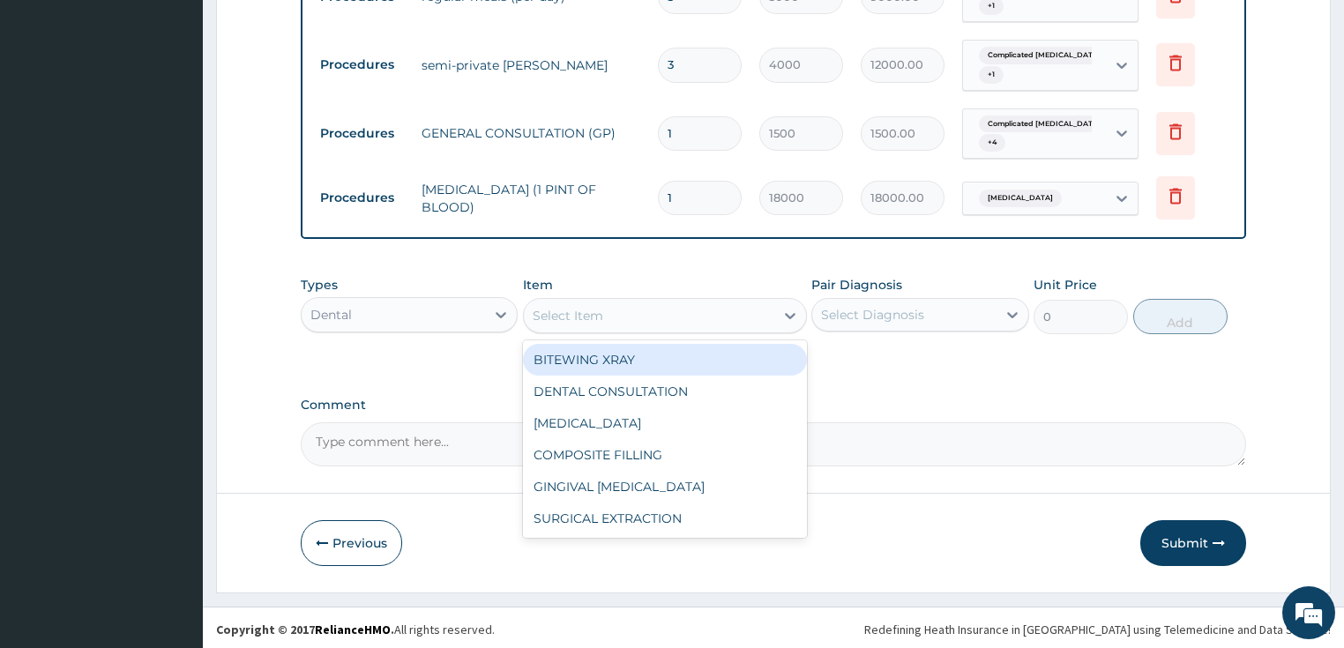
click at [627, 308] on div "Select Item" at bounding box center [649, 316] width 251 height 28
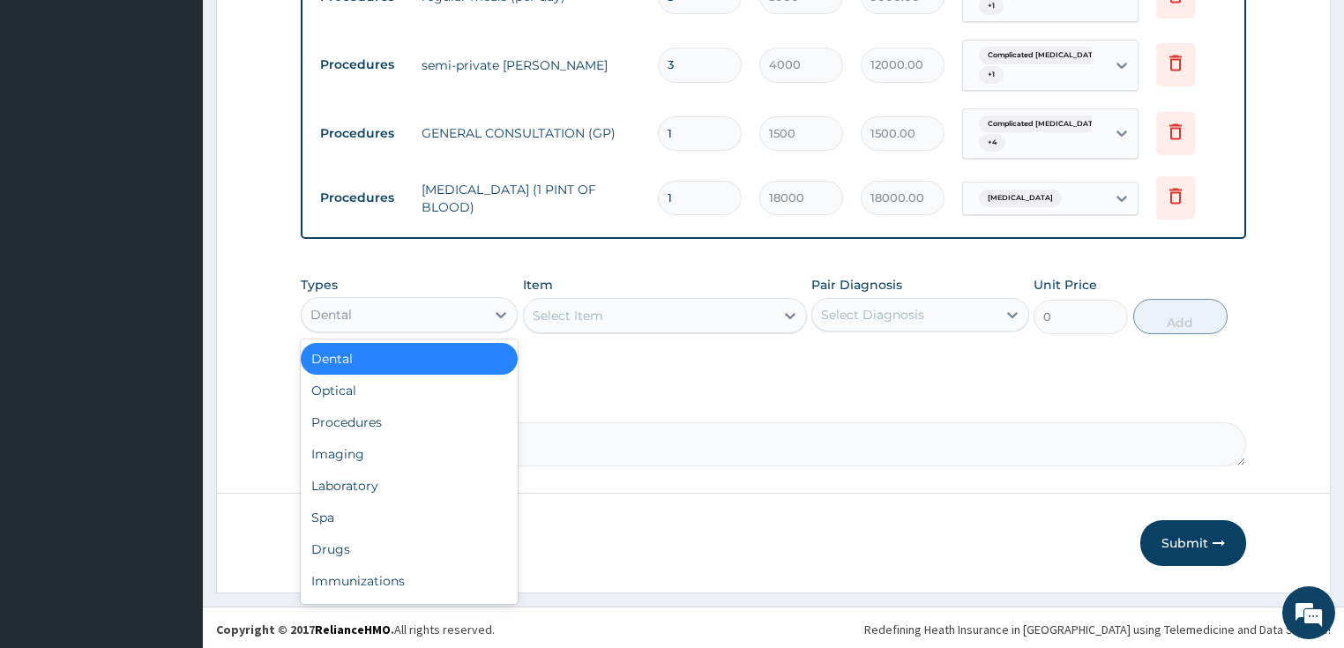
click at [456, 314] on div "Dental" at bounding box center [394, 315] width 184 height 28
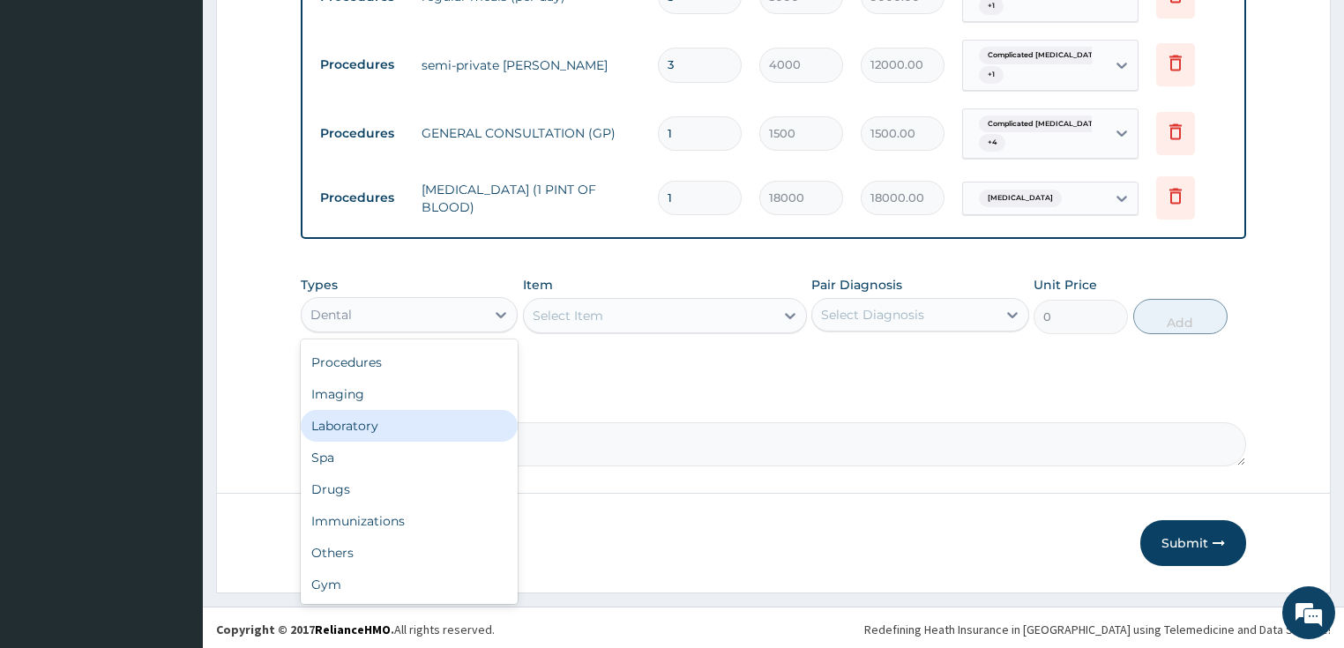
scroll to position [0, 0]
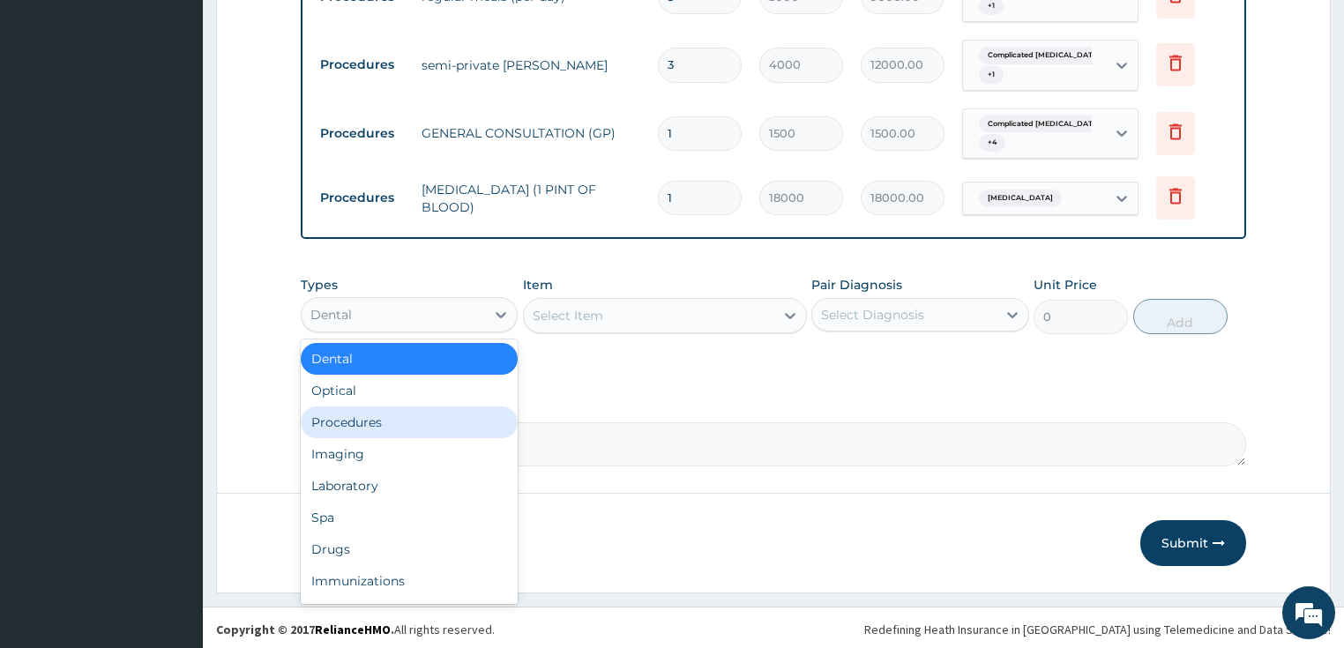
click at [468, 424] on div "Procedures" at bounding box center [410, 423] width 218 height 32
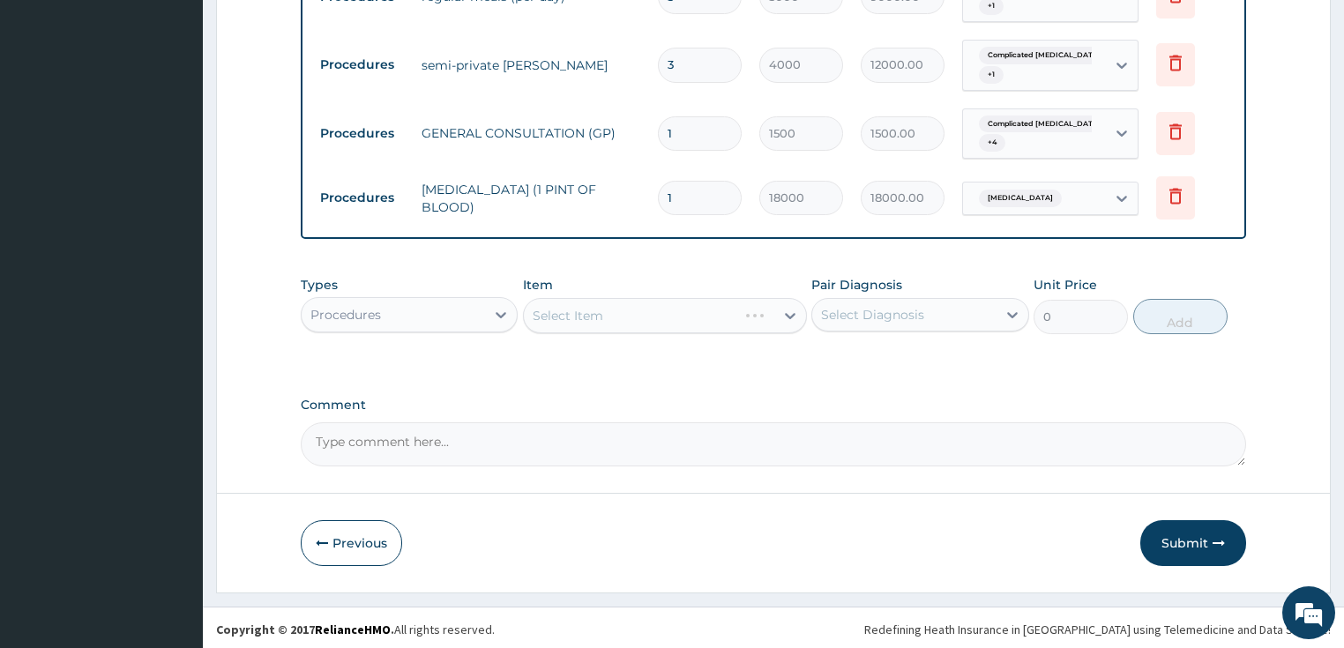
click at [624, 298] on div "Select Item" at bounding box center [665, 315] width 284 height 35
click at [624, 310] on div "Select Item" at bounding box center [665, 315] width 284 height 35
click at [636, 320] on div "Select Item" at bounding box center [649, 316] width 251 height 28
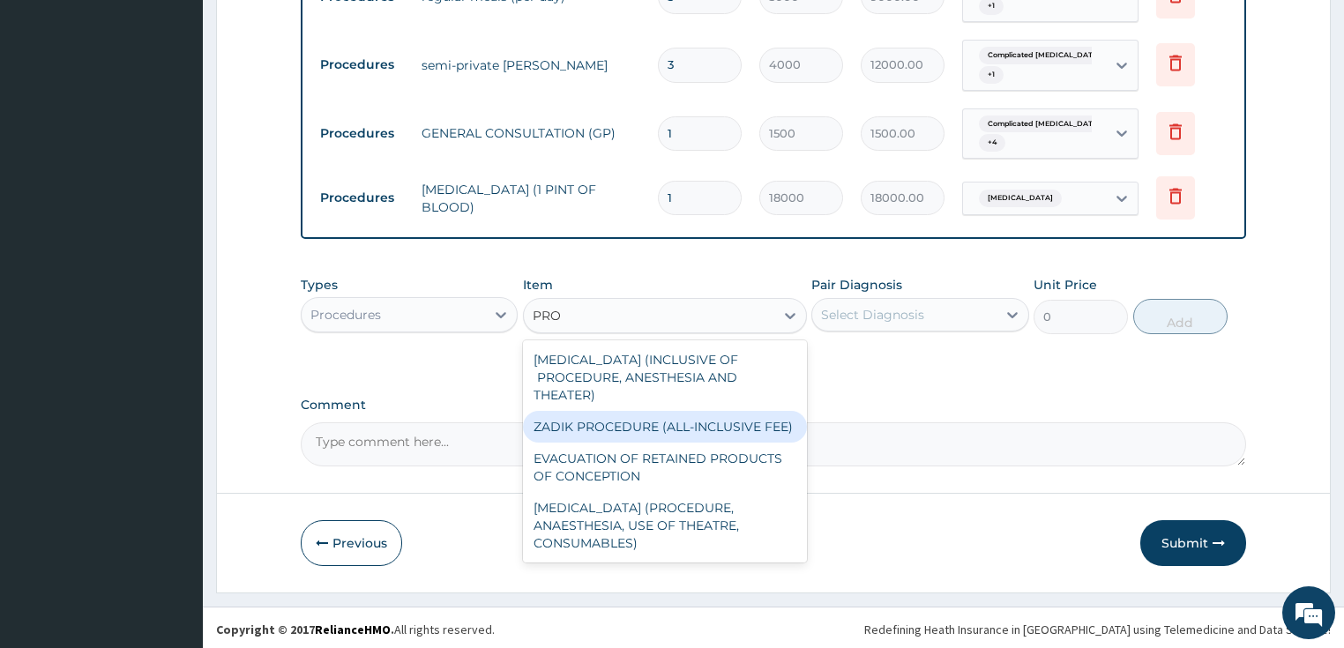
type input "PRO"
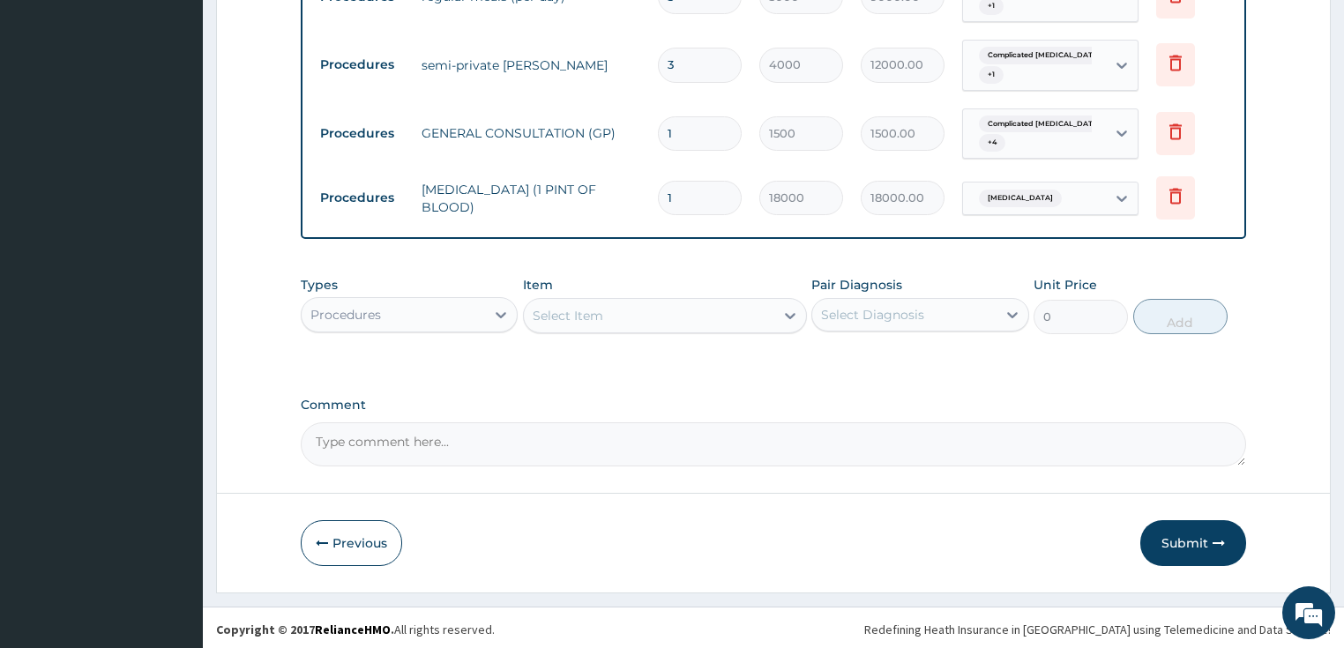
click at [914, 365] on div "Types Procedures Item Select Item Pair Diagnosis Select Diagnosis Unit Price 0 …" at bounding box center [774, 318] width 946 height 102
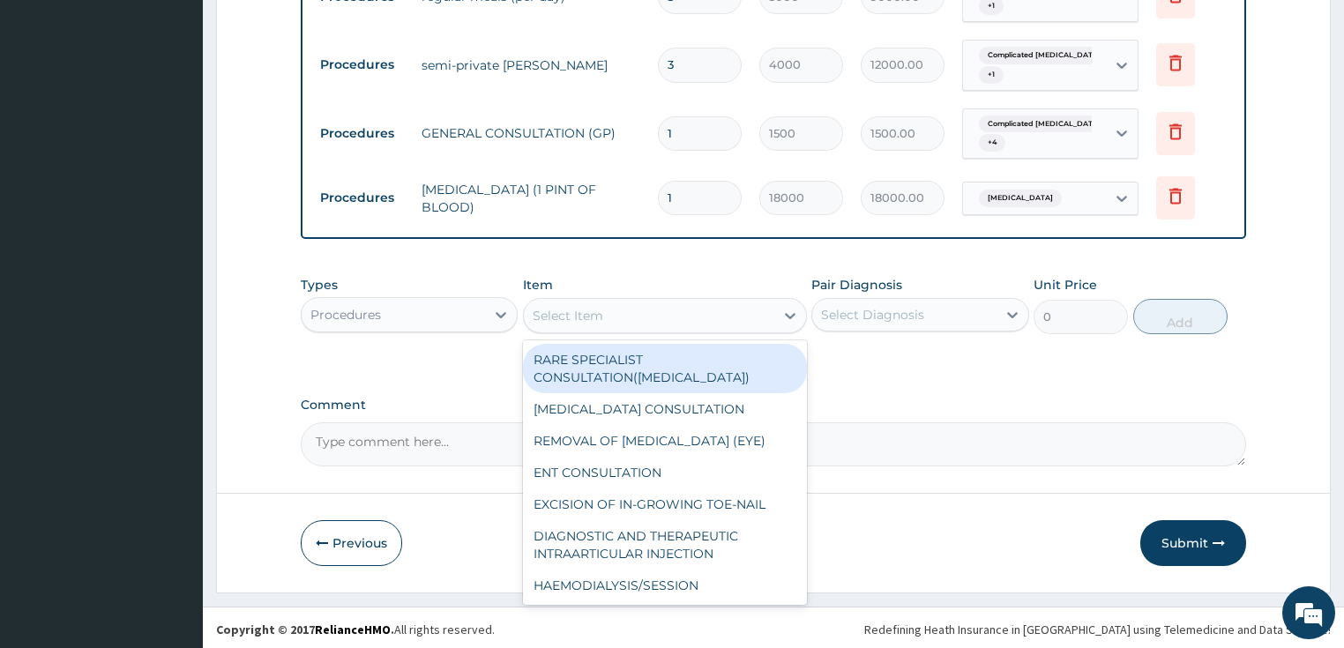
click at [701, 321] on div "Select Item" at bounding box center [649, 316] width 251 height 28
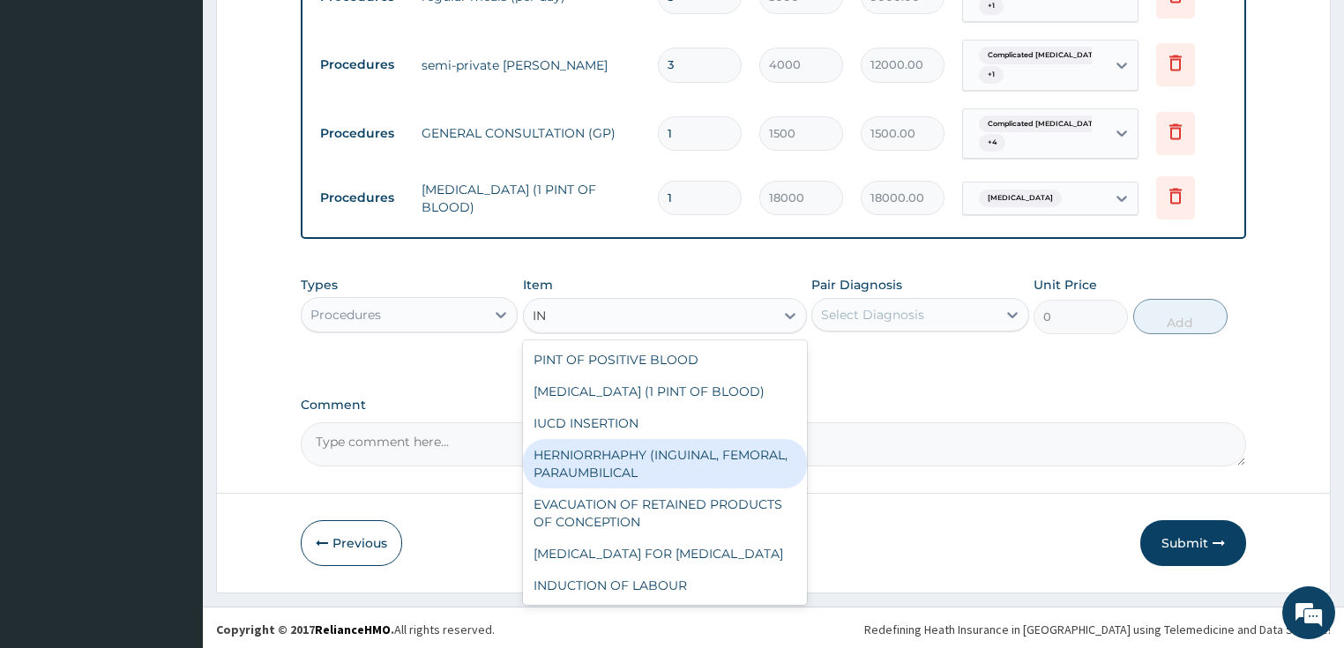
scroll to position [1006, 0]
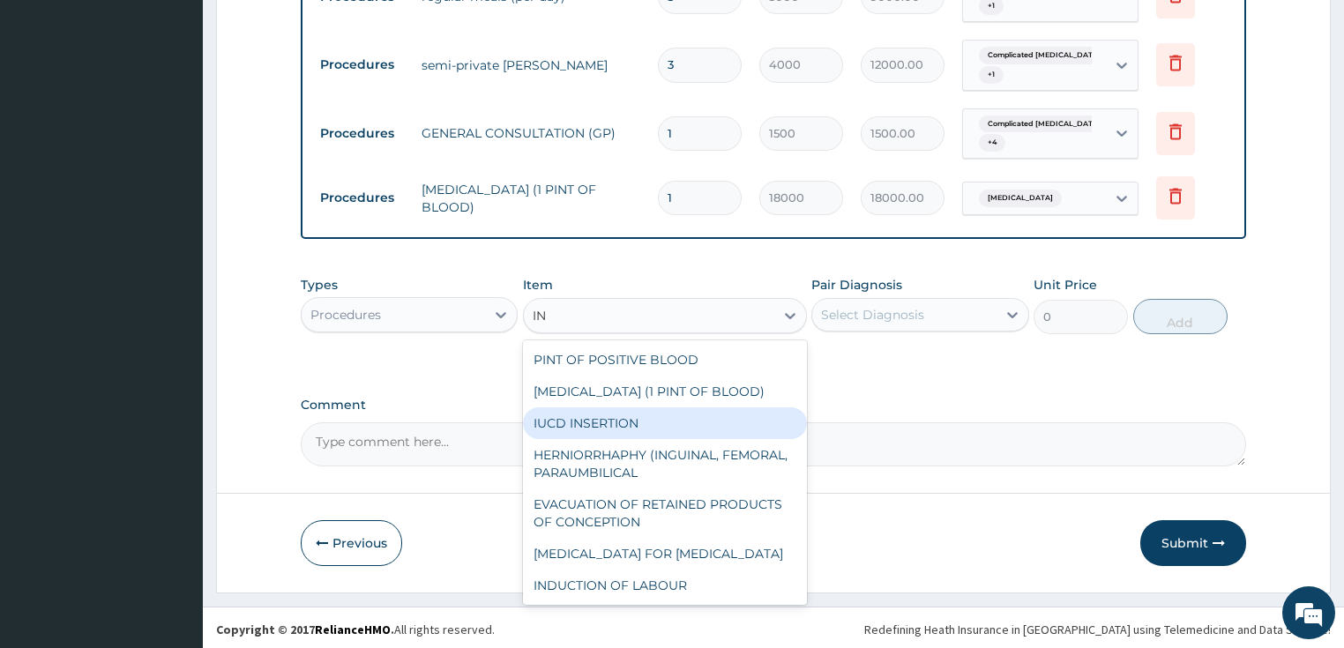
type input "IN"
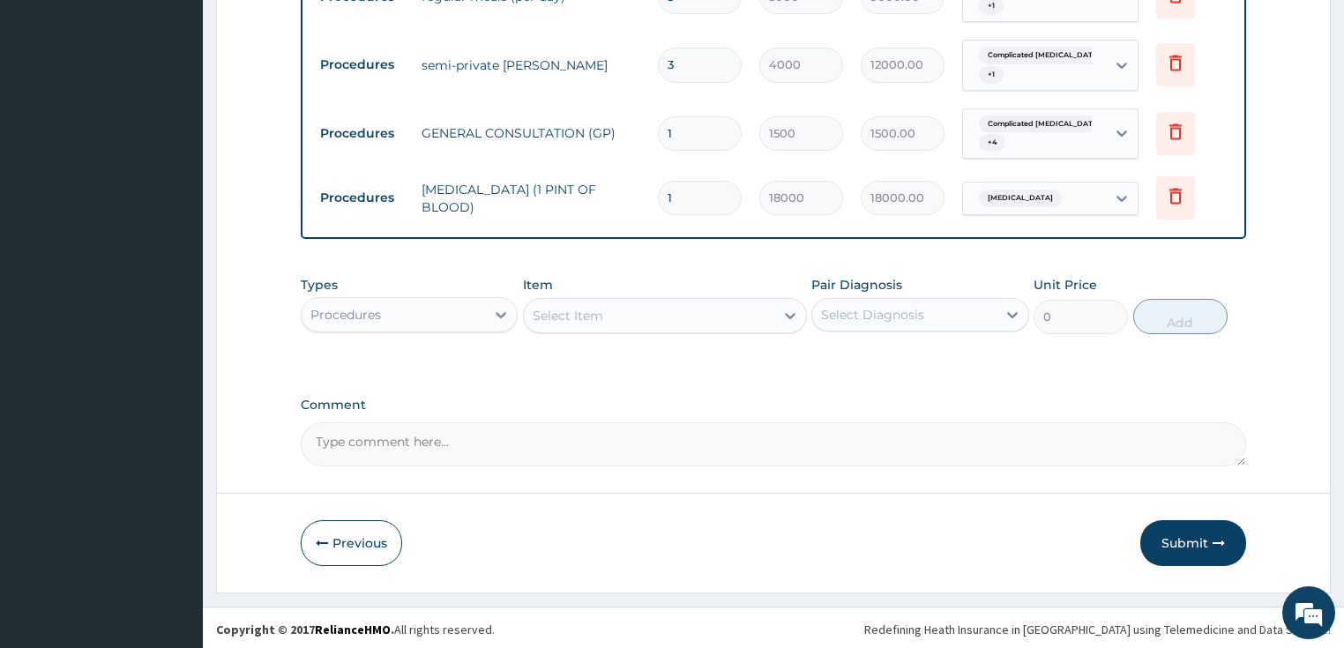
click at [883, 365] on div "Types Procedures Item Select Item Pair Diagnosis Select Diagnosis Unit Price 0 …" at bounding box center [774, 318] width 946 height 102
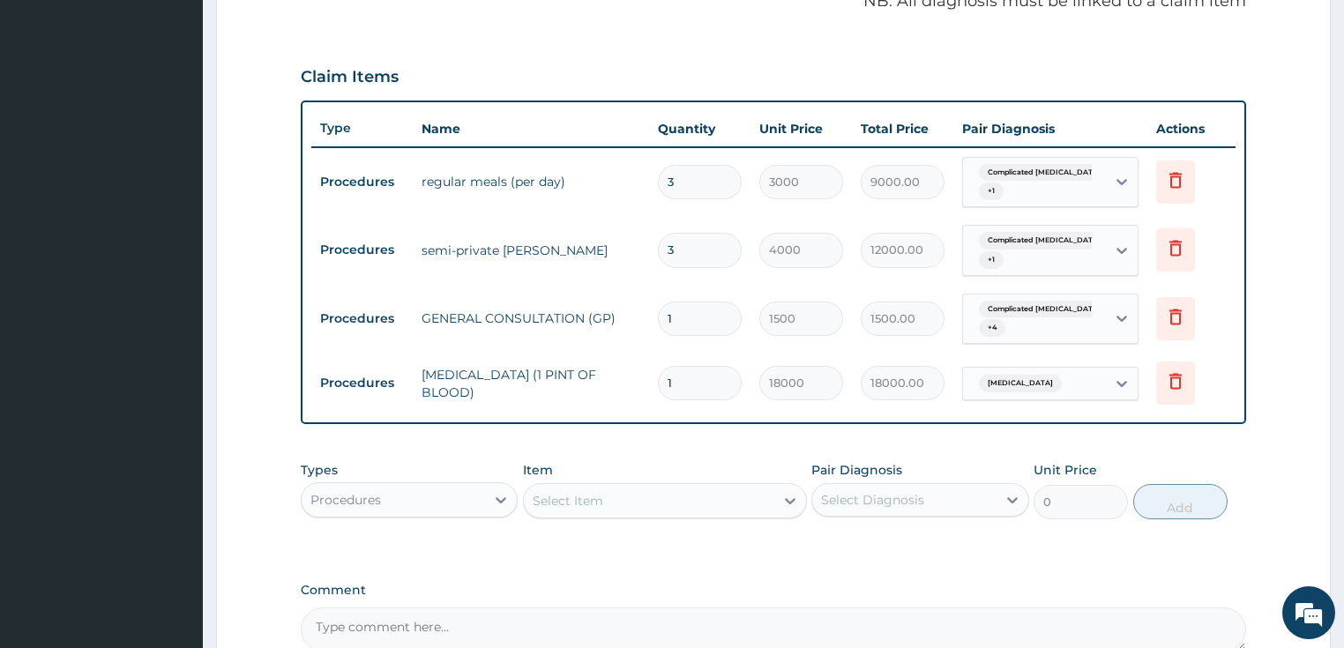
scroll to position [600, 0]
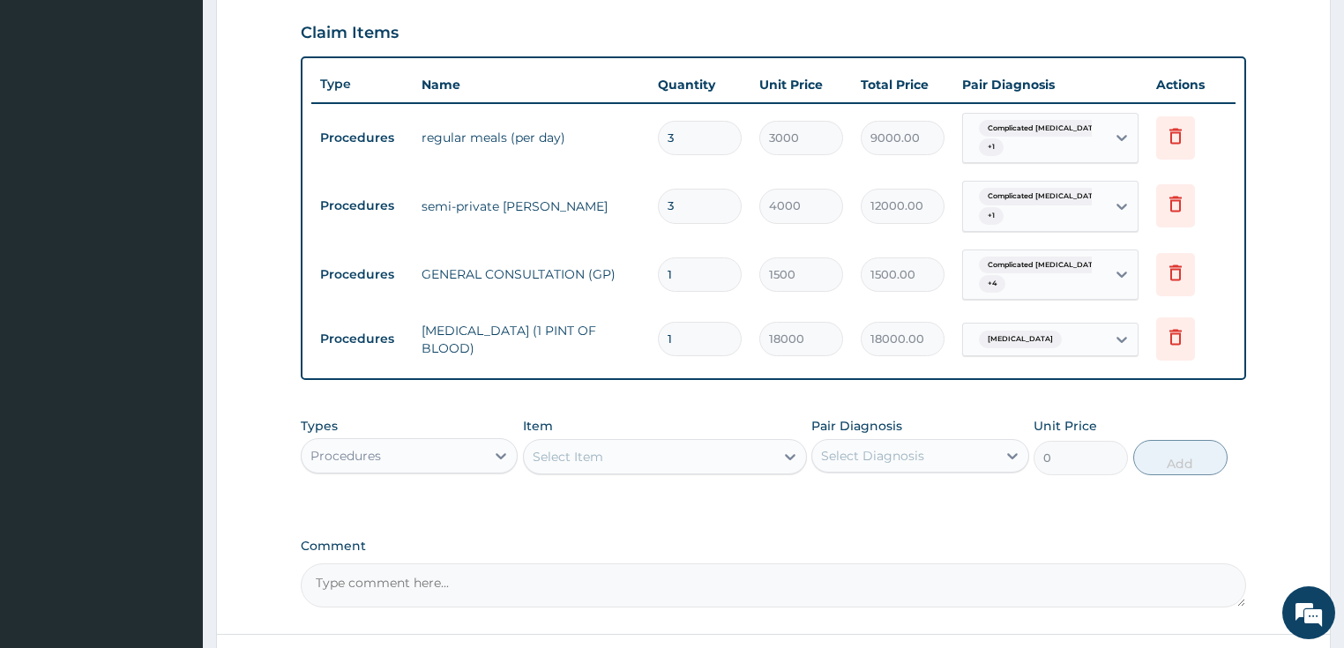
click at [725, 453] on div "Select Item" at bounding box center [649, 457] width 251 height 28
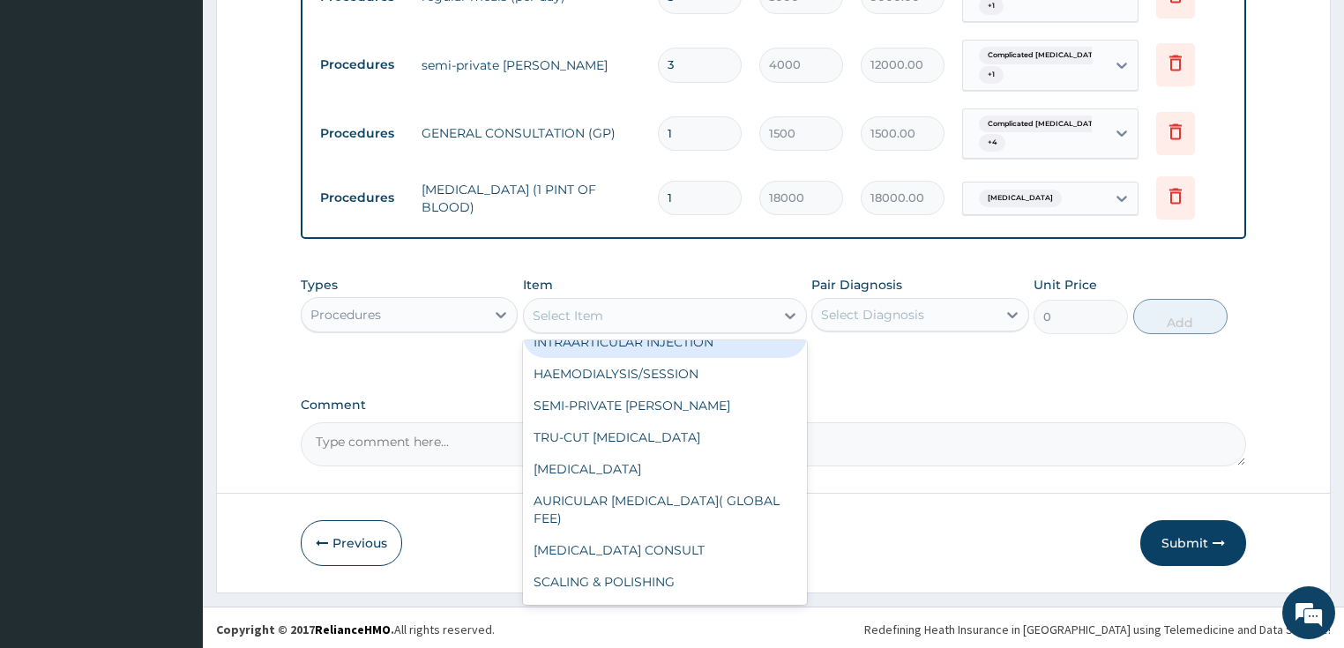
scroll to position [282, 0]
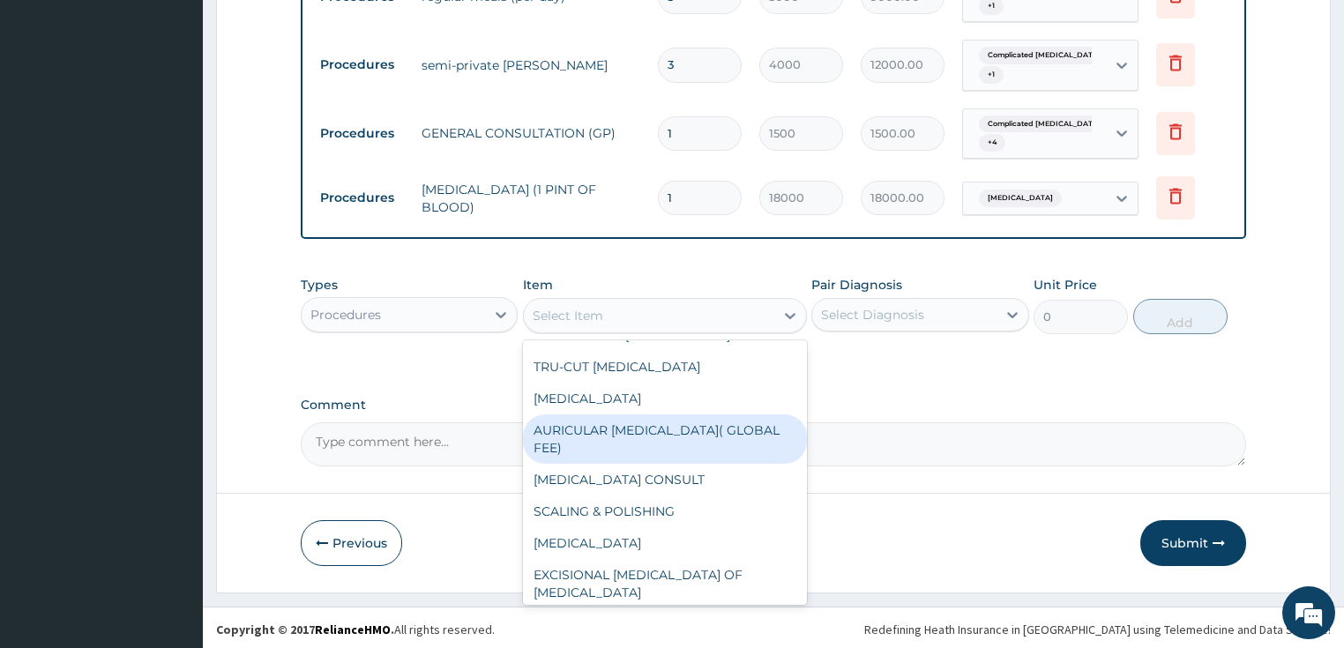
click at [421, 305] on div "Procedures" at bounding box center [394, 315] width 184 height 28
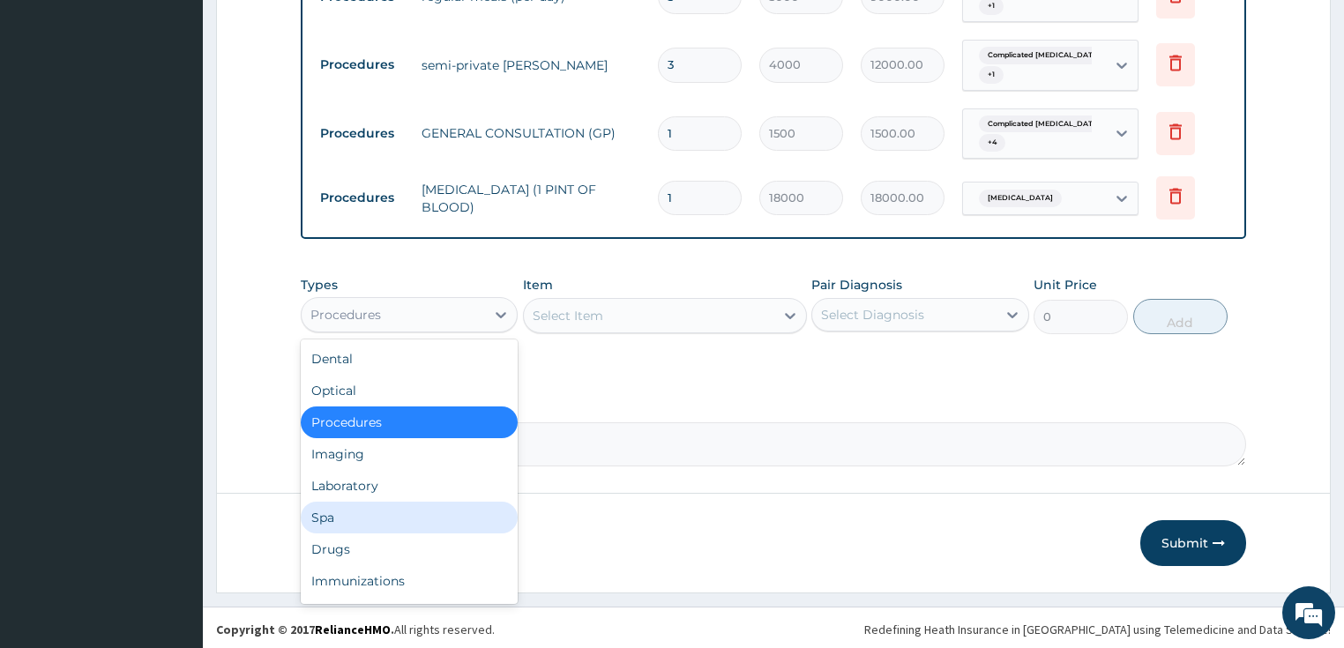
scroll to position [60, 0]
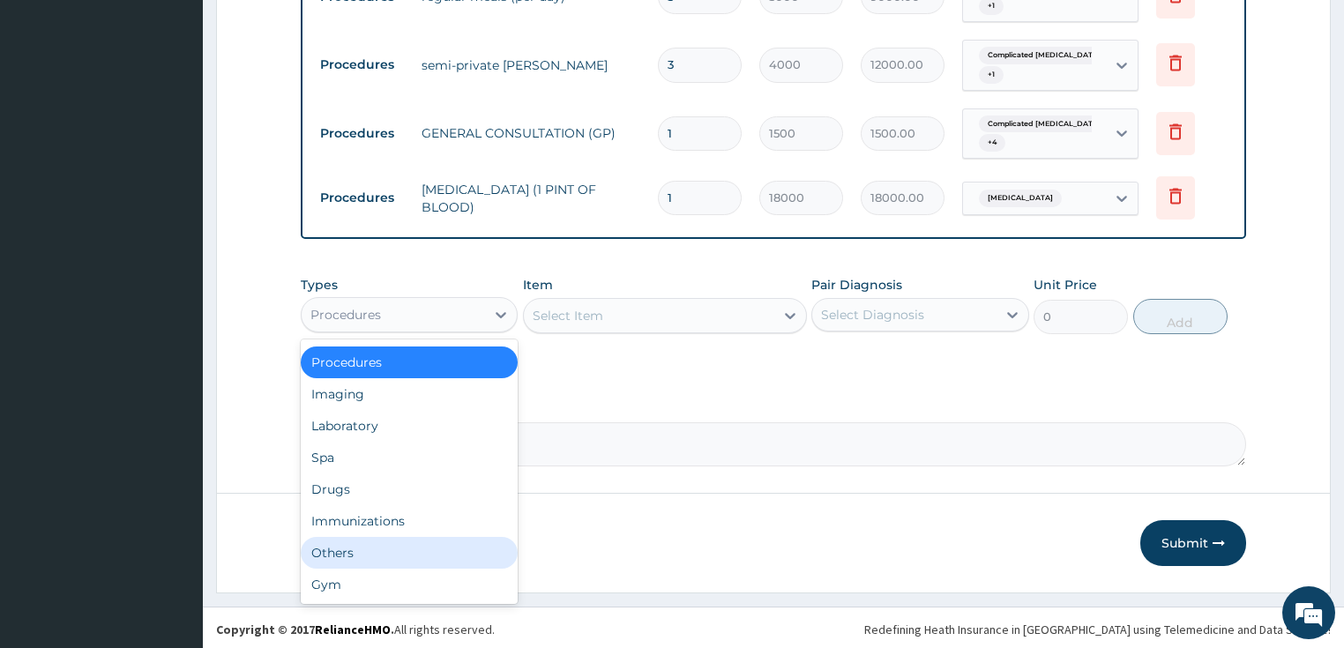
click at [411, 547] on div "Others" at bounding box center [410, 553] width 218 height 32
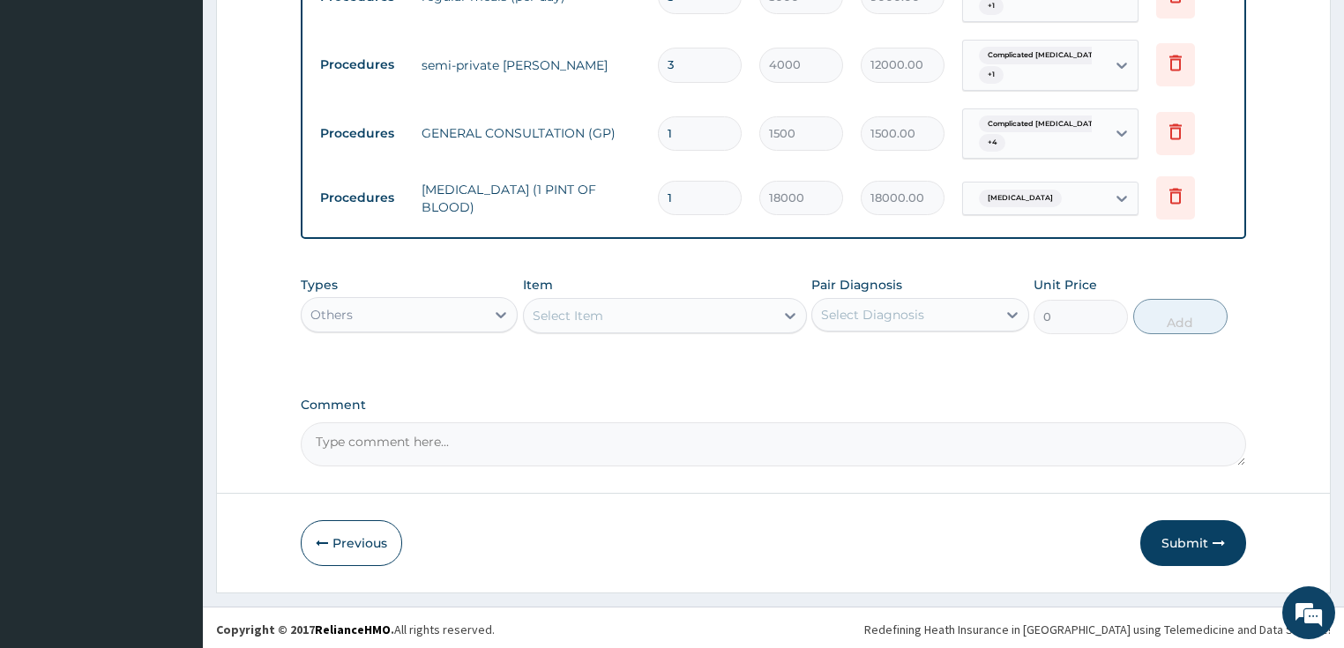
click at [653, 317] on div "Select Item" at bounding box center [649, 316] width 251 height 28
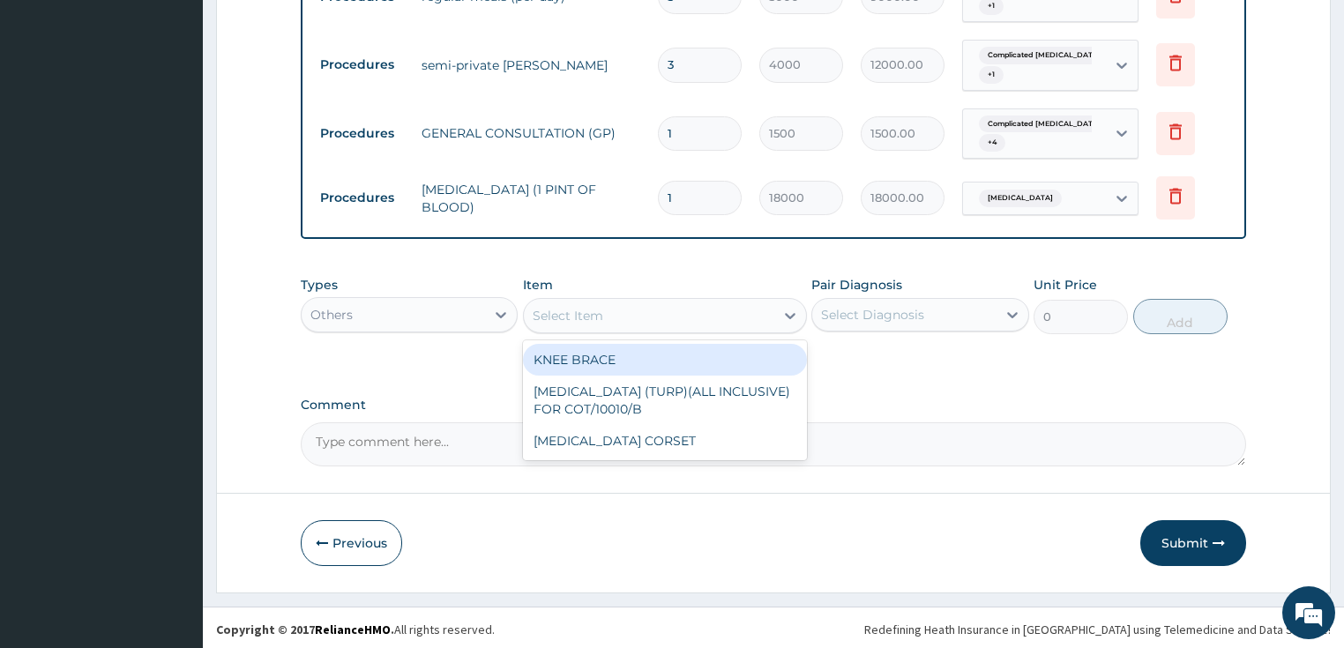
click at [468, 326] on div "Others" at bounding box center [410, 314] width 218 height 35
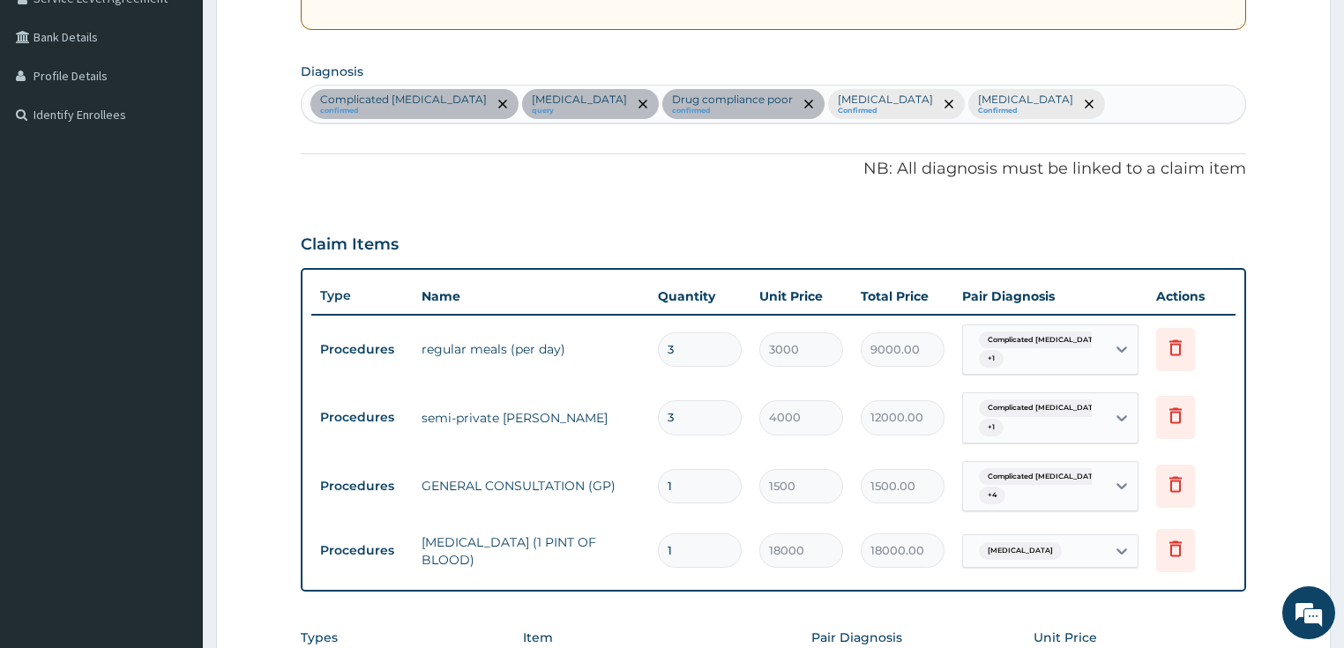
scroll to position [670, 0]
